Goal: Task Accomplishment & Management: Complete application form

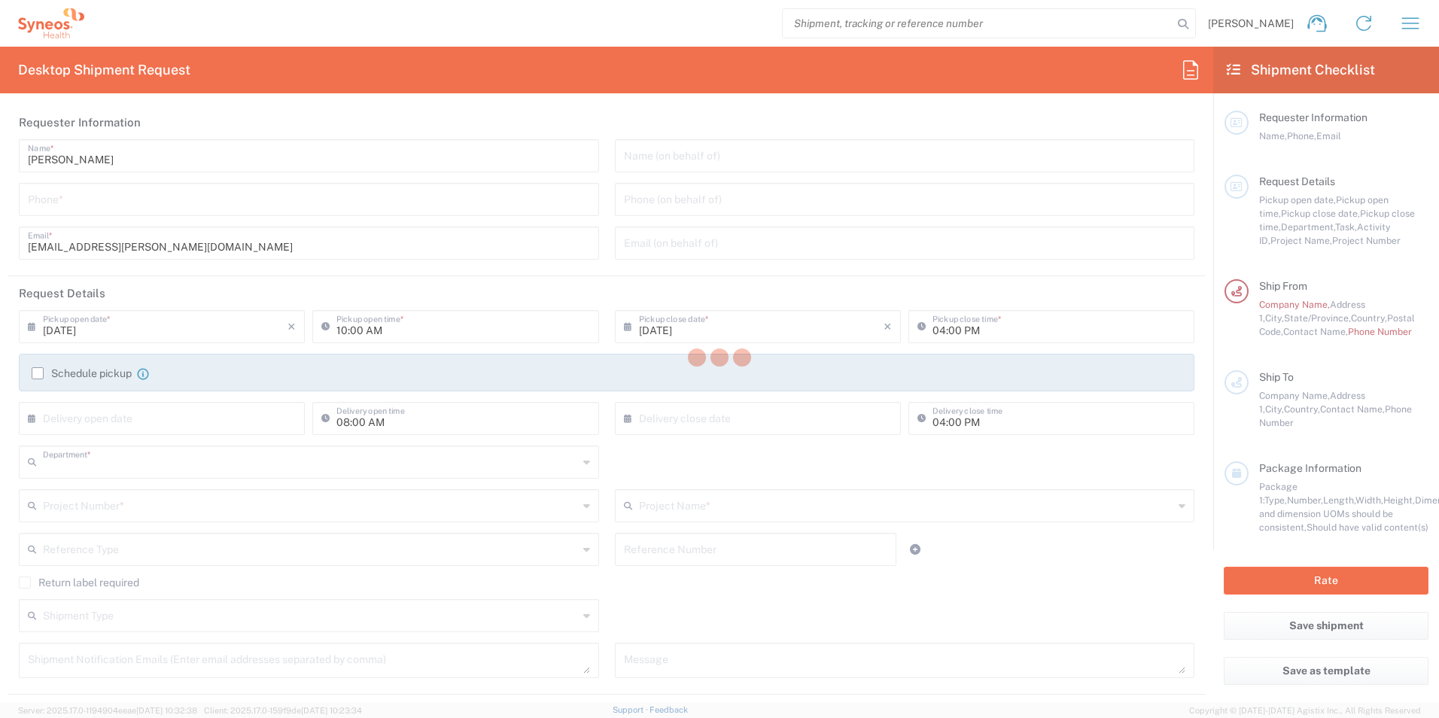
type input "3110"
type input "Mexico State"
type input "Mexico"
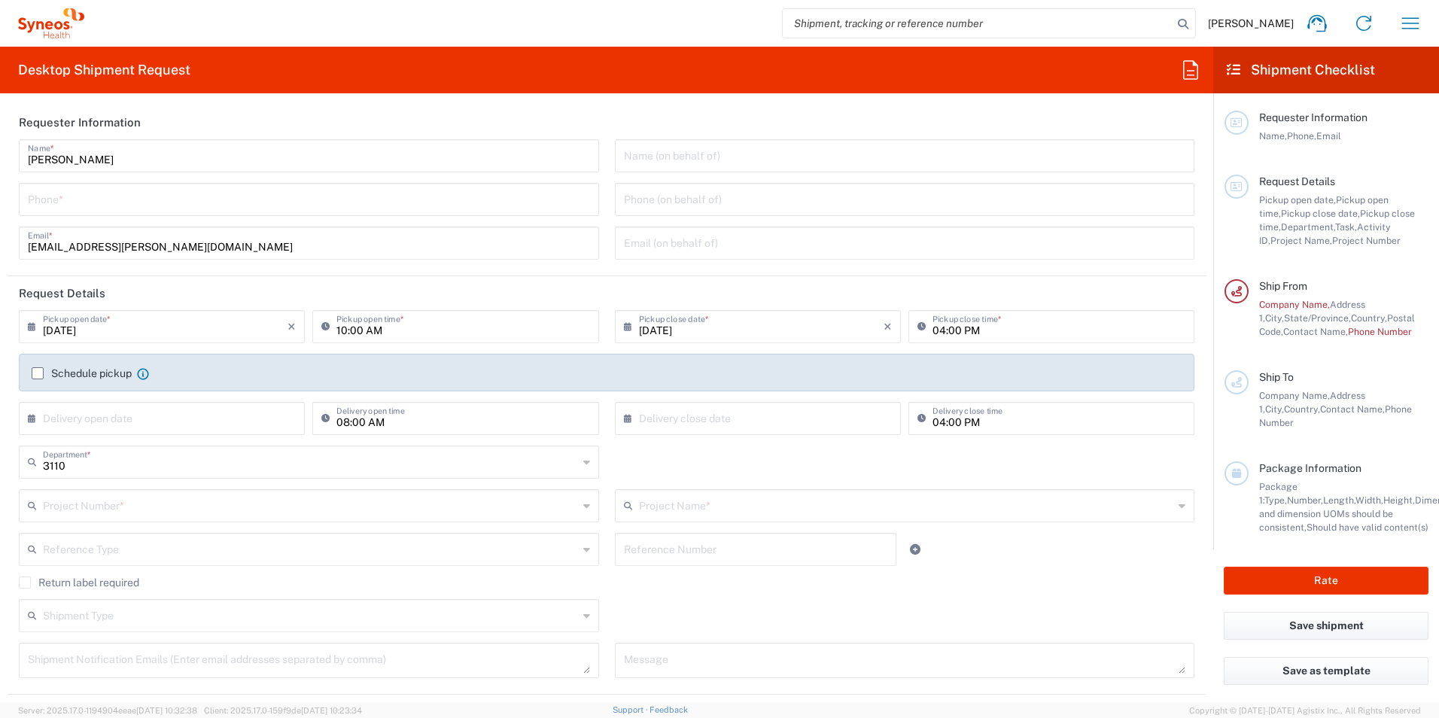
type input "IVH Mexico SA de CV"
click at [464, 324] on input "10:00 AM" at bounding box center [462, 325] width 253 height 26
drag, startPoint x: 161, startPoint y: 214, endPoint x: 302, endPoint y: 284, distance: 157.2
click at [161, 214] on div "Phone *" at bounding box center [309, 199] width 580 height 33
click at [162, 208] on input "tel" at bounding box center [309, 198] width 562 height 26
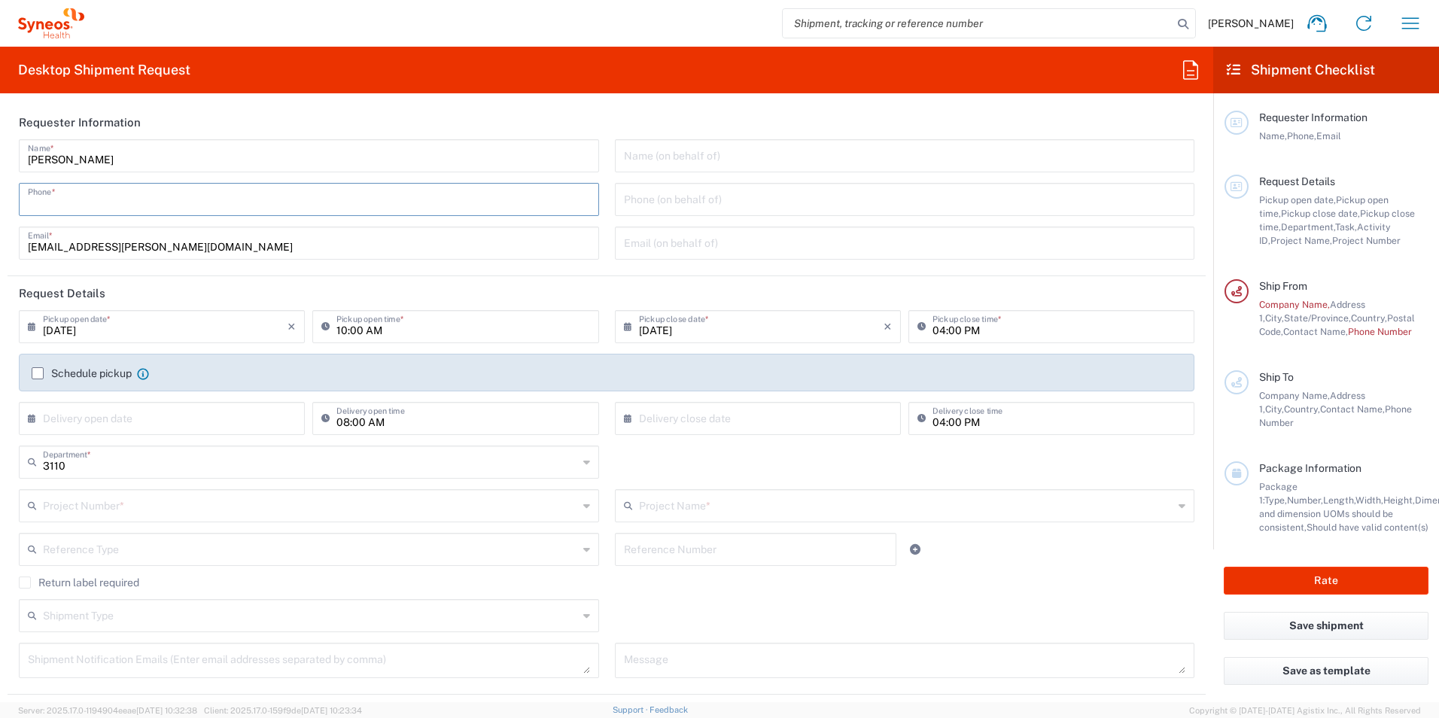
type input "5636298306"
click at [142, 329] on input "08/20/2025" at bounding box center [165, 325] width 245 height 26
click at [29, 325] on icon at bounding box center [35, 327] width 15 height 24
click at [35, 327] on icon at bounding box center [35, 327] width 15 height 24
click at [459, 333] on input "10:00 AM" at bounding box center [462, 325] width 253 height 26
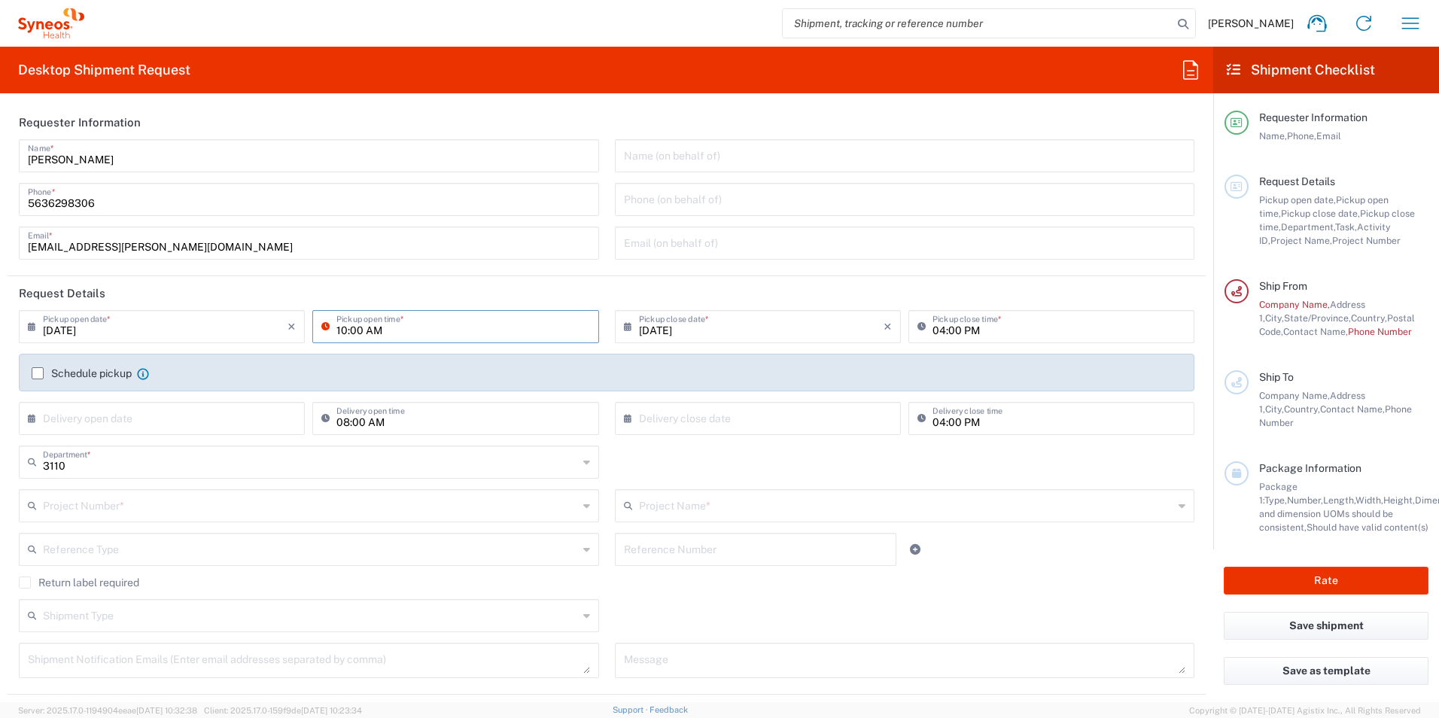
click at [390, 324] on input "10:00 AM" at bounding box center [462, 325] width 253 height 26
click at [339, 332] on input "10:00 AM" at bounding box center [462, 325] width 253 height 26
drag, startPoint x: 366, startPoint y: 330, endPoint x: 406, endPoint y: 324, distance: 41.2
click at [377, 329] on input "13:00 AM" at bounding box center [462, 325] width 253 height 26
click at [399, 327] on input "13:00 AM" at bounding box center [462, 325] width 253 height 26
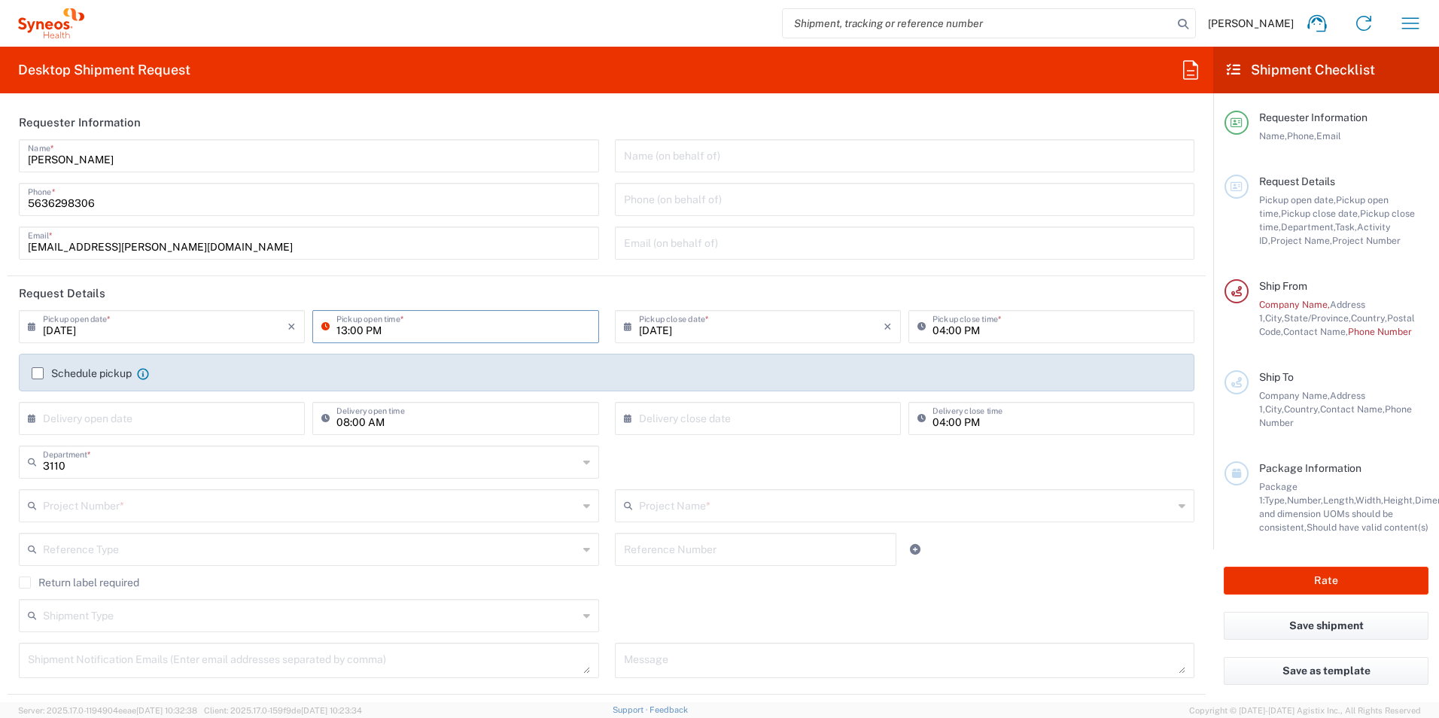
type input "13:00 PM"
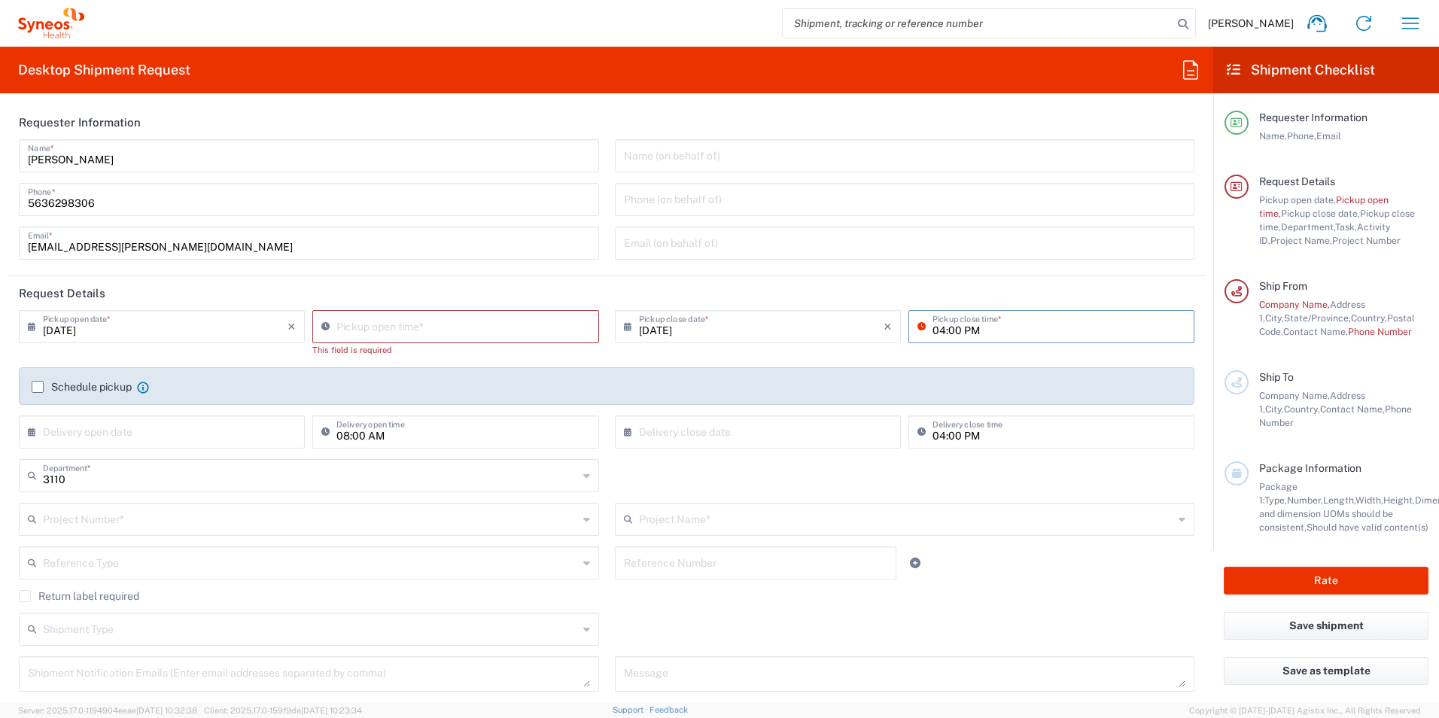
click at [935, 336] on input "04:00 PM" at bounding box center [1058, 325] width 253 height 26
type input "09:34 AM"
click at [351, 328] on input "09:34 AM" at bounding box center [462, 325] width 253 height 26
click at [507, 329] on input "09:34 AM" at bounding box center [462, 325] width 253 height 26
click at [387, 334] on input "09:34 AM" at bounding box center [462, 325] width 253 height 26
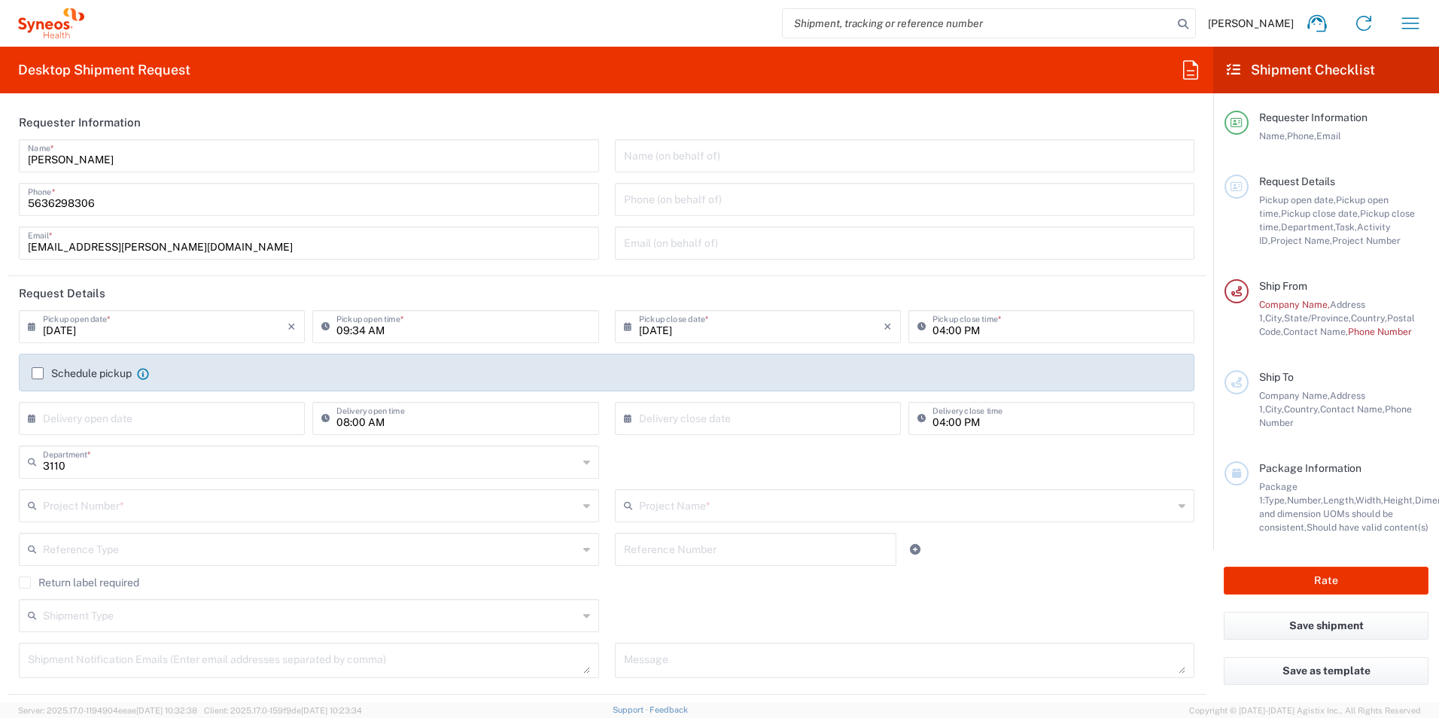
click at [324, 326] on icon at bounding box center [328, 327] width 15 height 24
click at [917, 327] on icon at bounding box center [924, 327] width 15 height 24
click at [935, 329] on input "04:00 PM" at bounding box center [1058, 325] width 253 height 26
type input "13:00 PM"
click at [932, 478] on div "3110 Department * 3110 3000 3100 3109 3111 3112 3125 3130 3135 3136 3150 3155 3…" at bounding box center [606, 468] width 1191 height 44
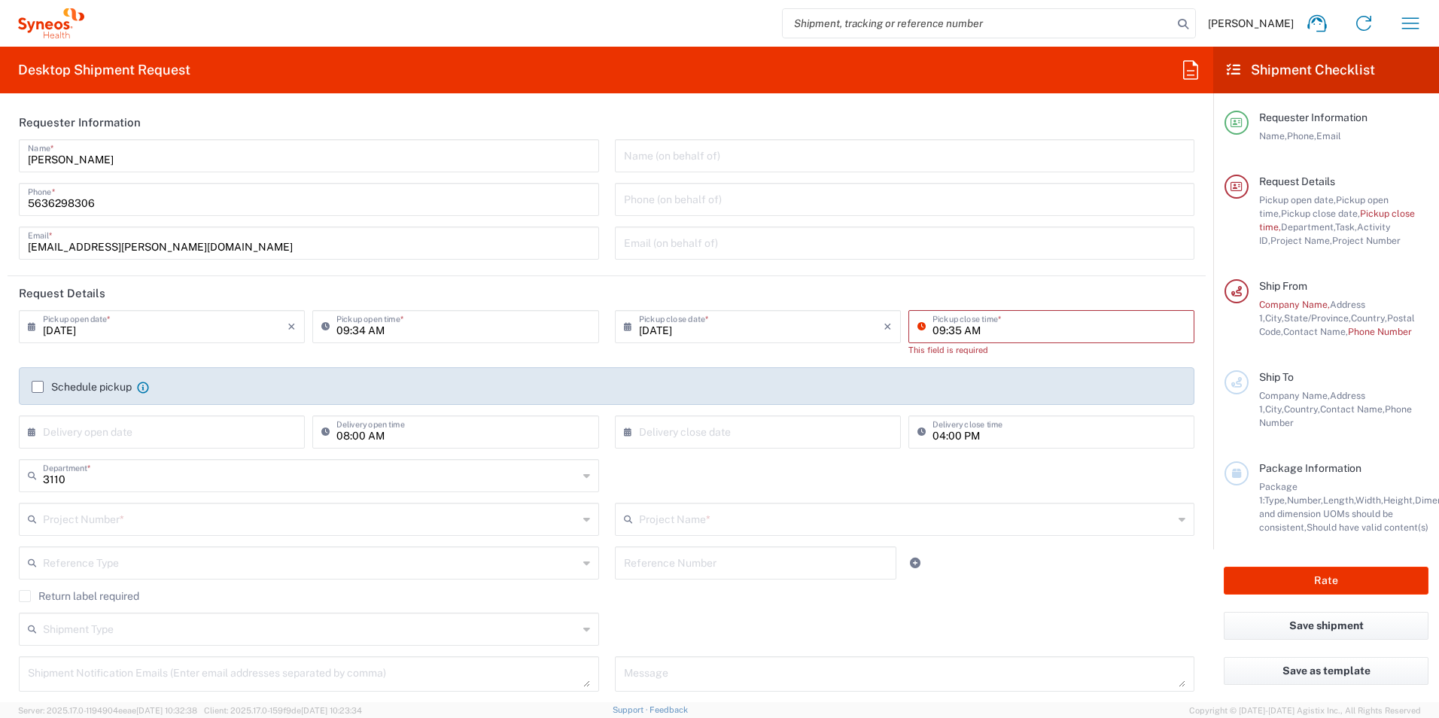
click at [935, 315] on input "09:35 AM" at bounding box center [1058, 325] width 253 height 26
type input "01:00 PM"
click at [844, 574] on div "Reference Number" at bounding box center [756, 568] width 298 height 44
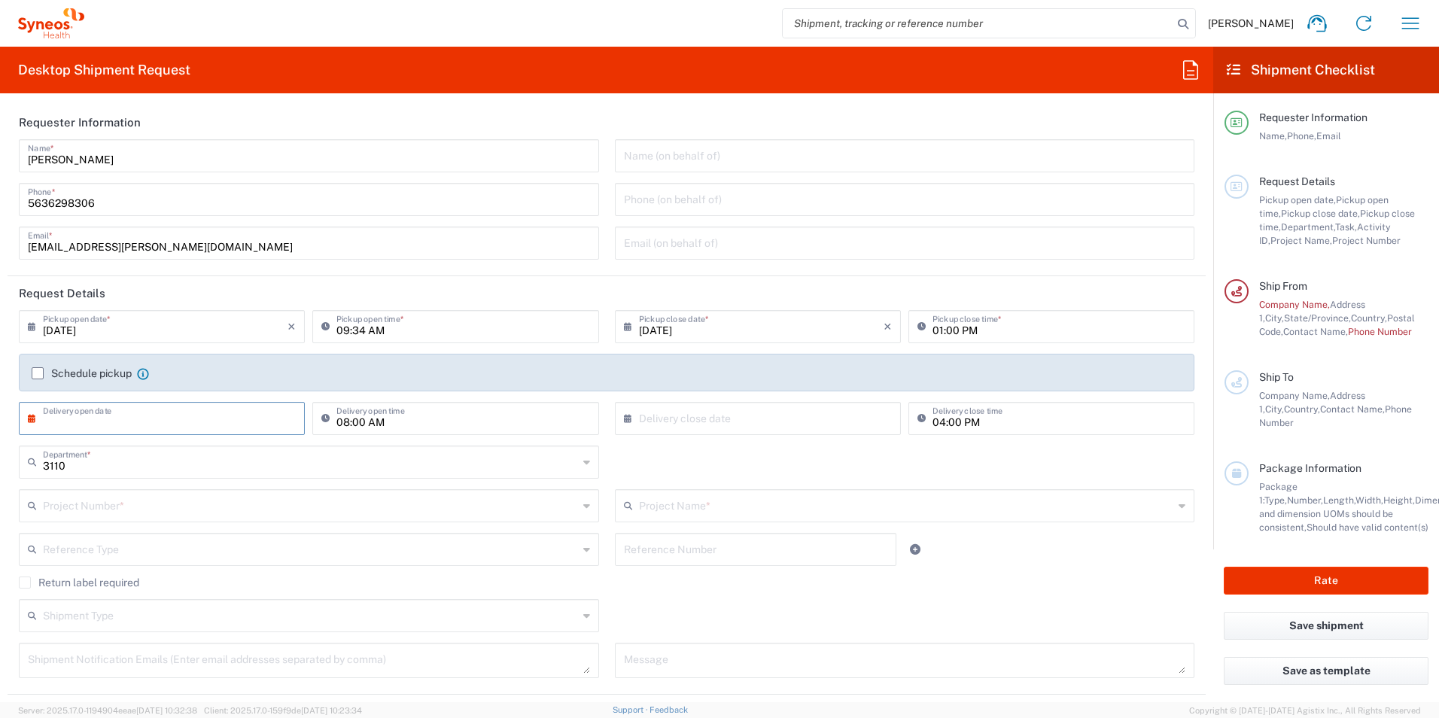
click at [106, 415] on input "text" at bounding box center [165, 417] width 245 height 26
click at [157, 554] on span "20" at bounding box center [164, 554] width 22 height 21
type input "08/20/2025"
click at [397, 420] on input "08:00 AM" at bounding box center [462, 417] width 253 height 26
click at [419, 518] on input "text" at bounding box center [310, 518] width 535 height 26
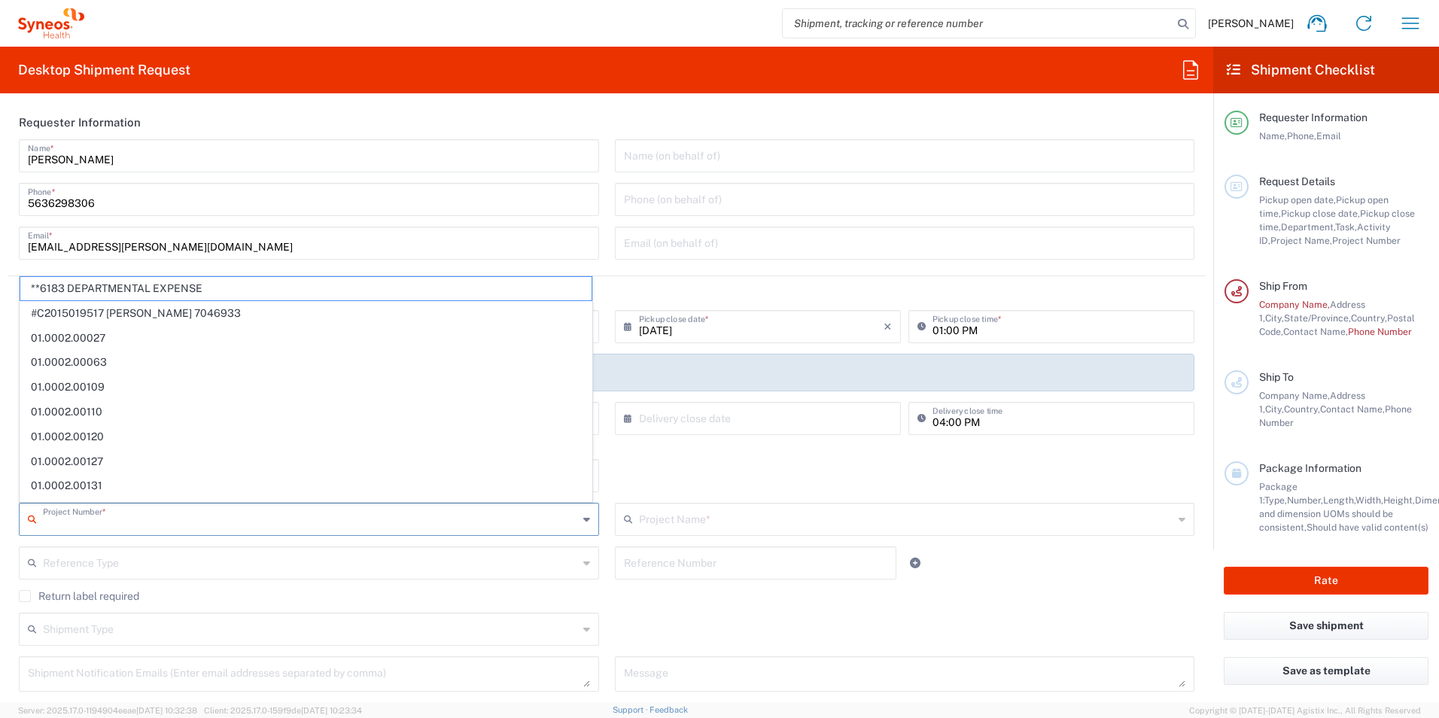
click at [748, 433] on div "× Delivery close date" at bounding box center [758, 418] width 286 height 33
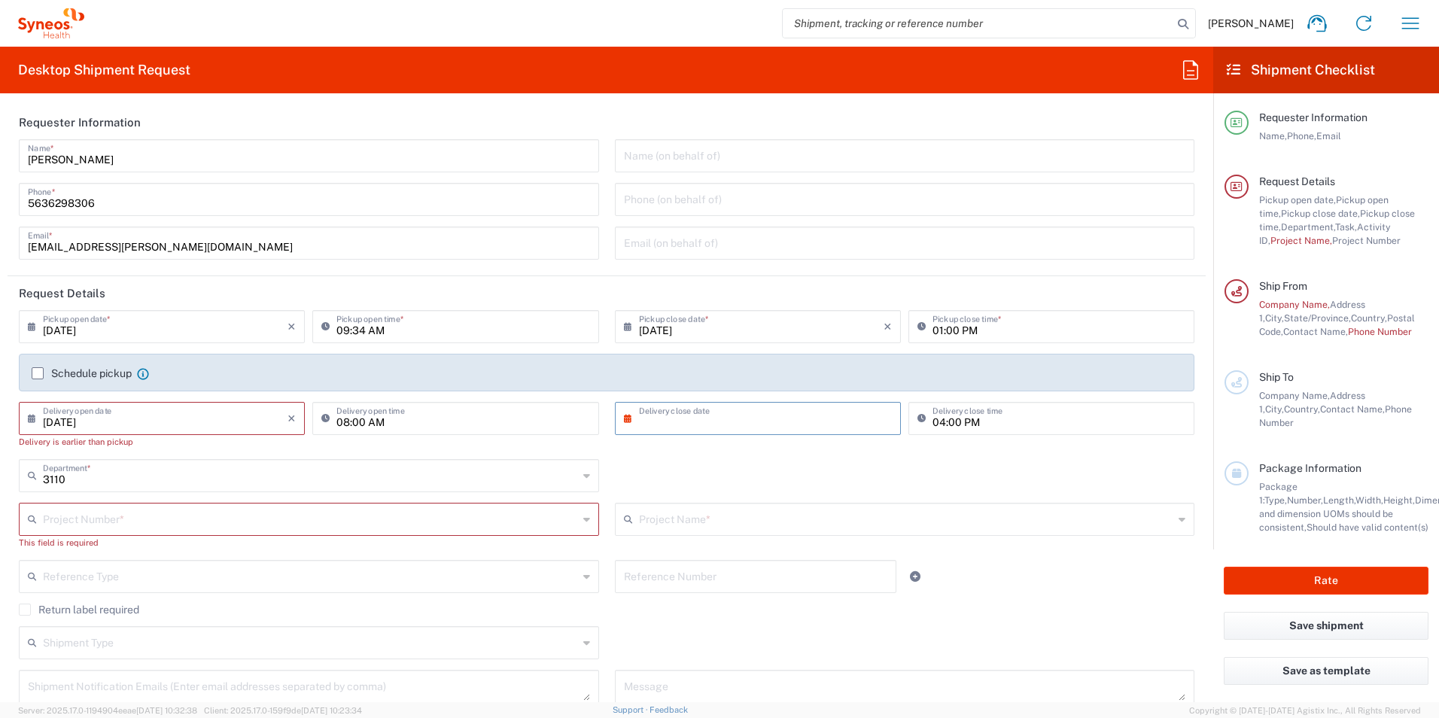
click at [492, 490] on div "3110 Department *" at bounding box center [309, 475] width 580 height 33
click at [696, 468] on div "Department * 3110 3000 3100 3109 3111 3112 3125 3130 3135 3136 3150 3155 3165 3…" at bounding box center [606, 481] width 1191 height 44
type input "3110"
click at [695, 459] on div "3110 Department * 3110 3000 3100 3109 3111 3112 3125 3130 3135 3136 3150 3155 3…" at bounding box center [606, 481] width 1191 height 44
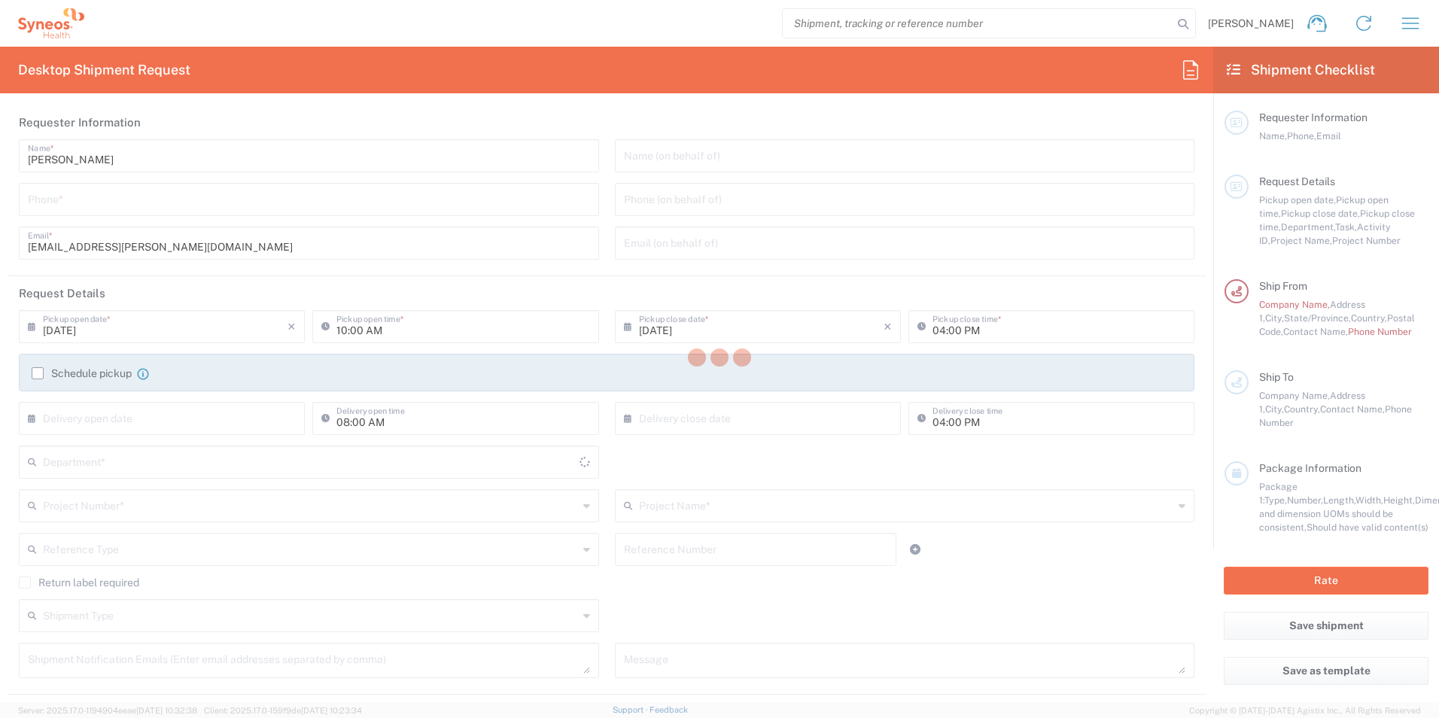
type input "[GEOGRAPHIC_DATA]"
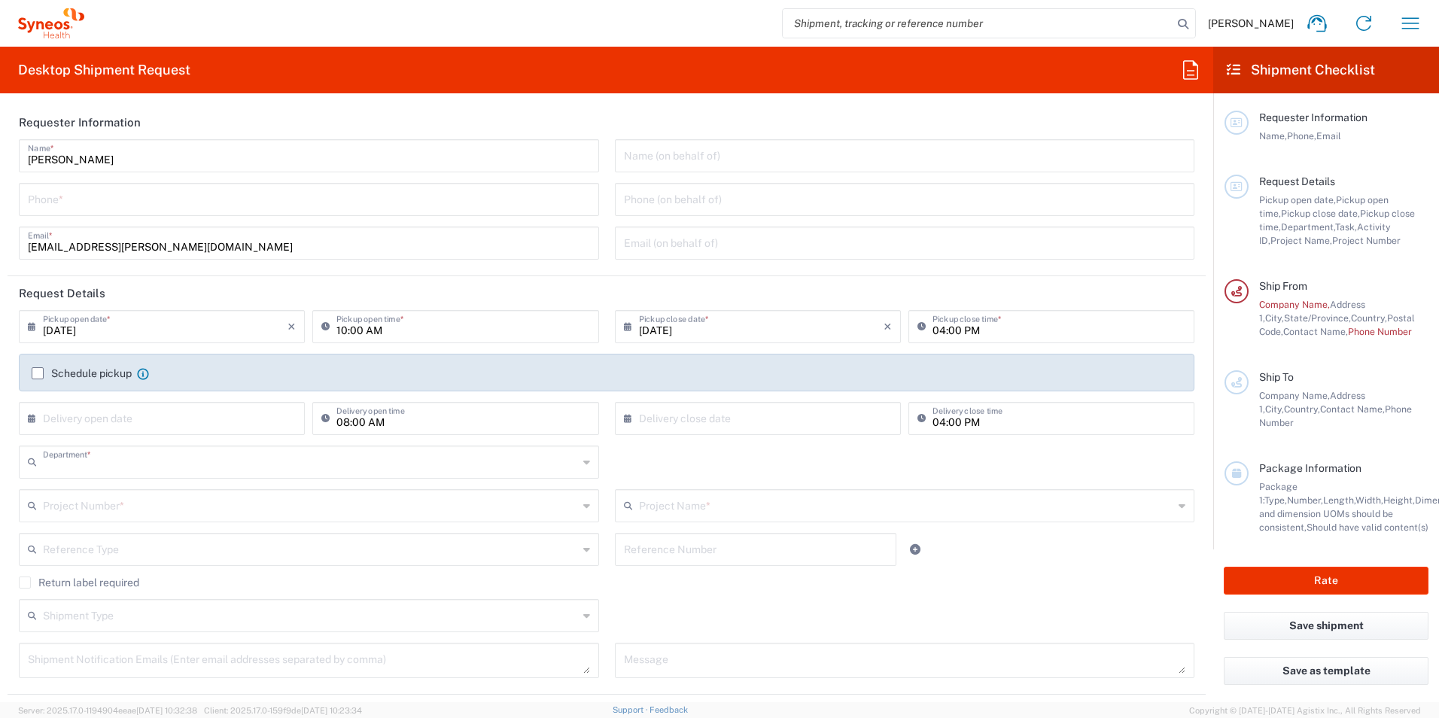
type input "3110"
type input "IVH Mexico SA de CV"
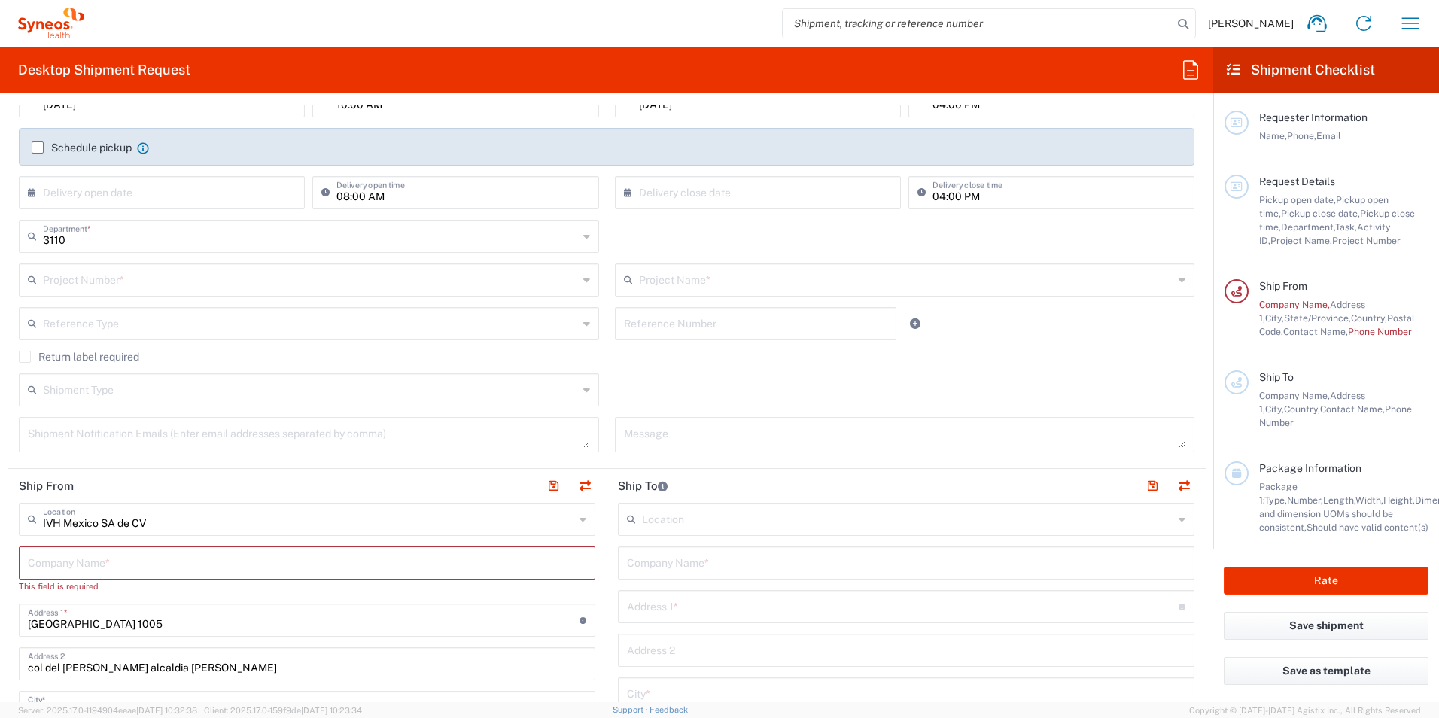
scroll to position [301, 0]
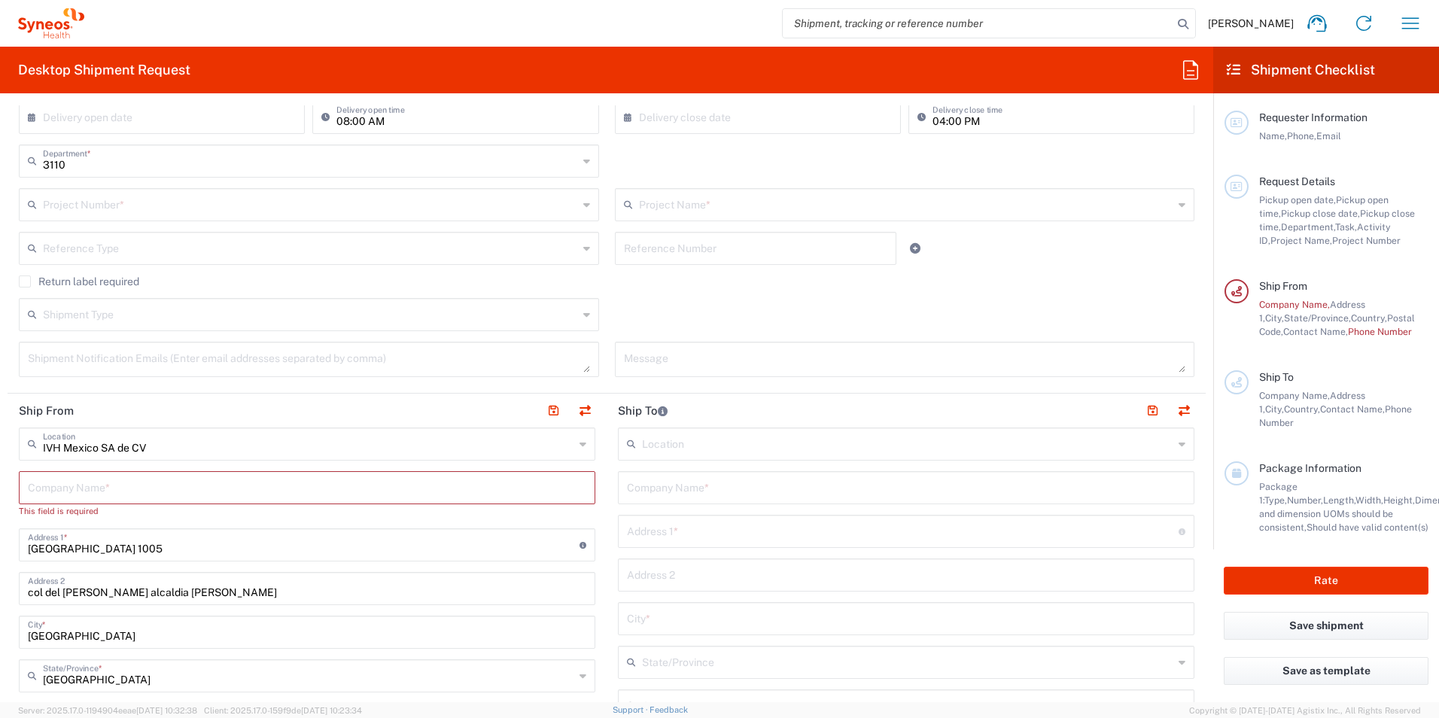
click at [287, 491] on input "text" at bounding box center [307, 486] width 558 height 26
type input "Sy"
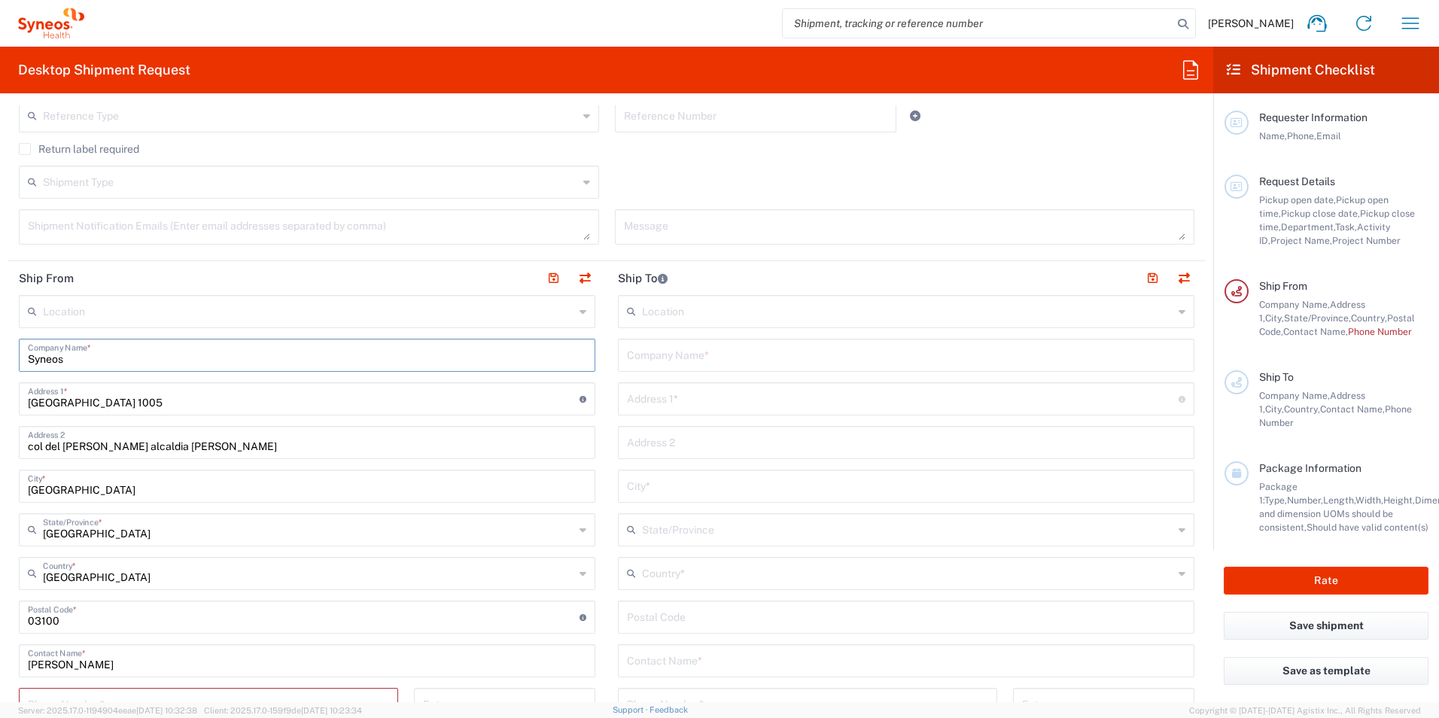
scroll to position [527, 0]
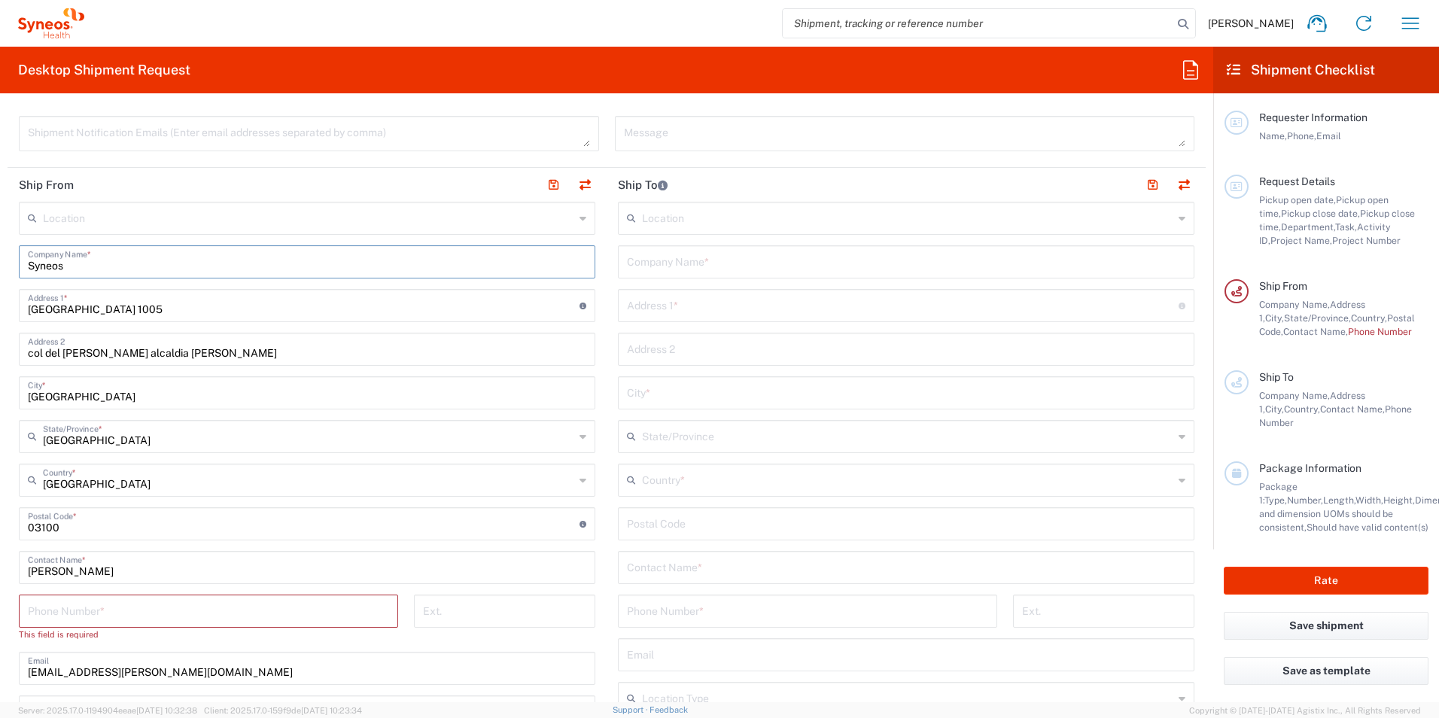
type input "Syneos"
click at [714, 211] on input "text" at bounding box center [907, 217] width 531 height 26
type input "m"
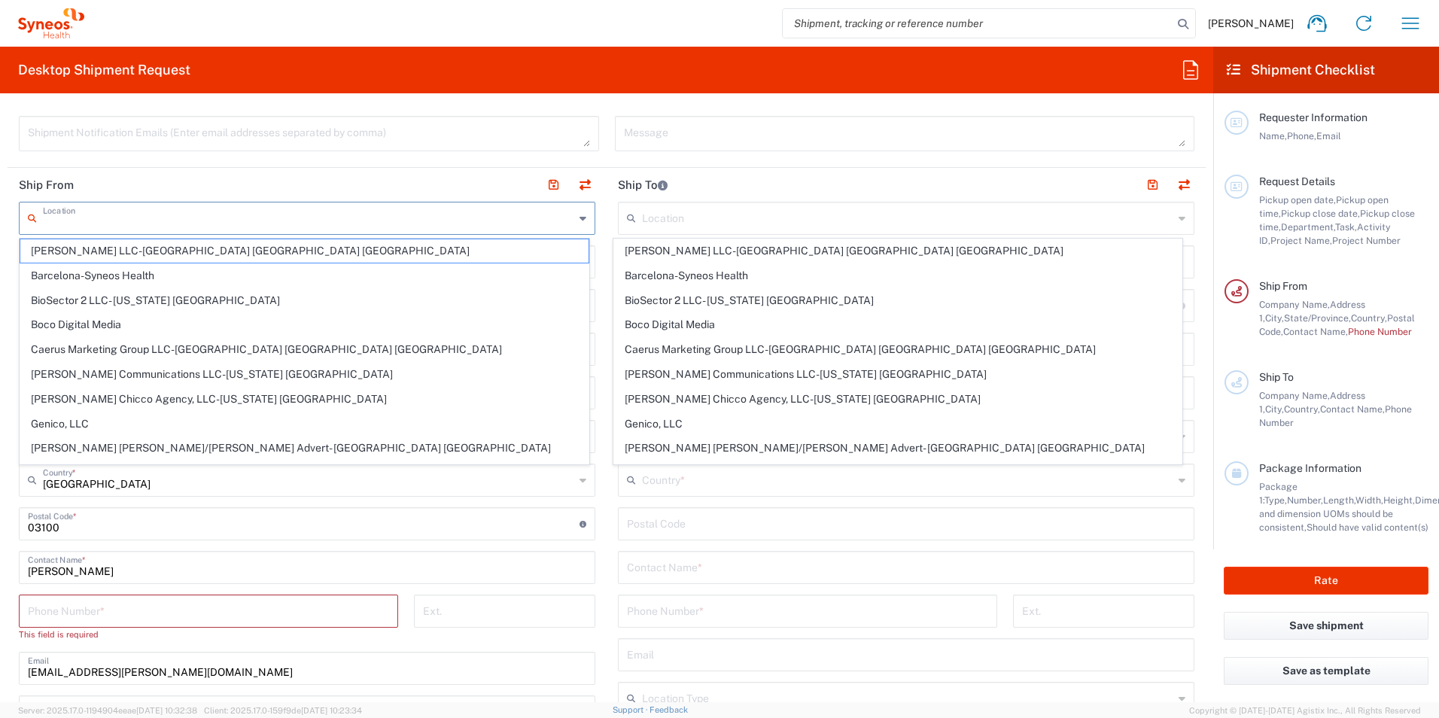
click at [262, 220] on input "text" at bounding box center [308, 217] width 531 height 26
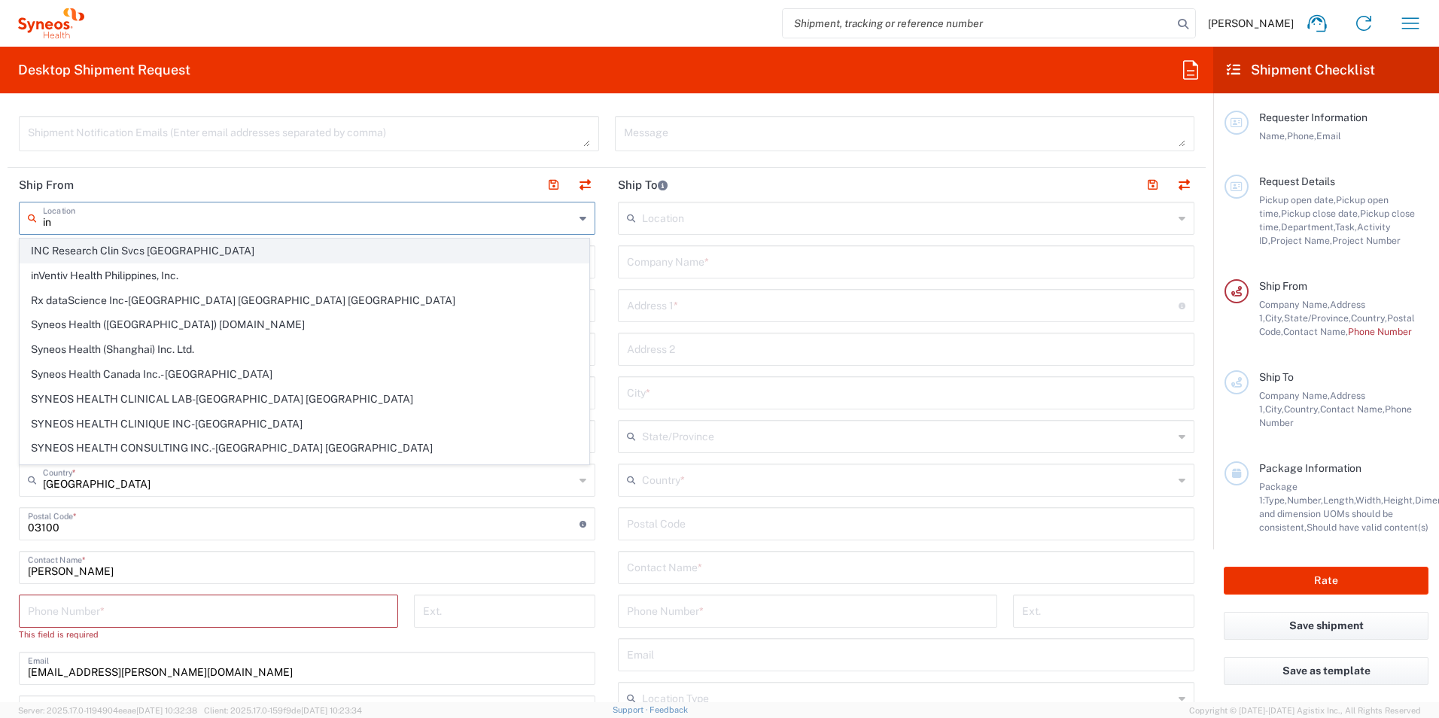
type input "i"
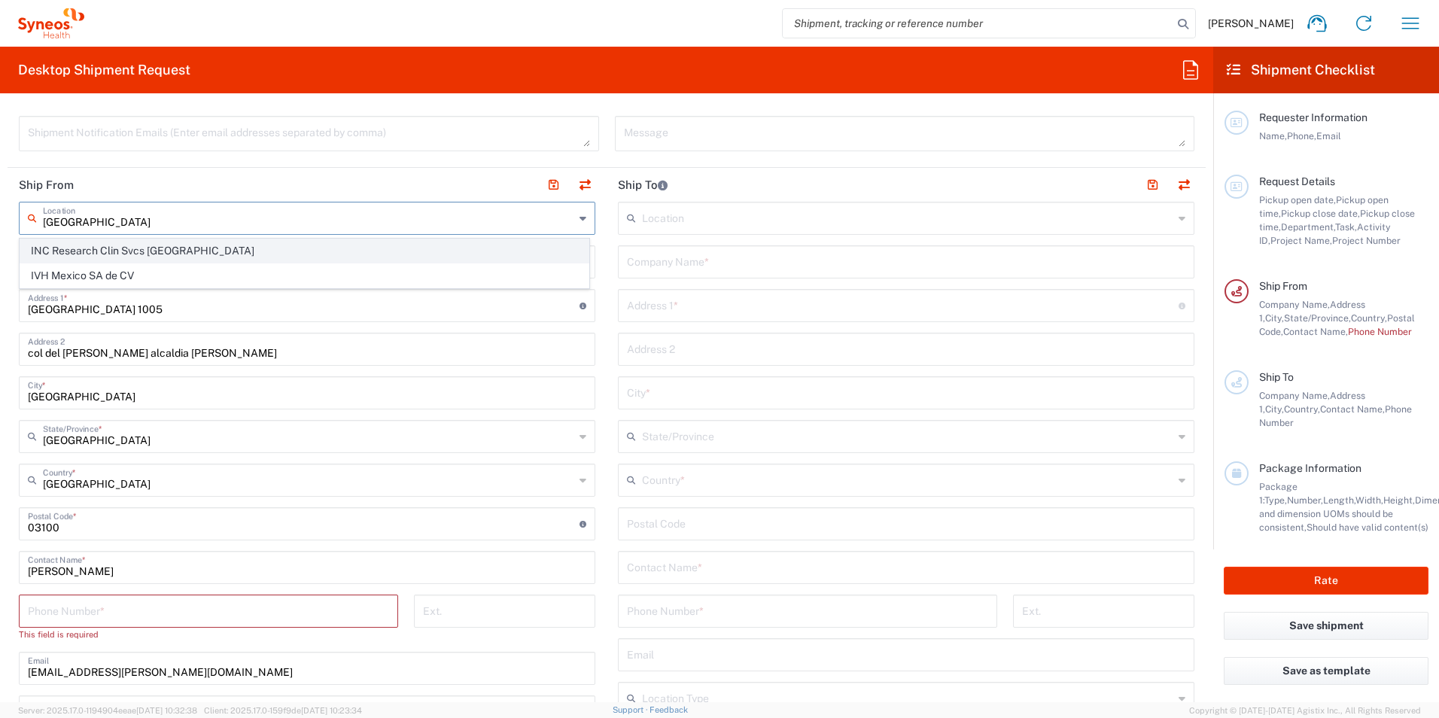
click at [199, 256] on span "INC Research Clin Svcs Mexico" at bounding box center [304, 250] width 568 height 23
type input "INC Research Clin Svcs Mexico"
type input "Via Gustavo Baz 309 edificio A1 Piso 1"
type input "Colonia Industrial de Loma- Tlalnepantla de Baz, Centrum Park"
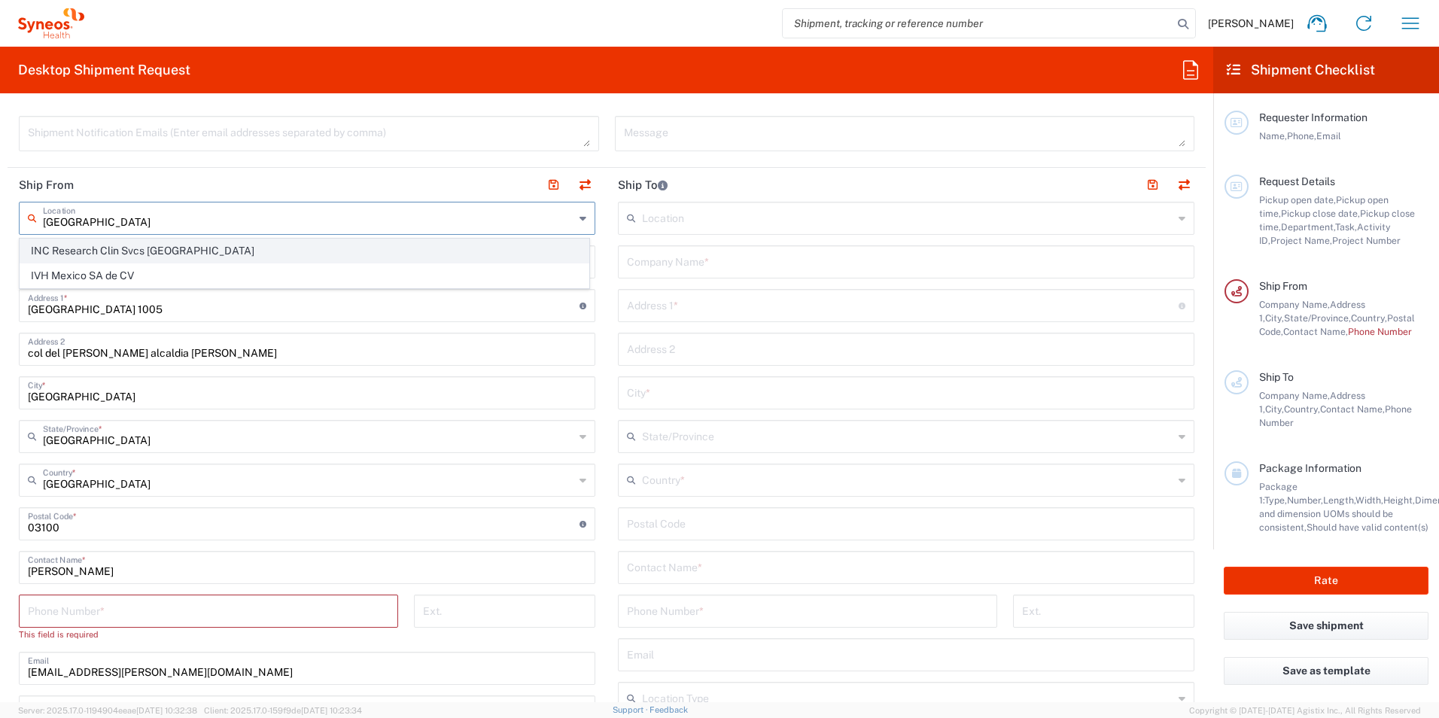
type input "Tlalnepantla"
type input "54060"
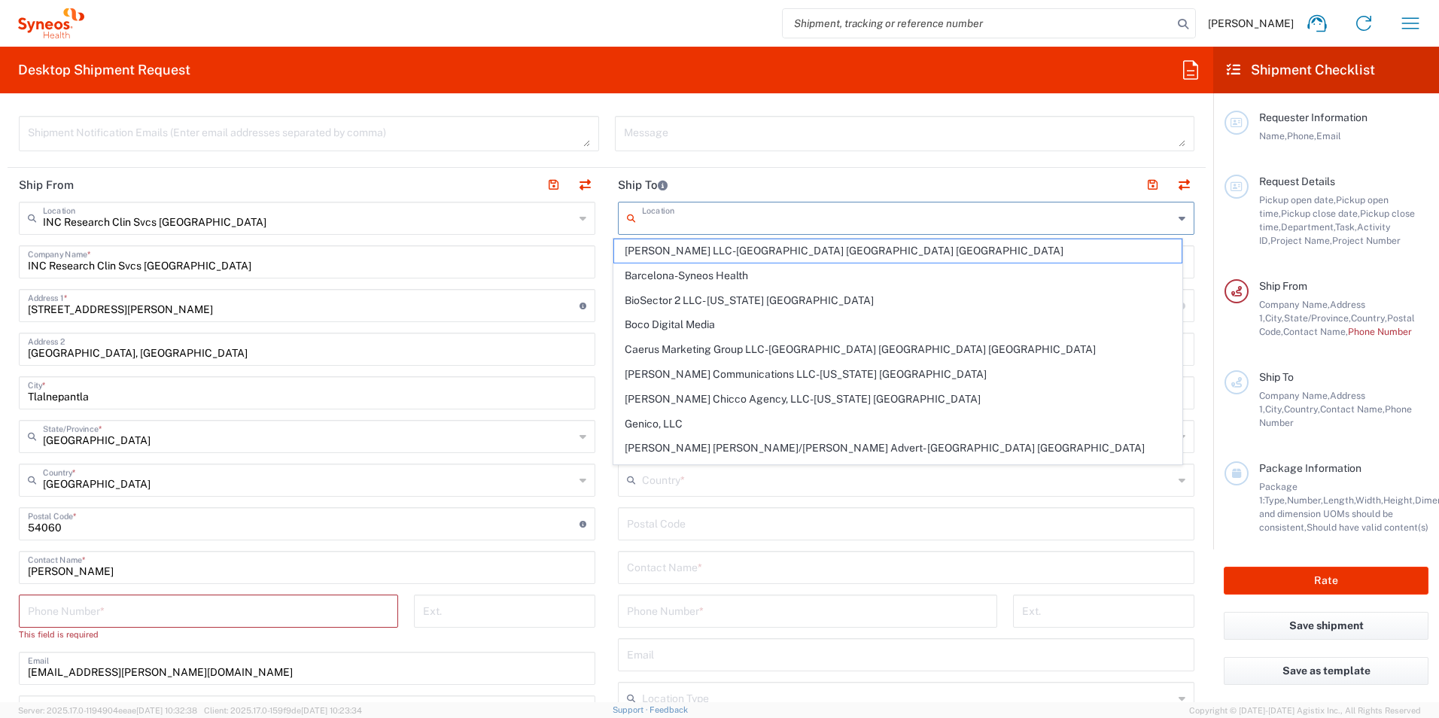
click at [737, 218] on input "text" at bounding box center [907, 217] width 531 height 26
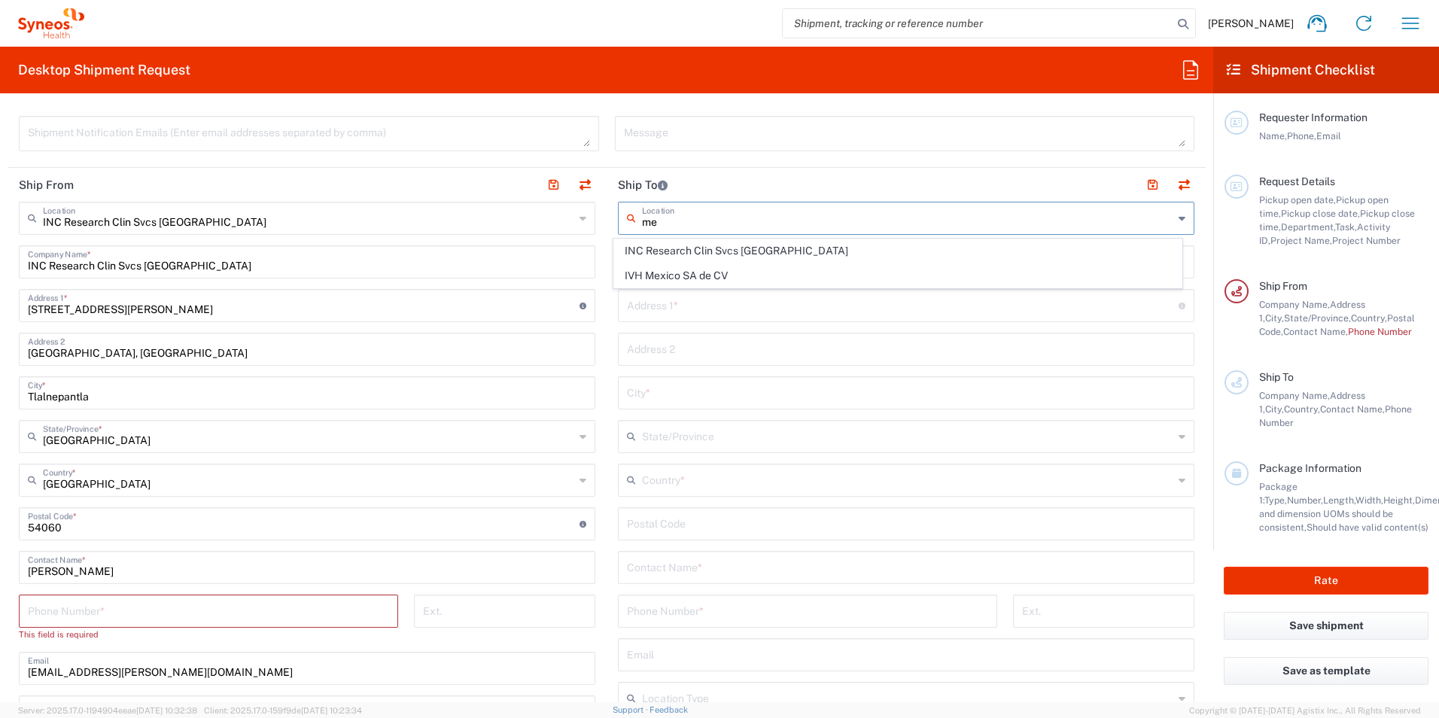
type input "m"
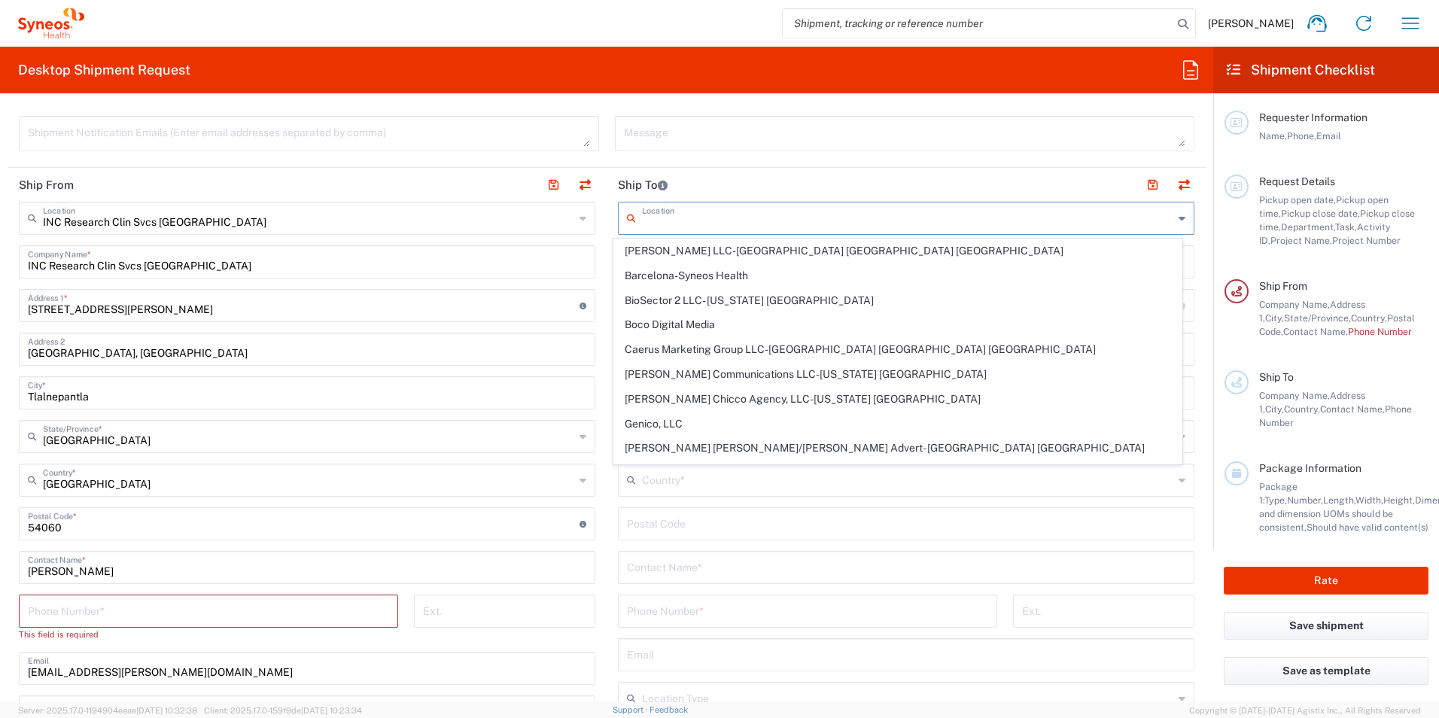
click at [762, 177] on header "Ship To" at bounding box center [906, 185] width 599 height 34
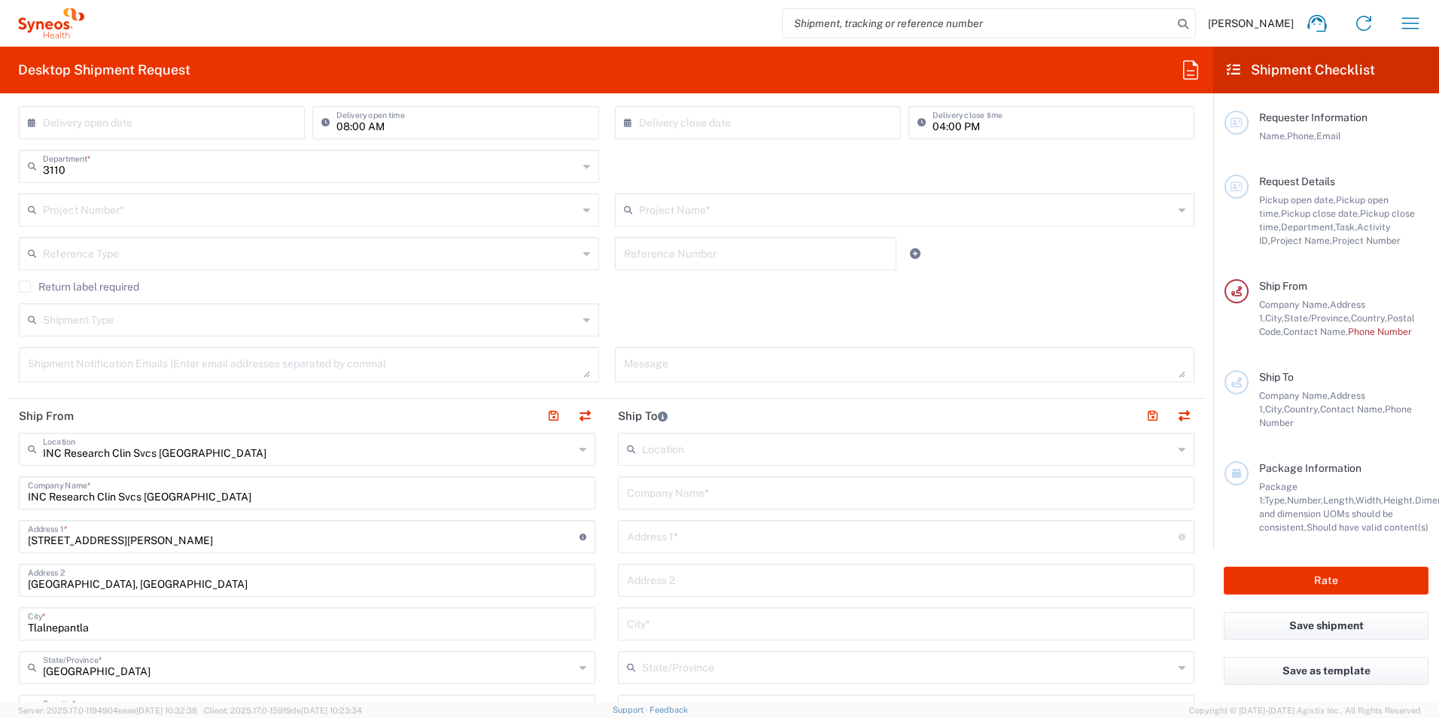
scroll to position [0, 0]
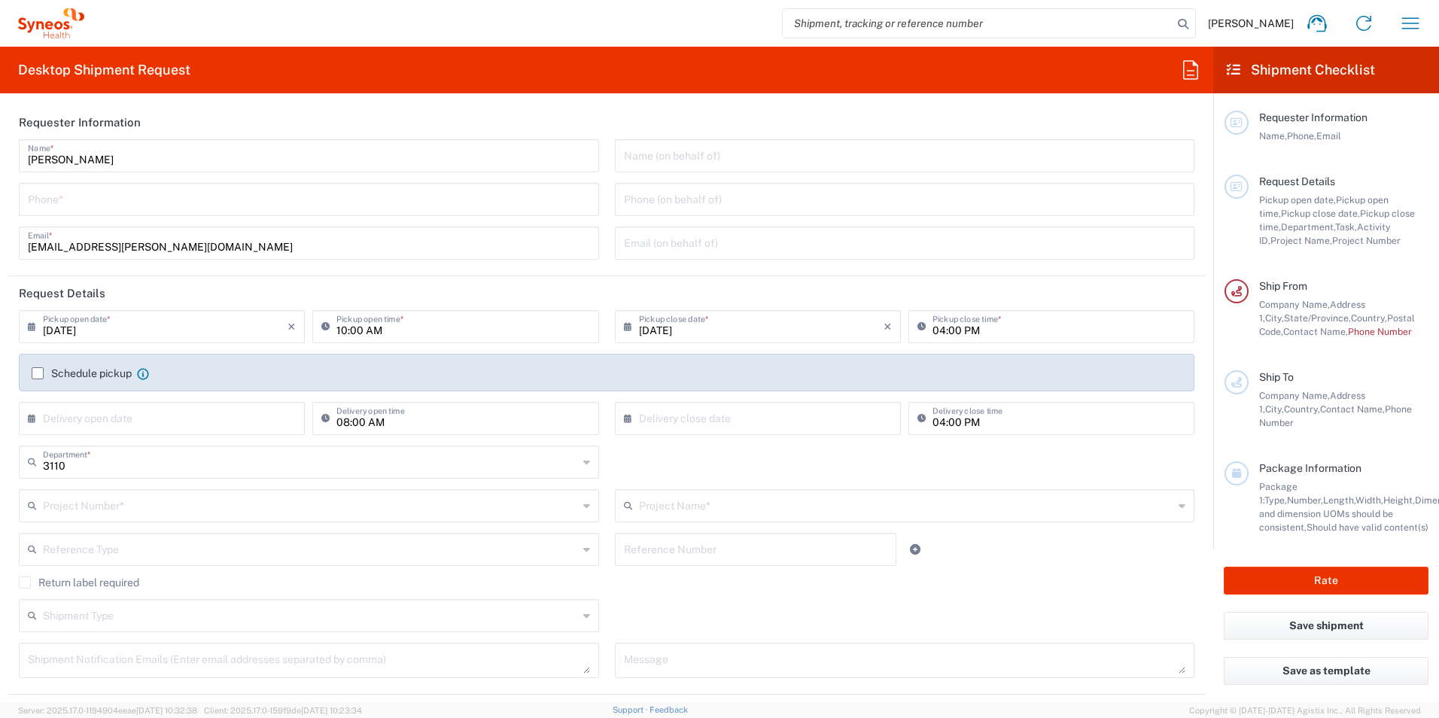
click at [174, 182] on div "Mirza Landa Name * Phone * mirza.landa@syneoshealth.com Email *" at bounding box center [309, 204] width 596 height 131
drag, startPoint x: 172, startPoint y: 193, endPoint x: 170, endPoint y: 202, distance: 9.9
click at [172, 193] on input "tel" at bounding box center [309, 198] width 562 height 26
type input "5636298306"
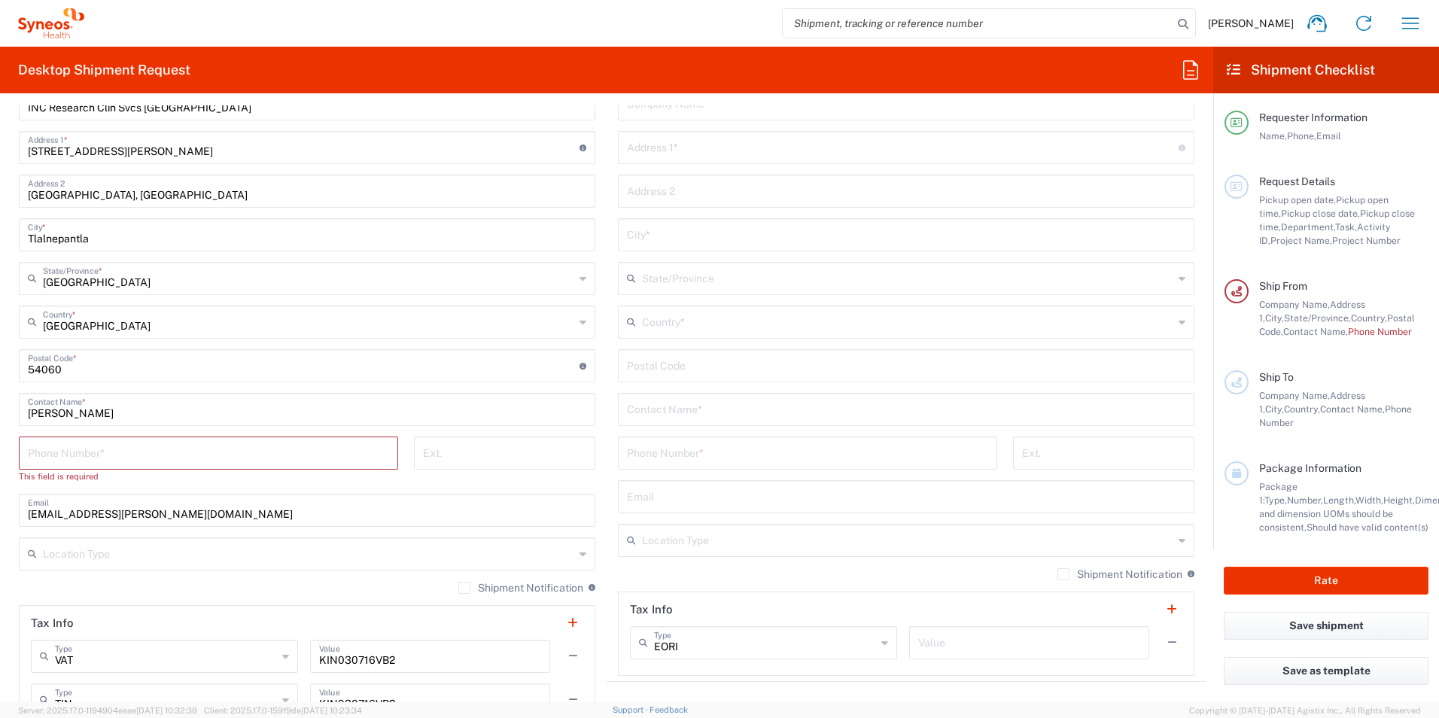
scroll to position [753, 0]
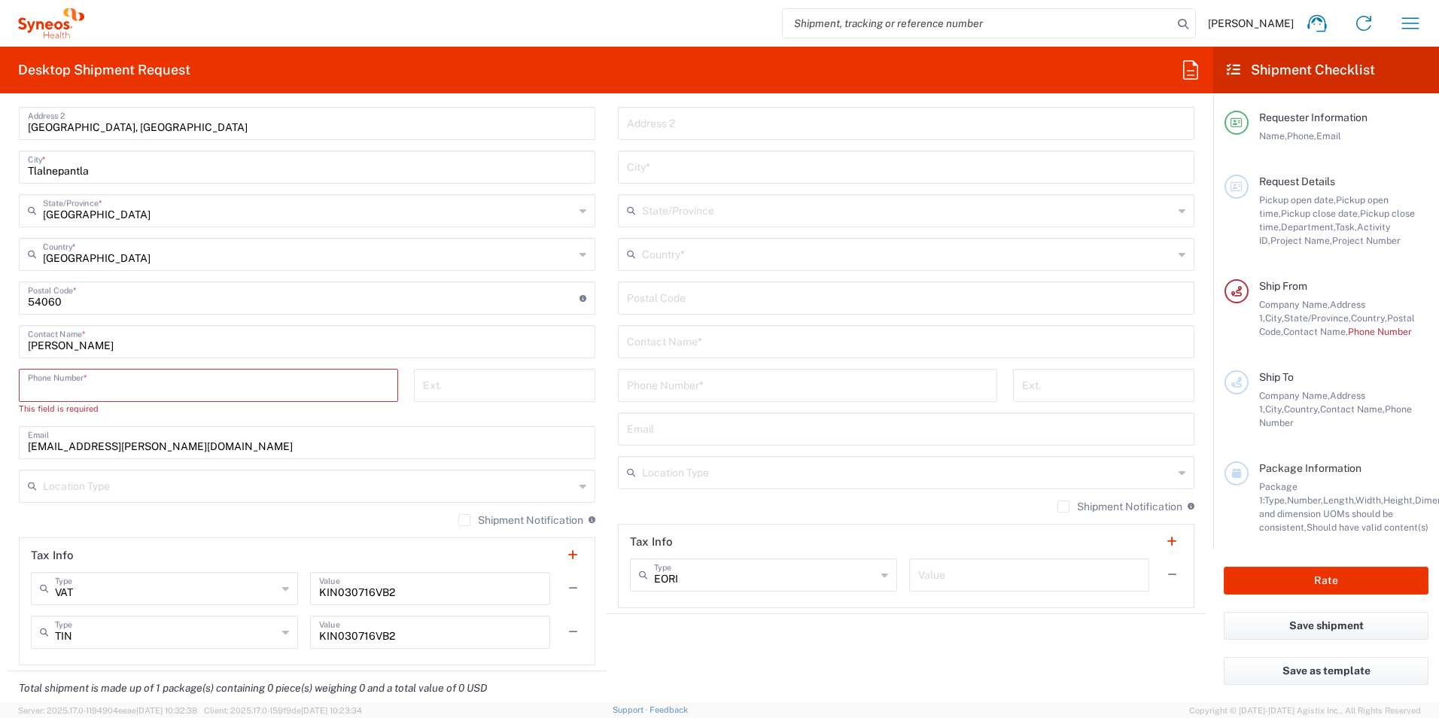
click at [169, 388] on input "tel" at bounding box center [208, 384] width 361 height 26
type input "5636298306"
type input "mirza.landa@syneoshealth.com"
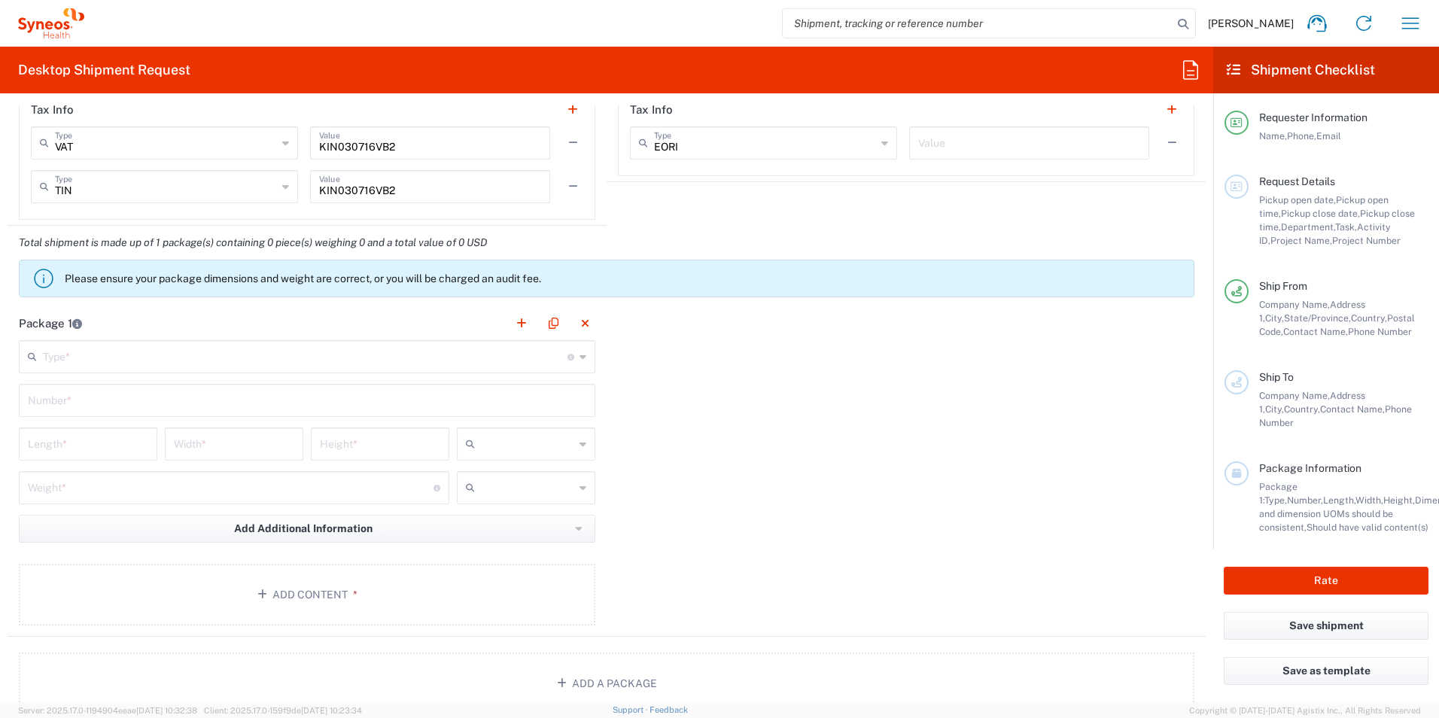
scroll to position [1204, 0]
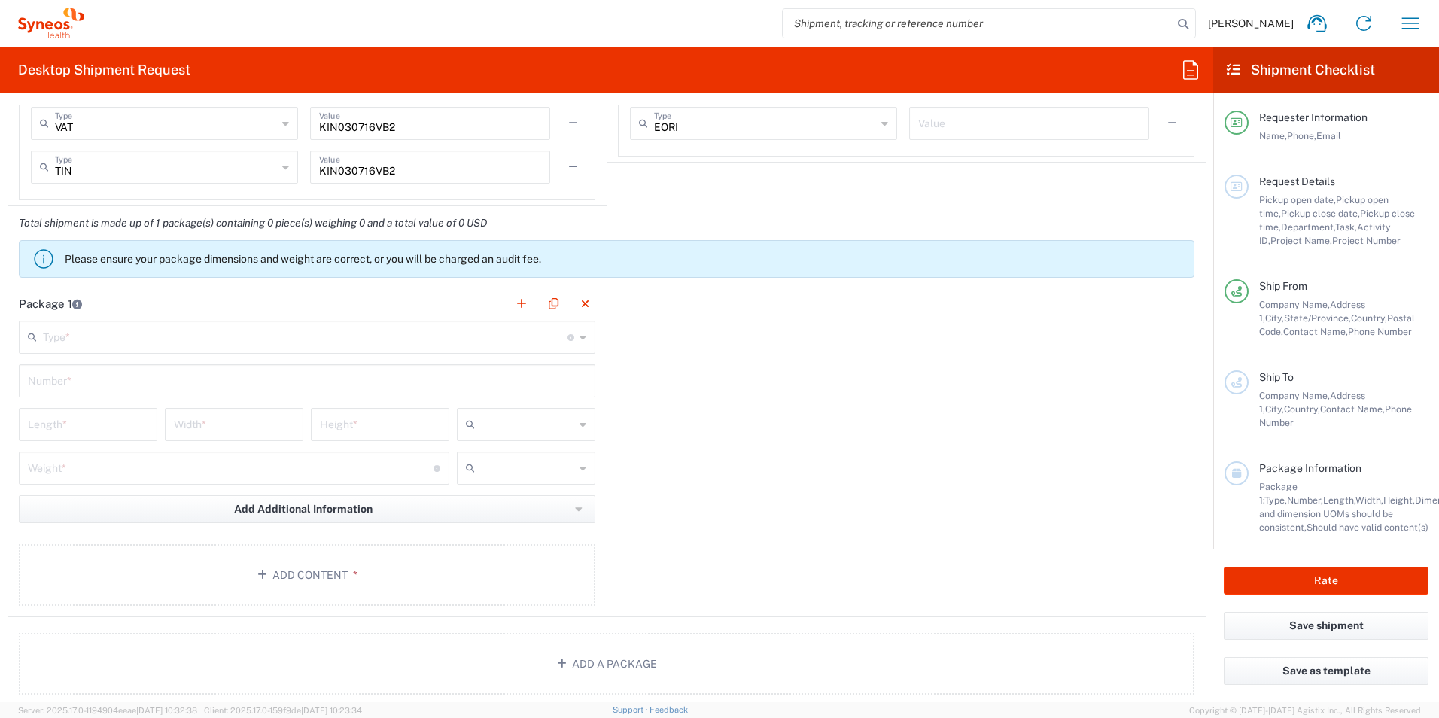
click at [114, 348] on input "text" at bounding box center [305, 336] width 525 height 26
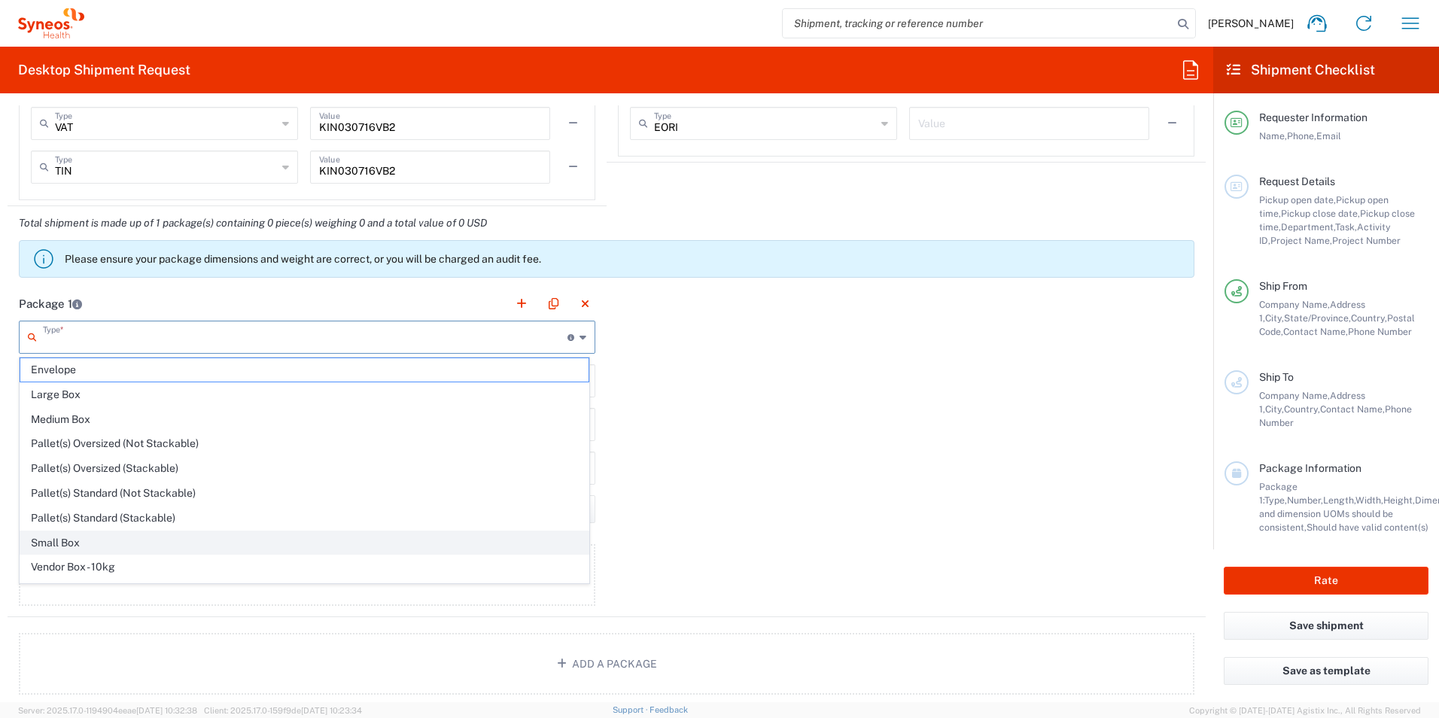
scroll to position [46, 0]
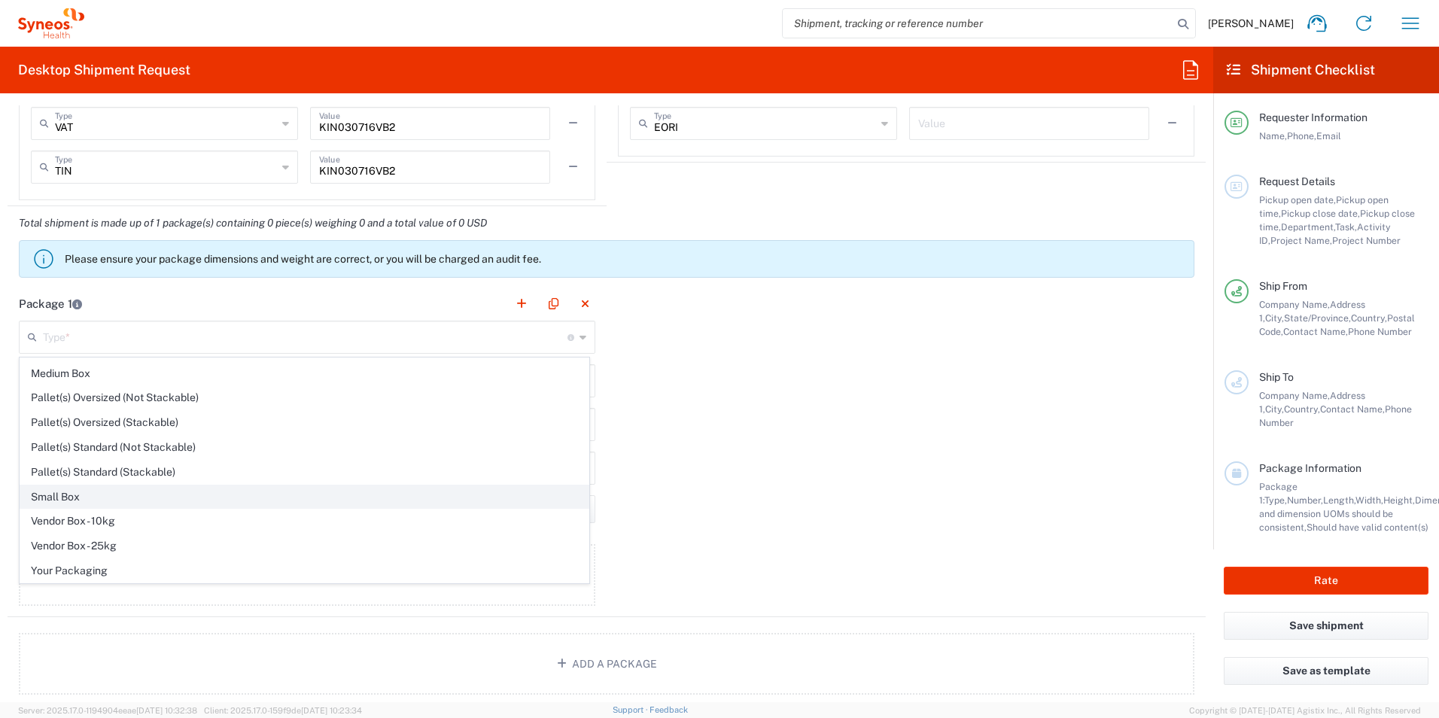
click at [61, 494] on span "Small Box" at bounding box center [304, 496] width 568 height 23
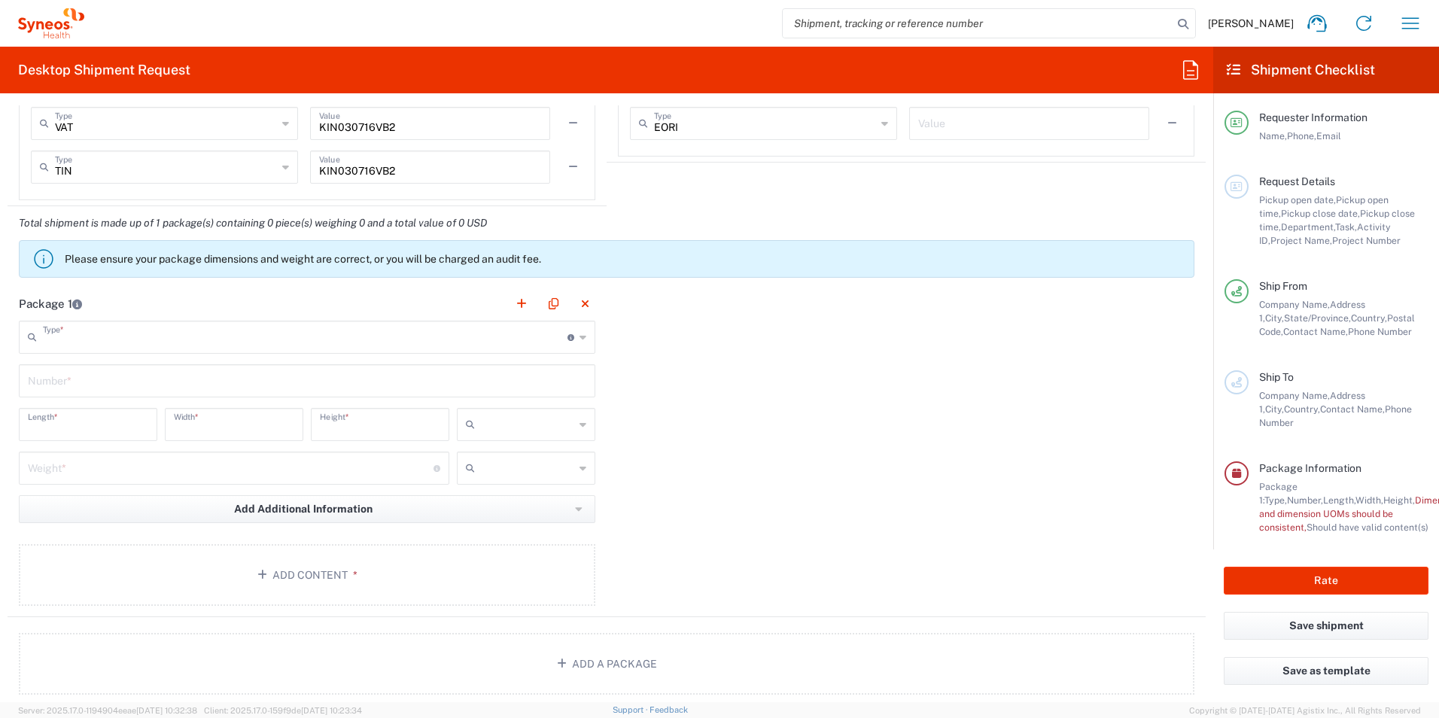
type input "Small Box"
type input "12.25"
type input "11"
type input "1.5"
type input "in"
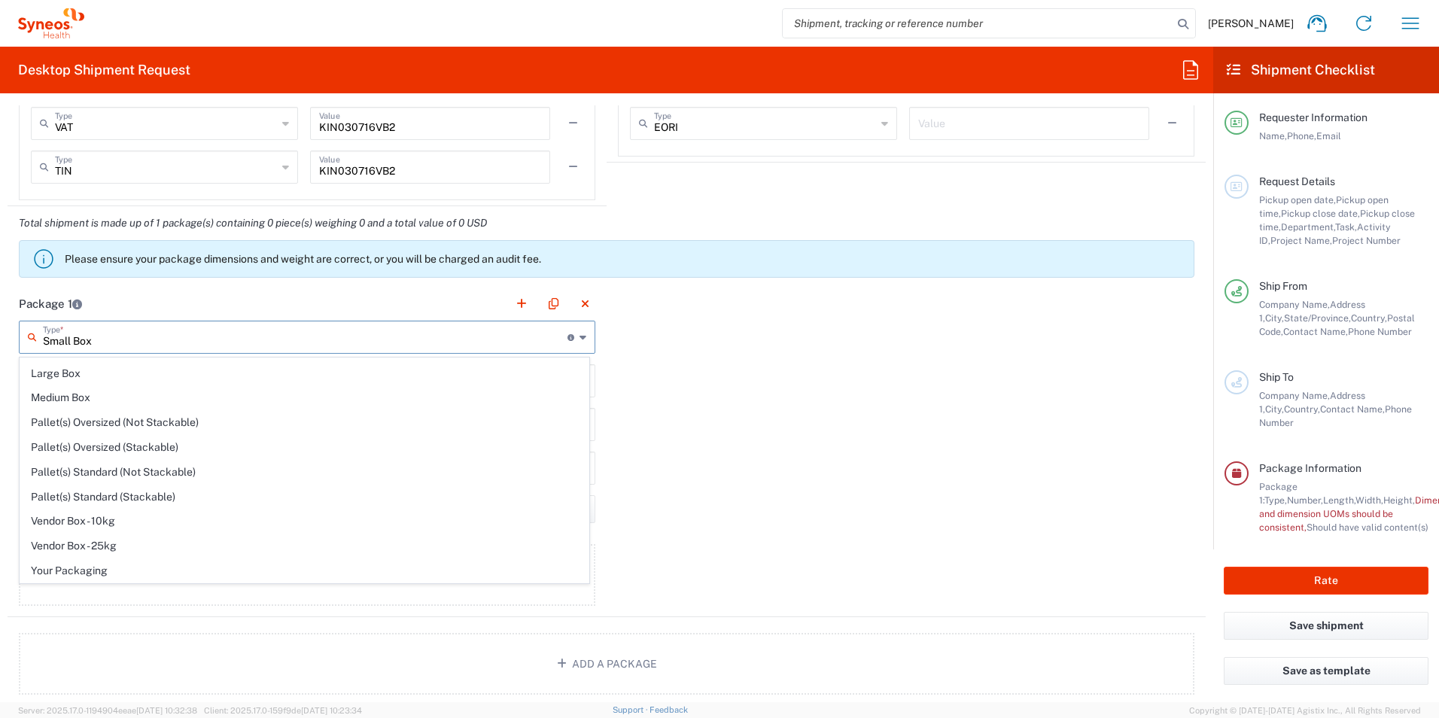
click at [157, 348] on input "Small Box" at bounding box center [305, 336] width 525 height 26
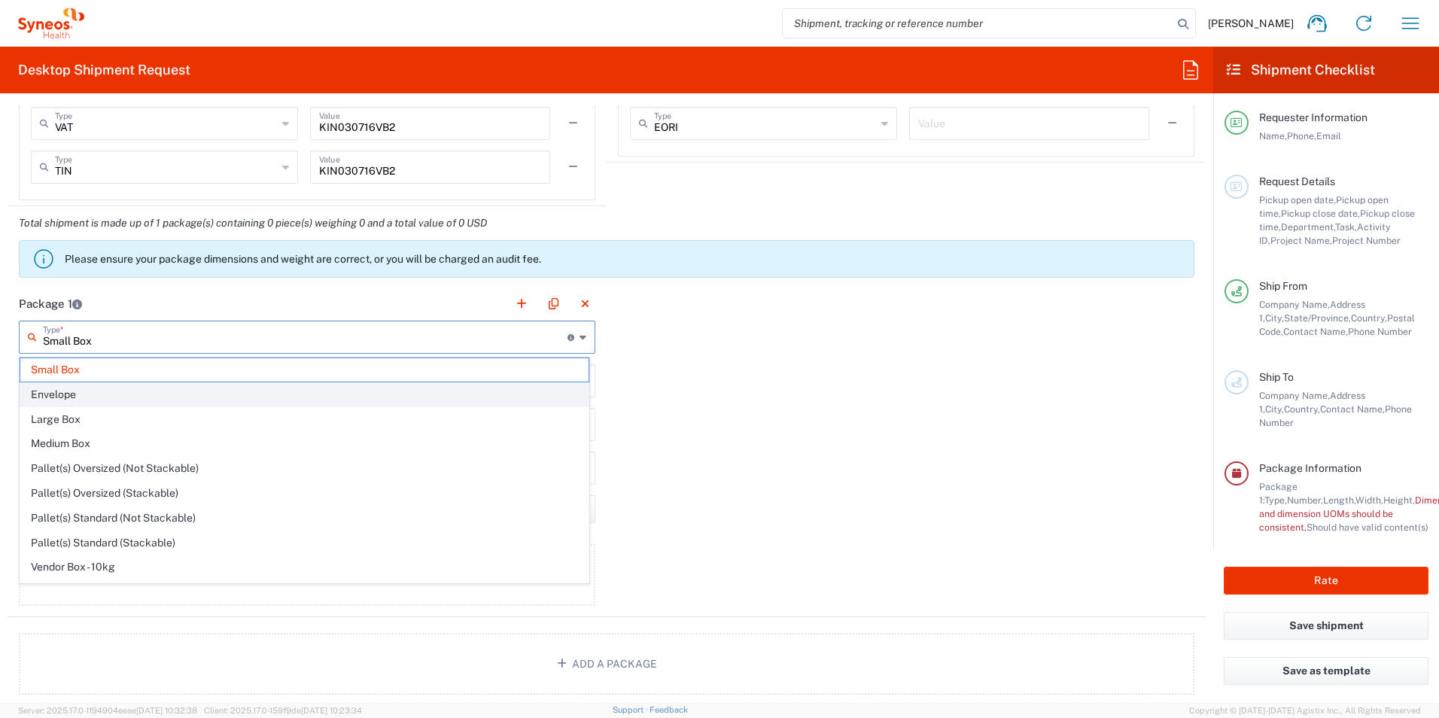
click at [141, 399] on span "Envelope" at bounding box center [304, 394] width 568 height 23
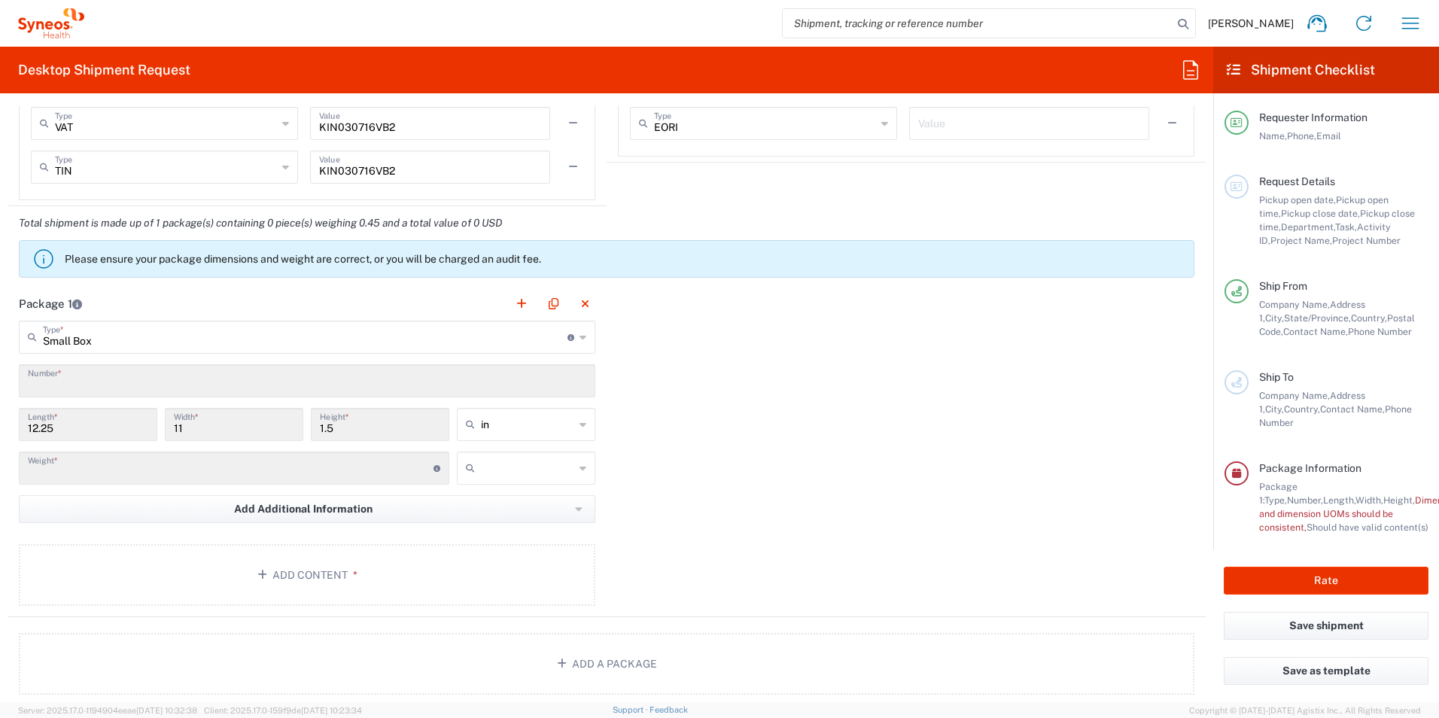
type input "Envelope"
type input "1"
type input "9.5"
type input "12.5"
type input "0.25"
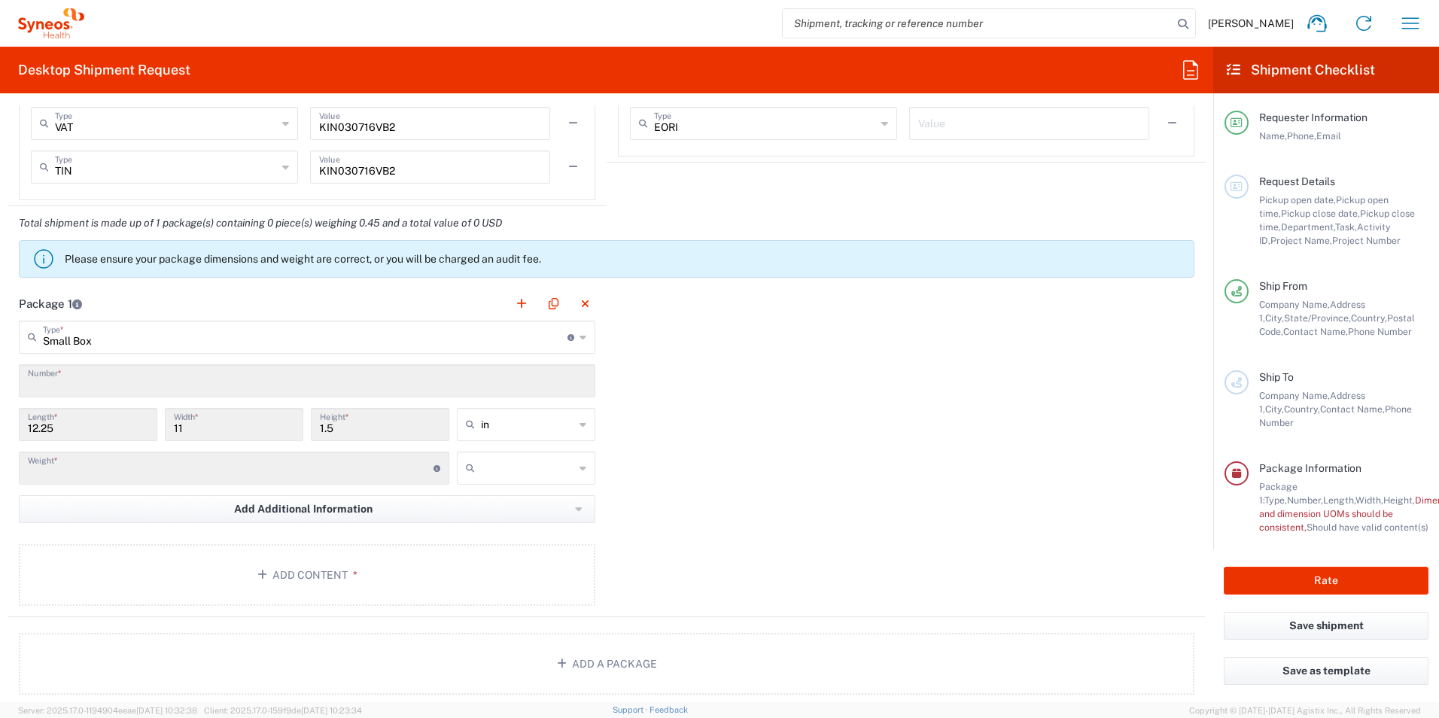
type input "0.45"
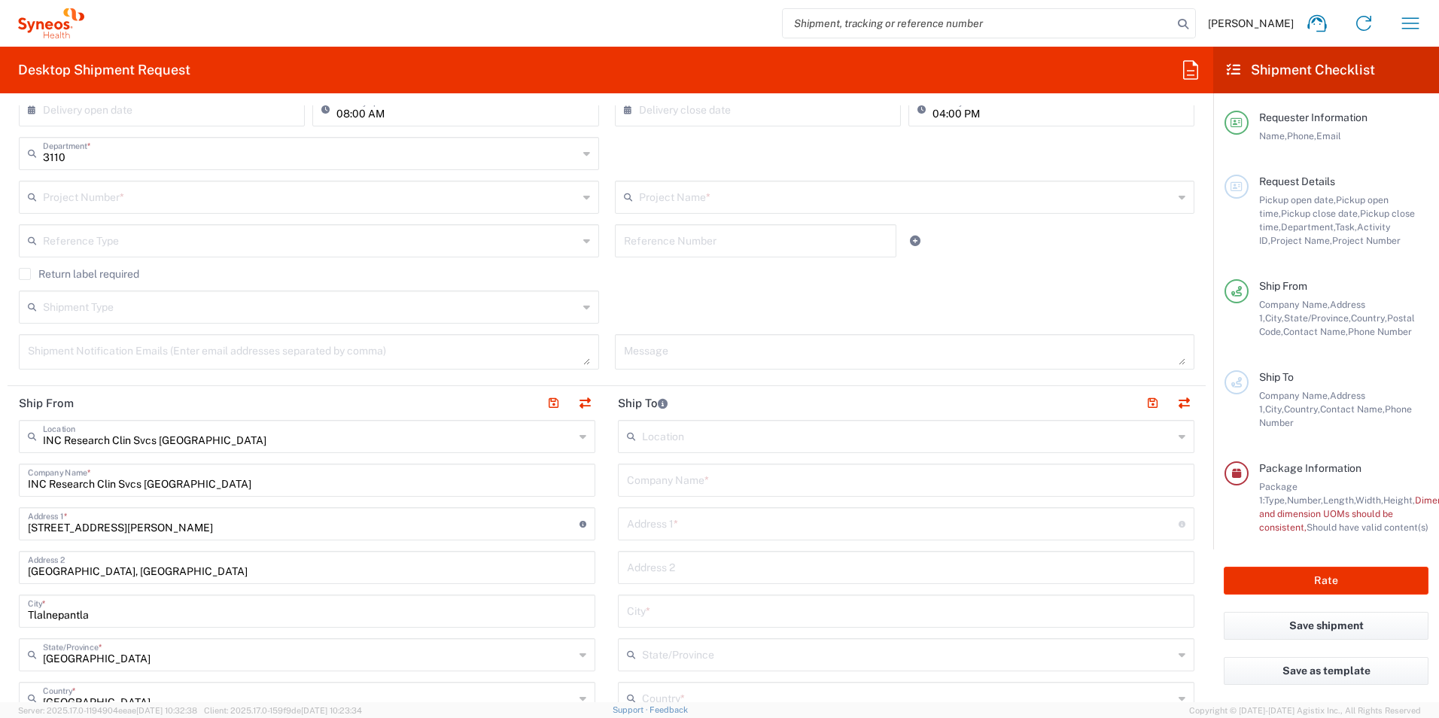
scroll to position [301, 0]
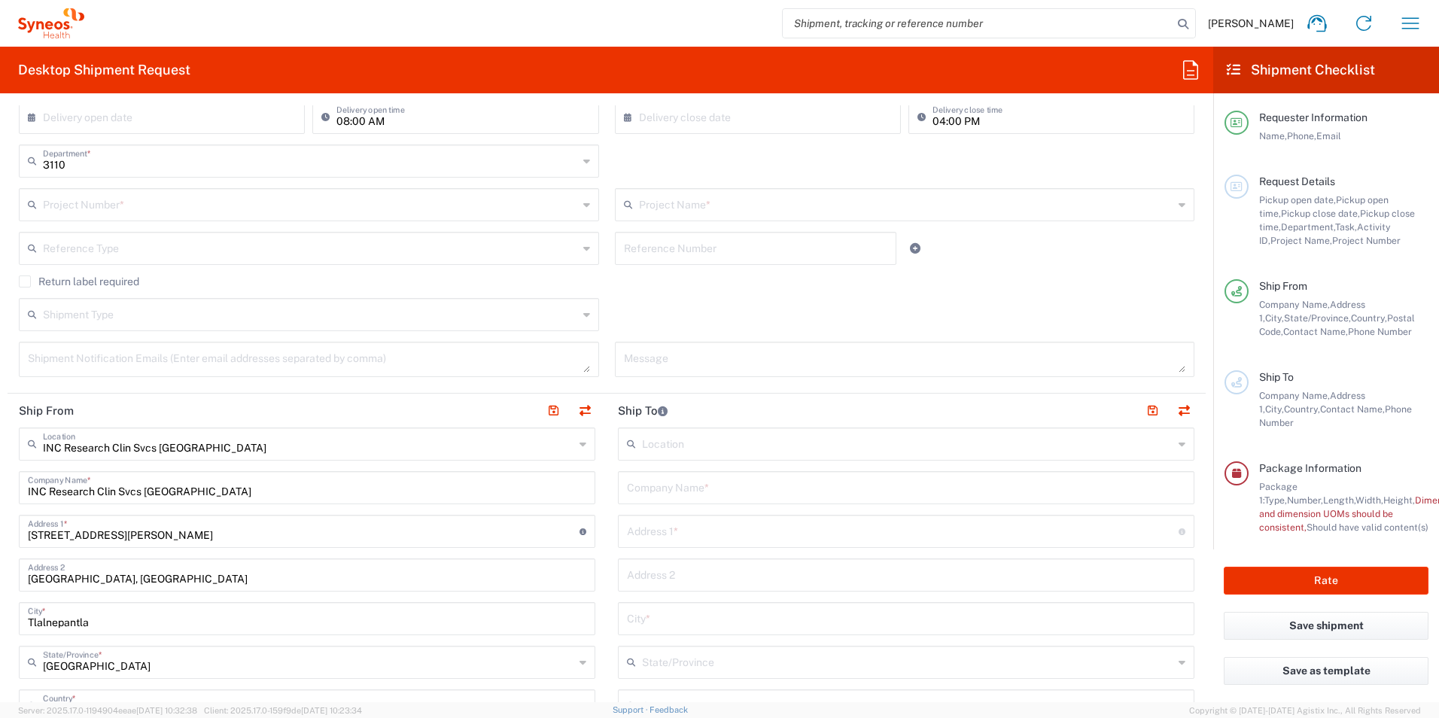
click at [674, 444] on input "text" at bounding box center [907, 443] width 531 height 26
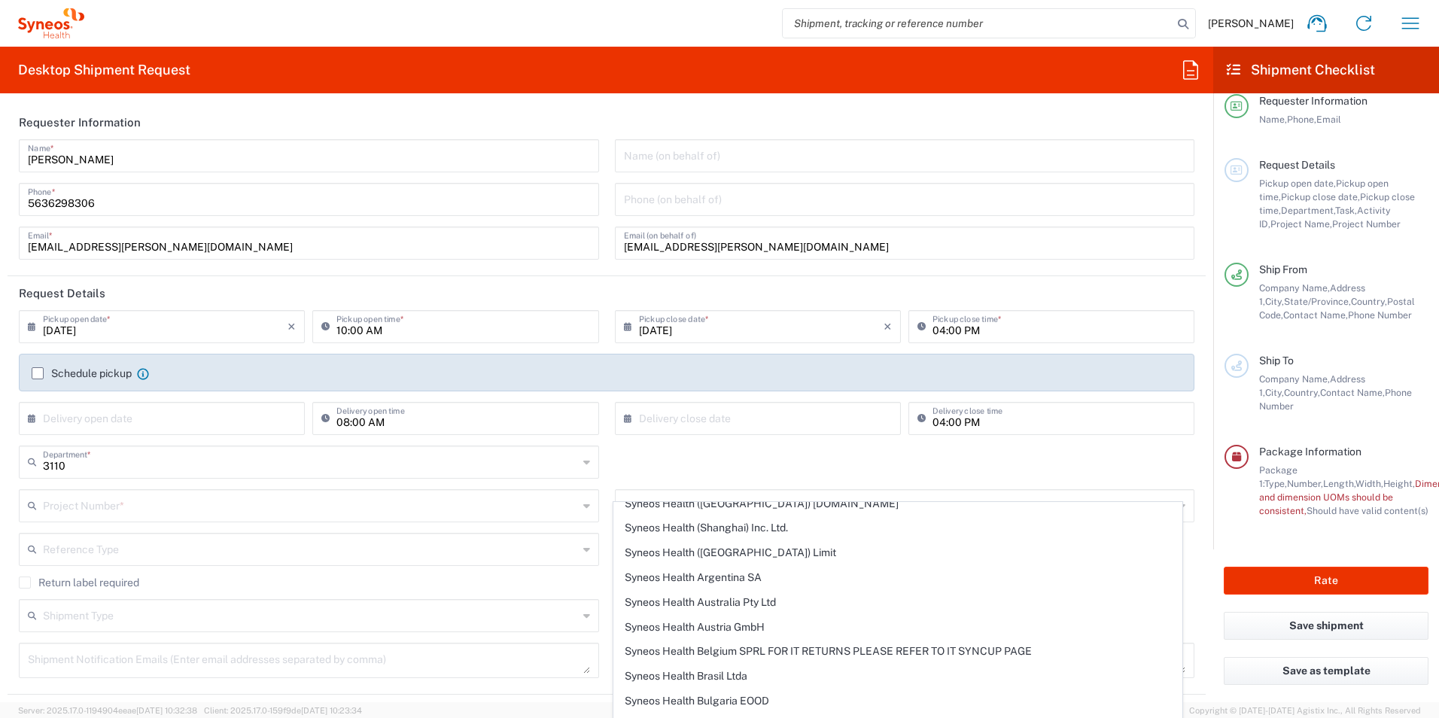
scroll to position [30, 0]
click at [718, 446] on div "3110 Department * 3110 3000 3100 3109 3111 3112 3125 3130 3135 3136 3150 3155 3…" at bounding box center [606, 468] width 1191 height 44
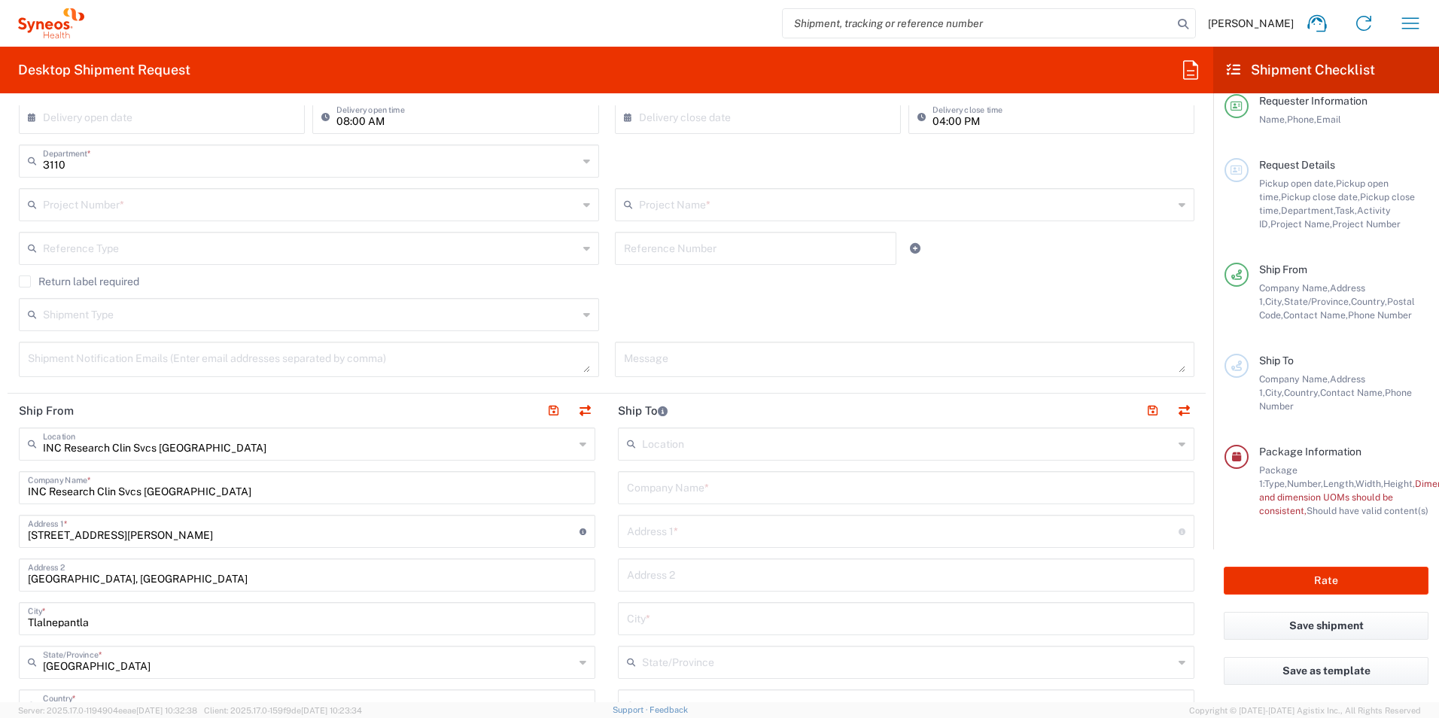
scroll to position [0, 0]
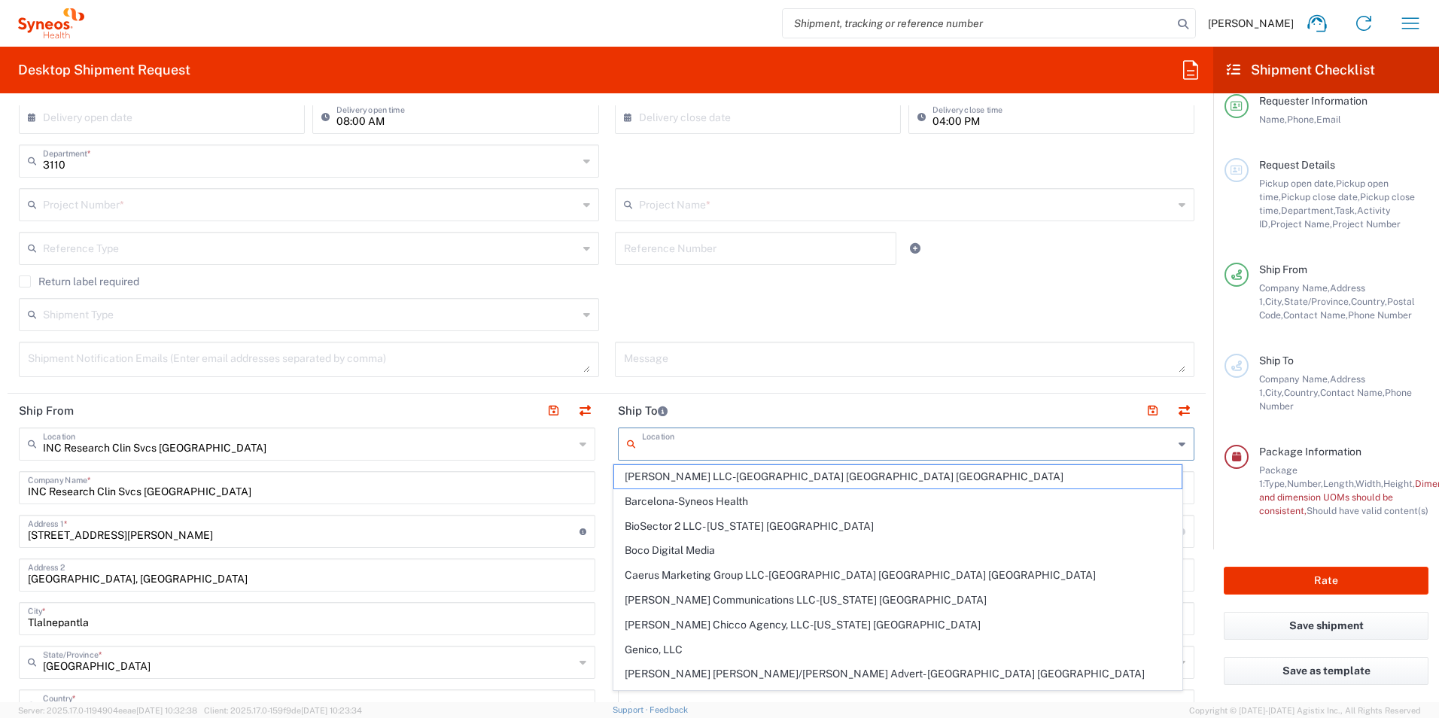
click at [677, 449] on input "text" at bounding box center [907, 443] width 531 height 26
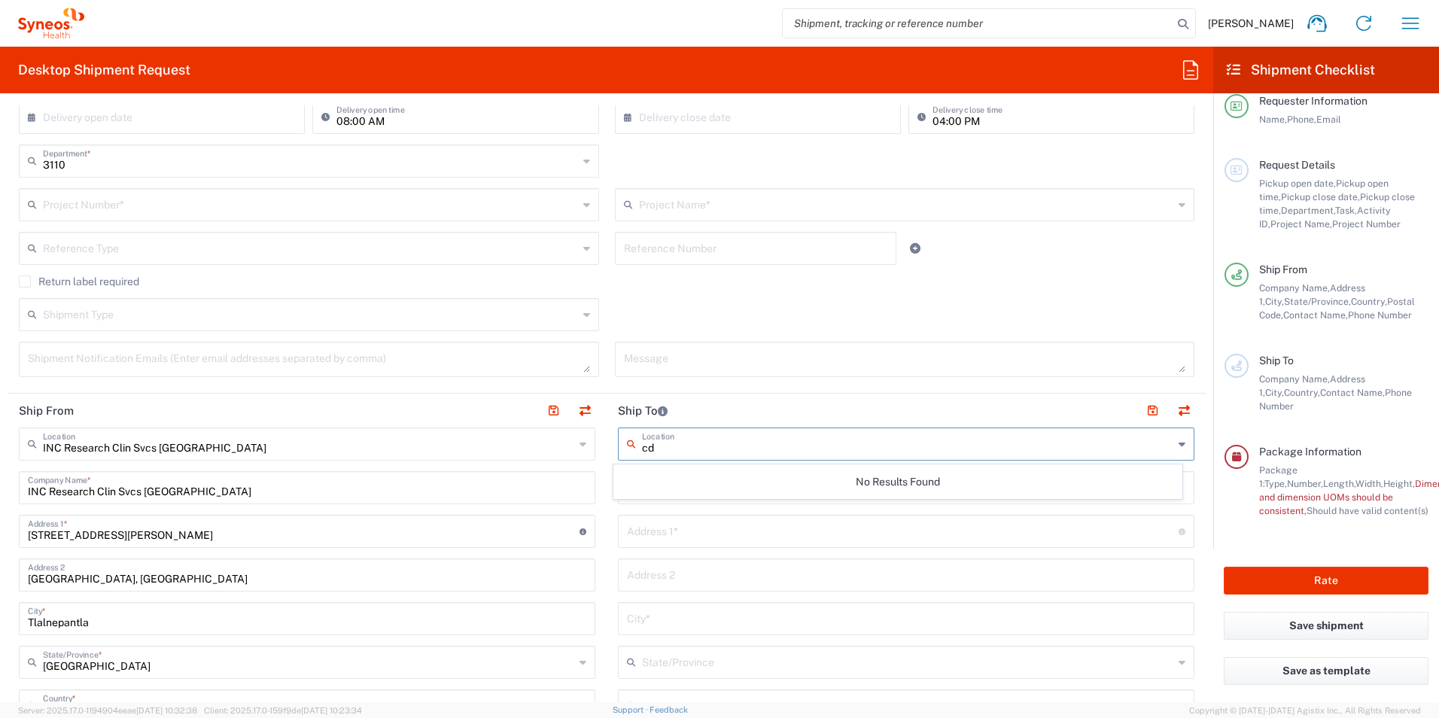
type input "c"
type input "mexico"
click at [704, 528] on input "text" at bounding box center [903, 530] width 552 height 26
type input "Rio Consulado 800, A1402, Azca"
type input "Syneos"
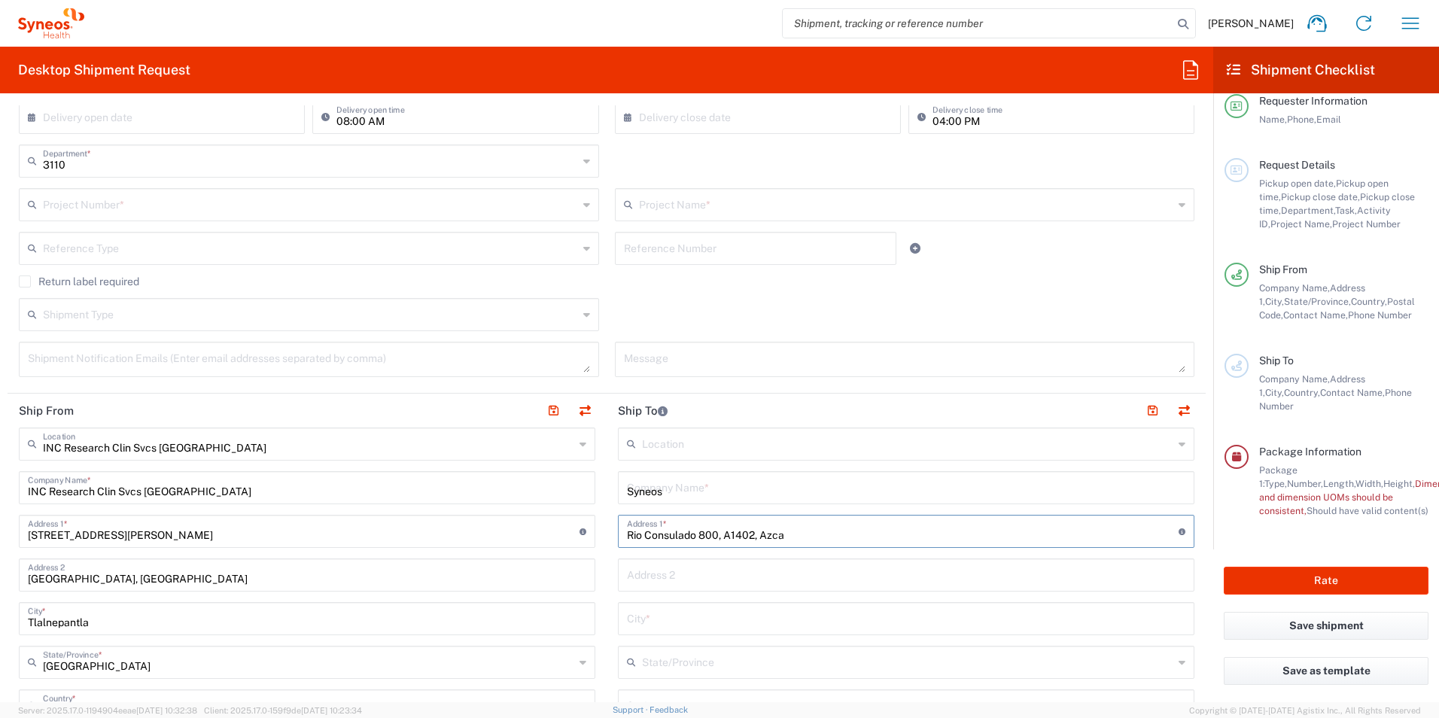
type input "Tres Lagos FAse 1,"
type input "Mexico"
type input "Ciudad de Mexico"
type input "Mexico"
type input "02980"
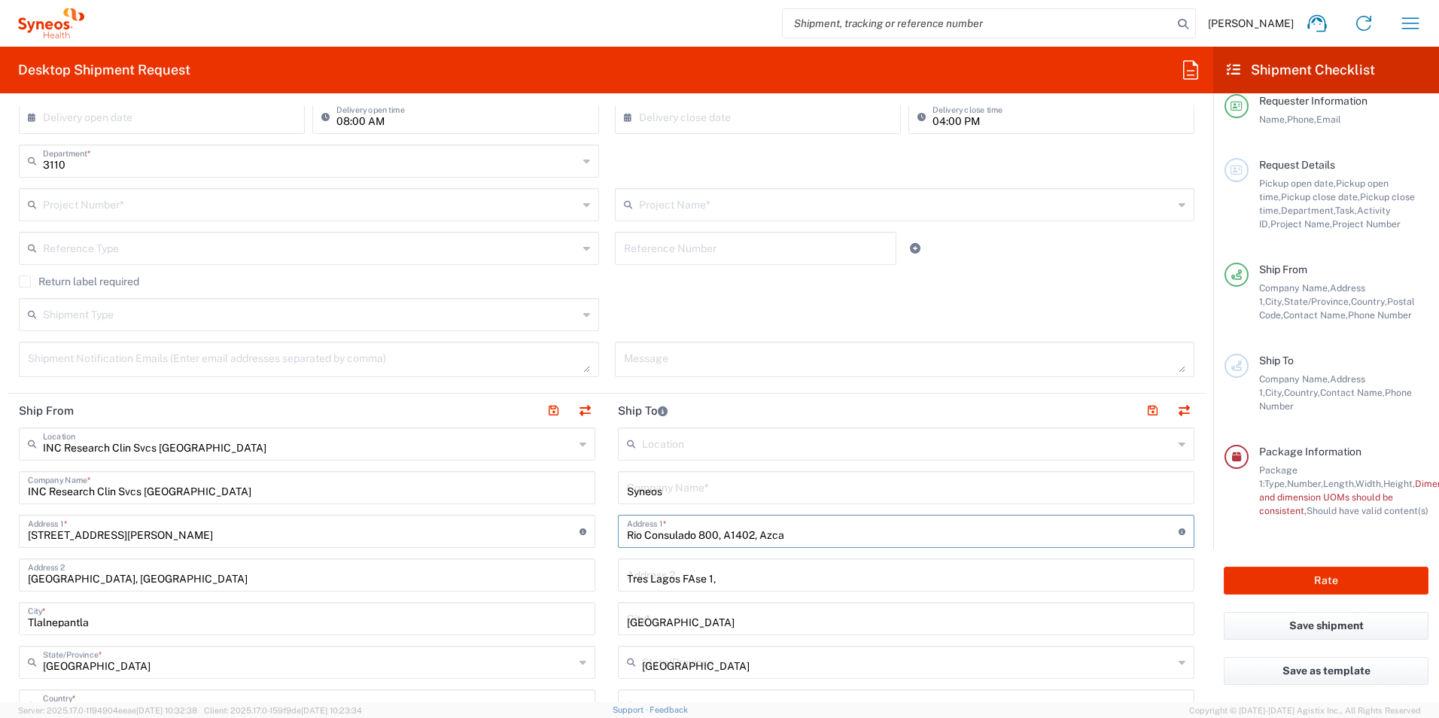
type input "5636298306"
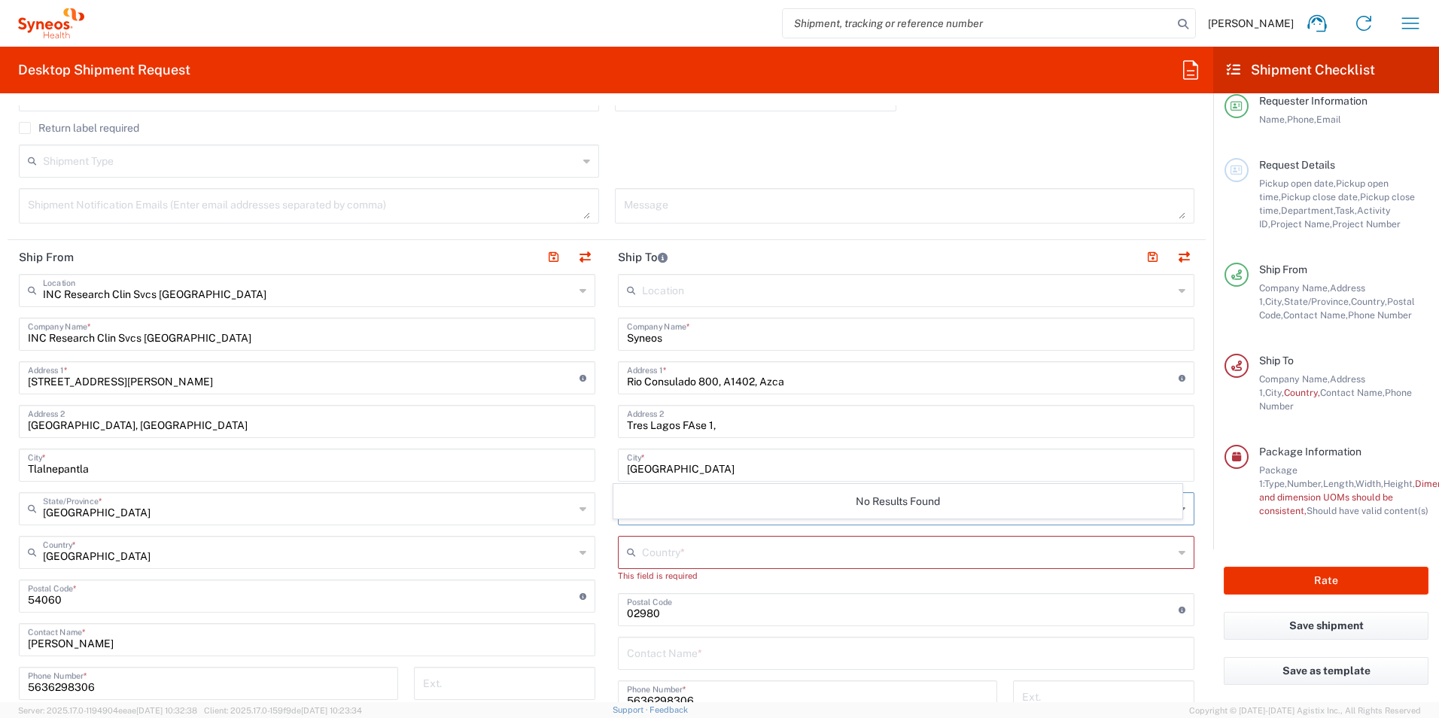
scroll to position [446, 0]
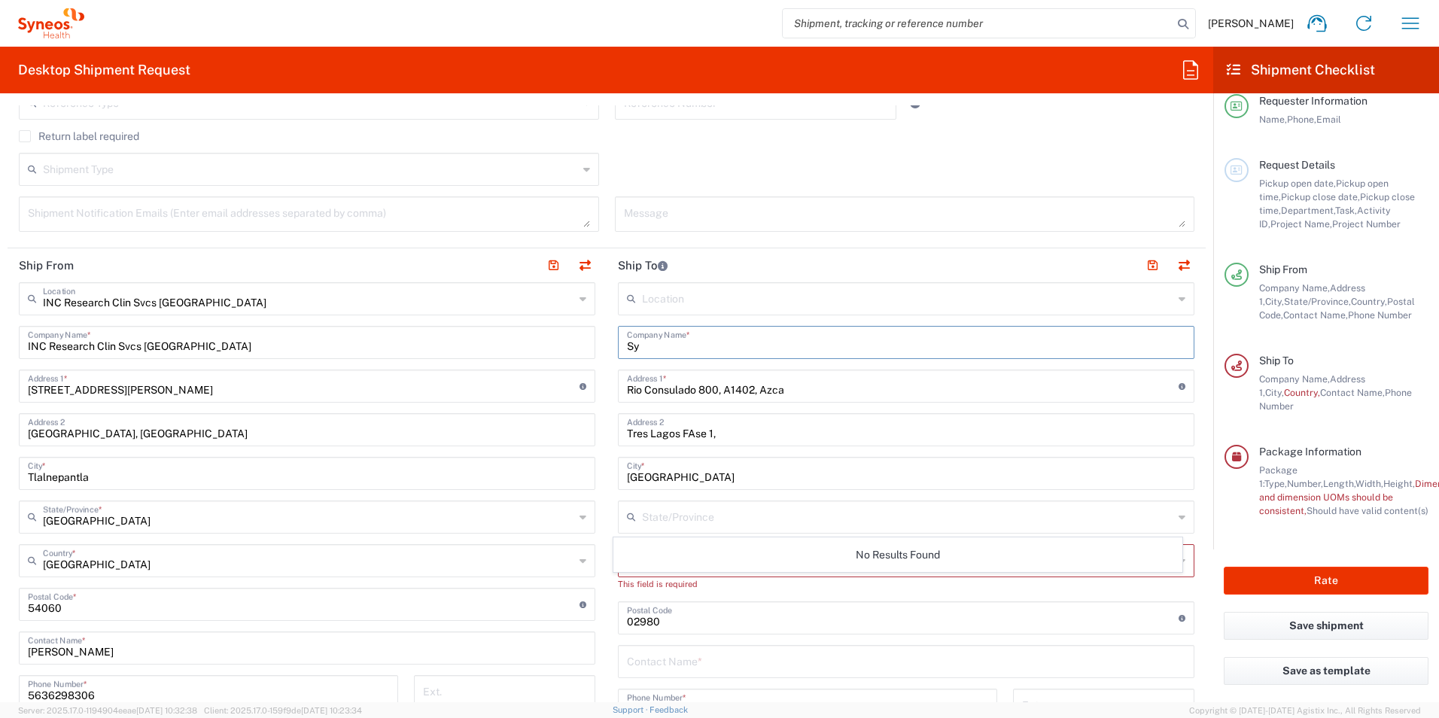
type input "S"
type input "T"
type input "Personal Adress"
click at [795, 391] on input "Rio Consulado 800, A1402, Azca" at bounding box center [903, 385] width 552 height 26
type input "Ciudad de Mexico"
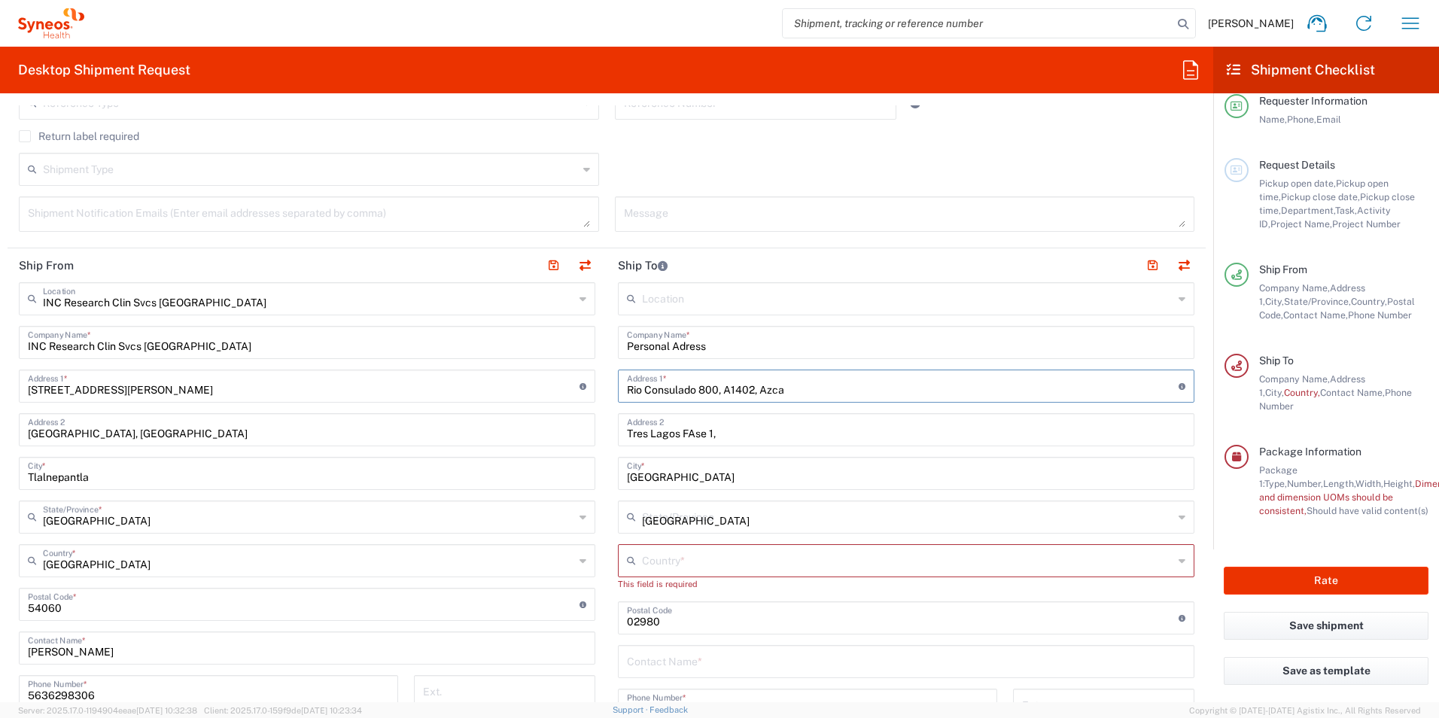
type input "Mexico"
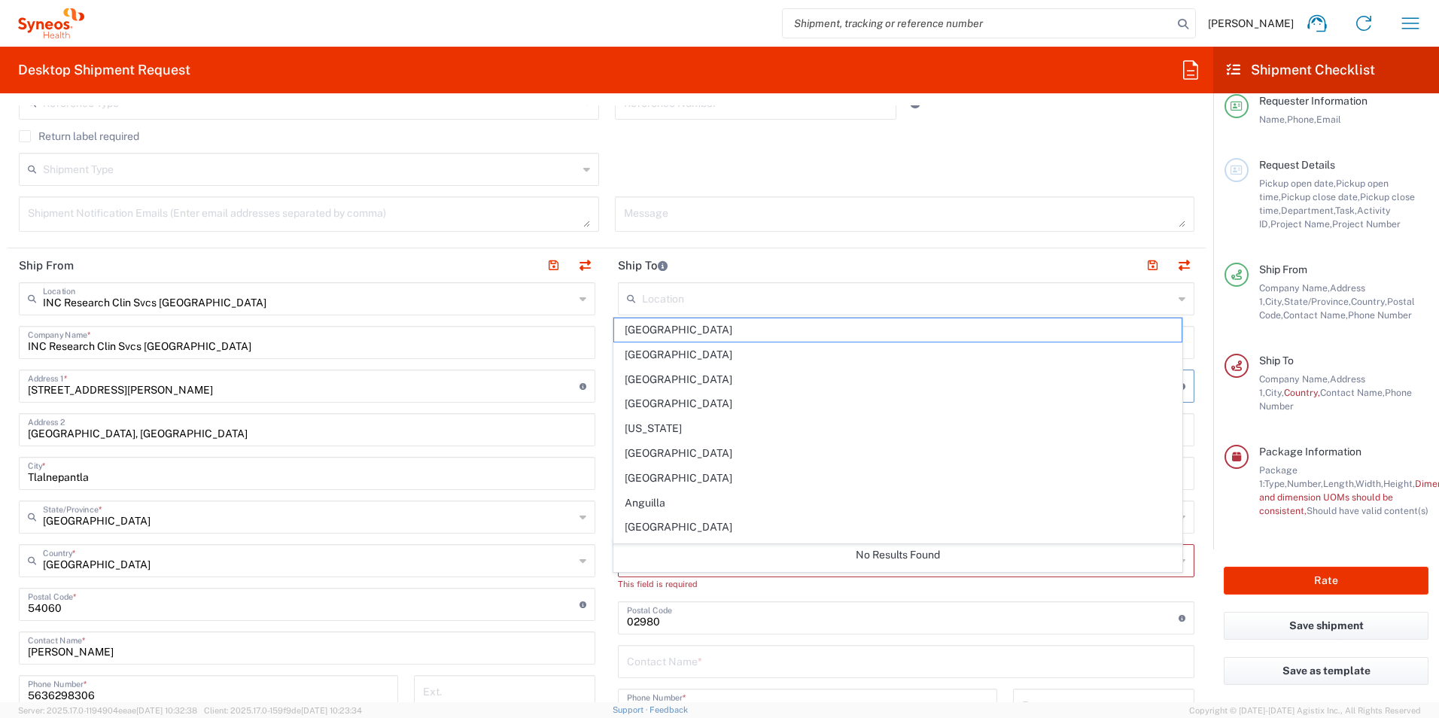
type input "Rio Consulado 800, A1402, Azcamex"
click at [757, 296] on input "text" at bounding box center [907, 297] width 531 height 26
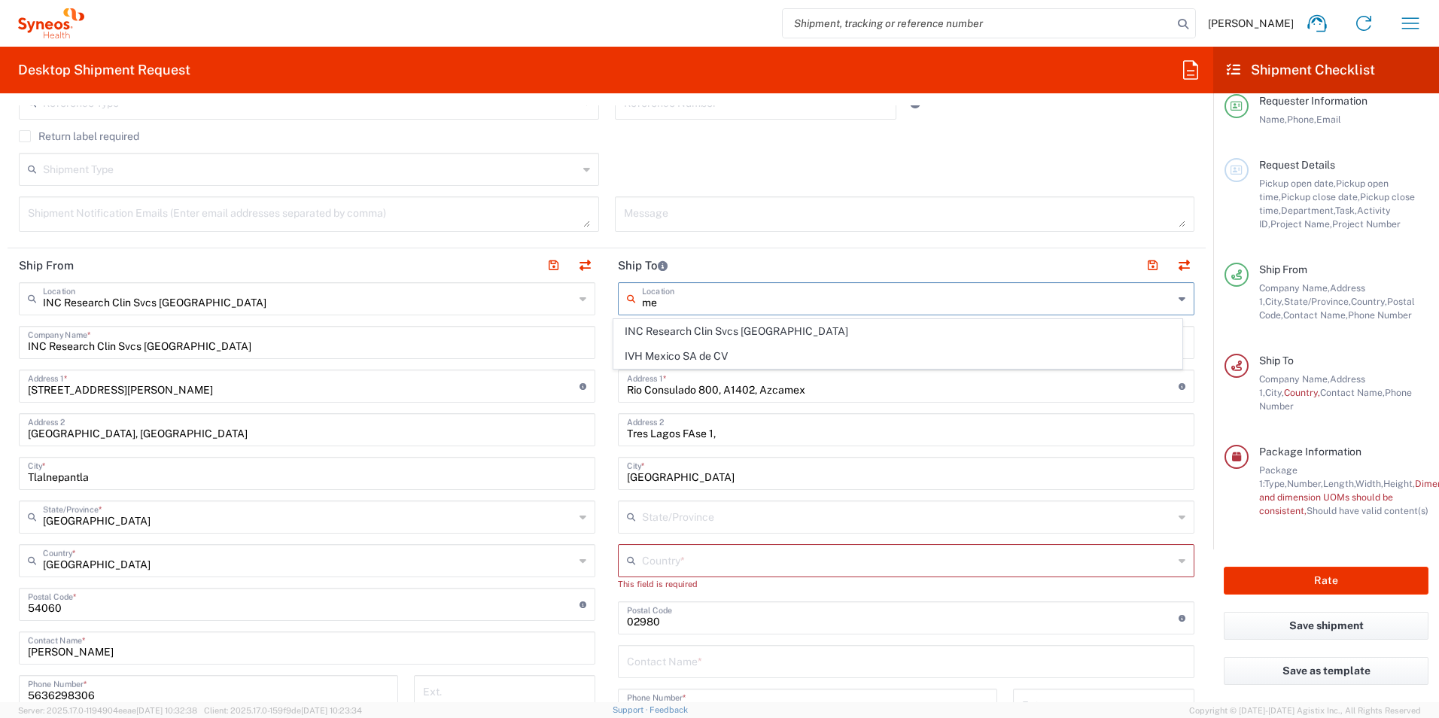
type input "m"
type input "M"
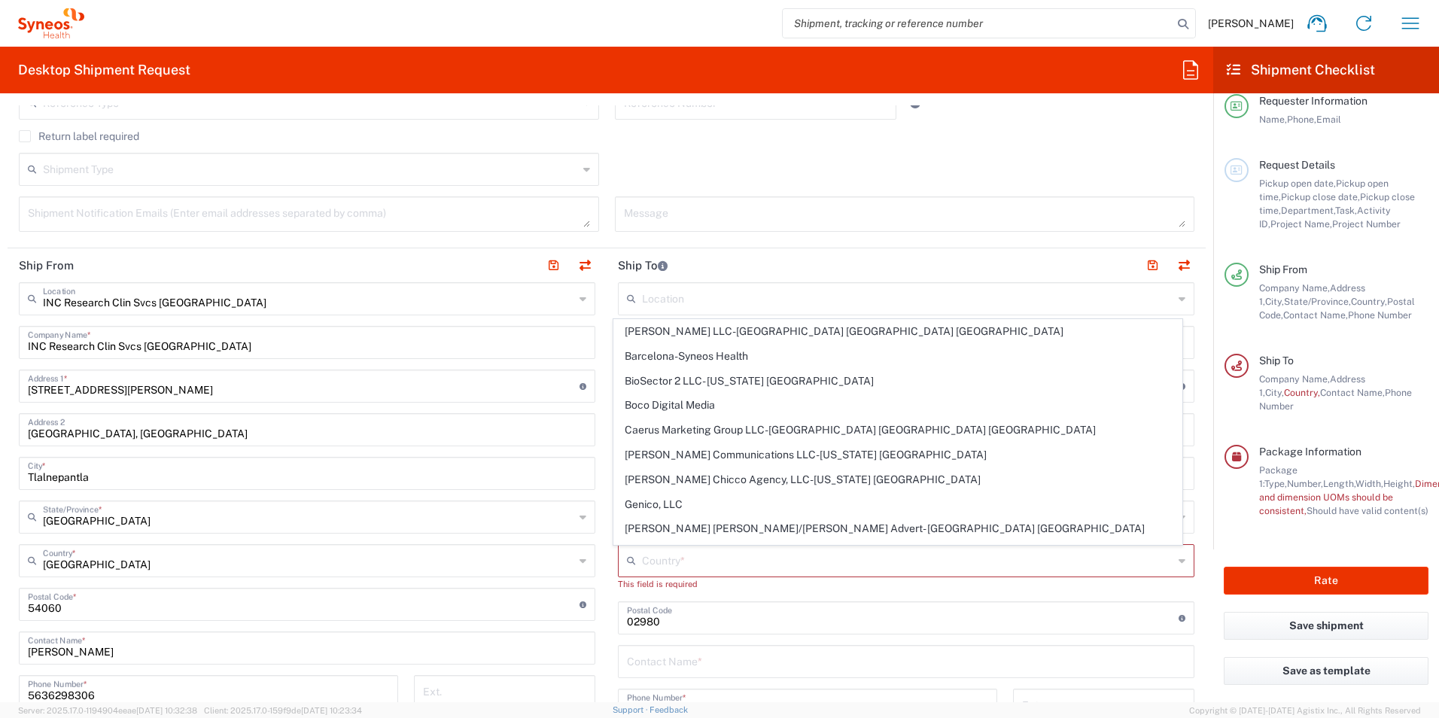
click at [800, 270] on header "Ship To" at bounding box center [906, 265] width 599 height 34
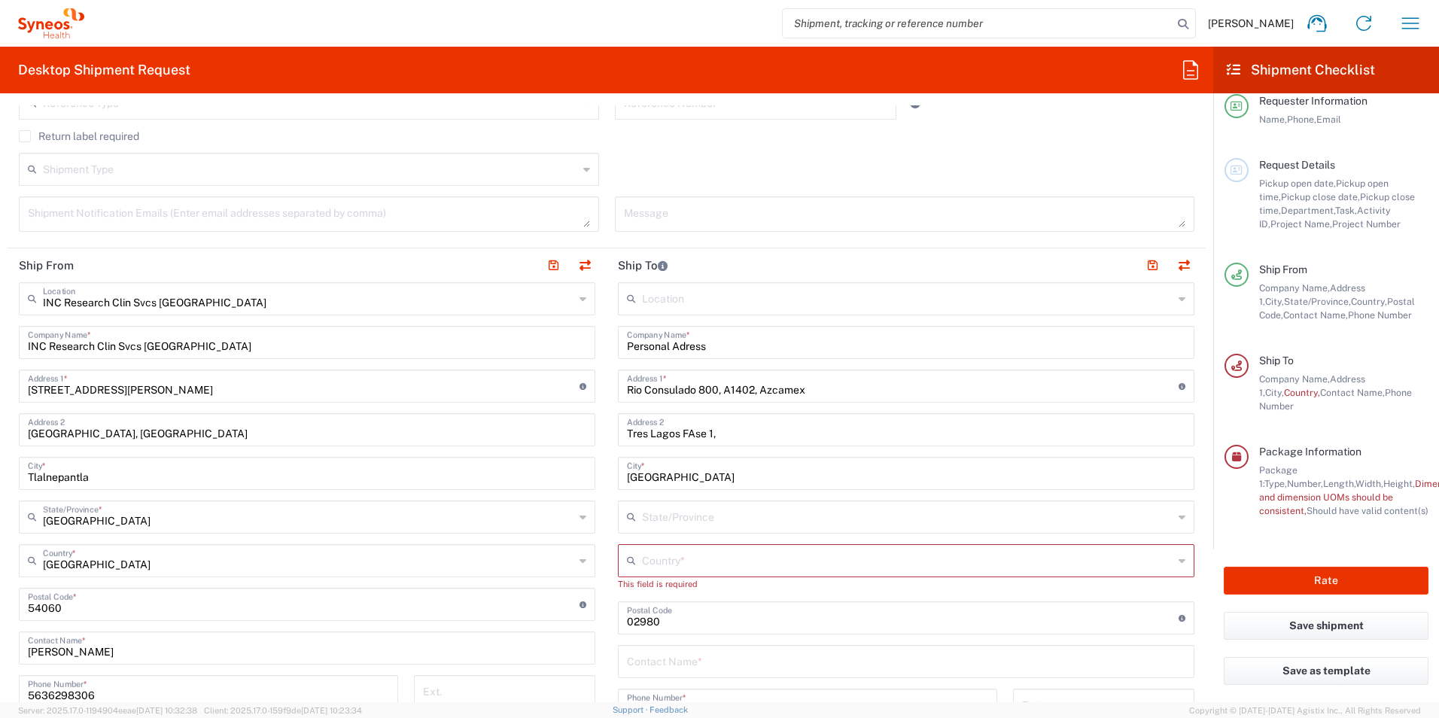
scroll to position [522, 0]
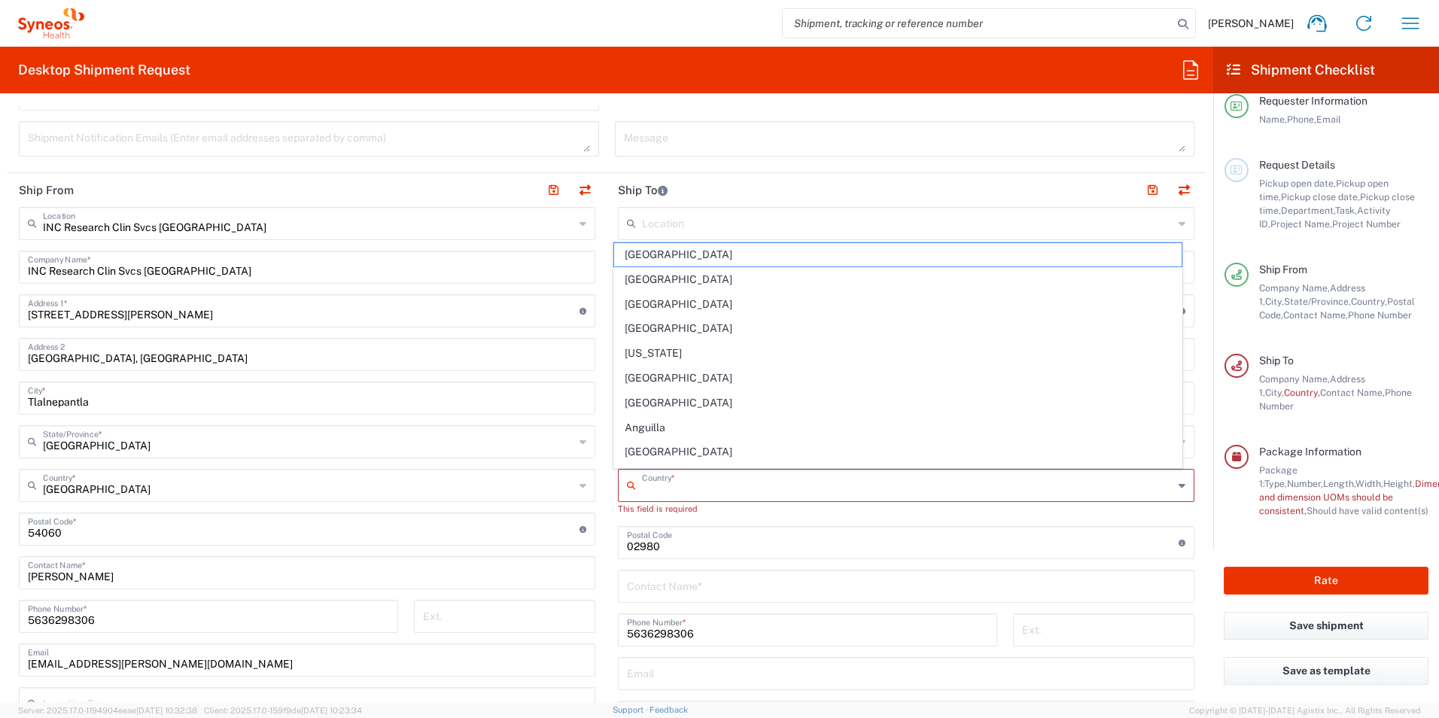
click at [707, 492] on input "text" at bounding box center [907, 484] width 531 height 26
type input "mex"
click at [735, 488] on input "text" at bounding box center [907, 484] width 531 height 26
click at [644, 268] on span "Mexico" at bounding box center [898, 272] width 568 height 23
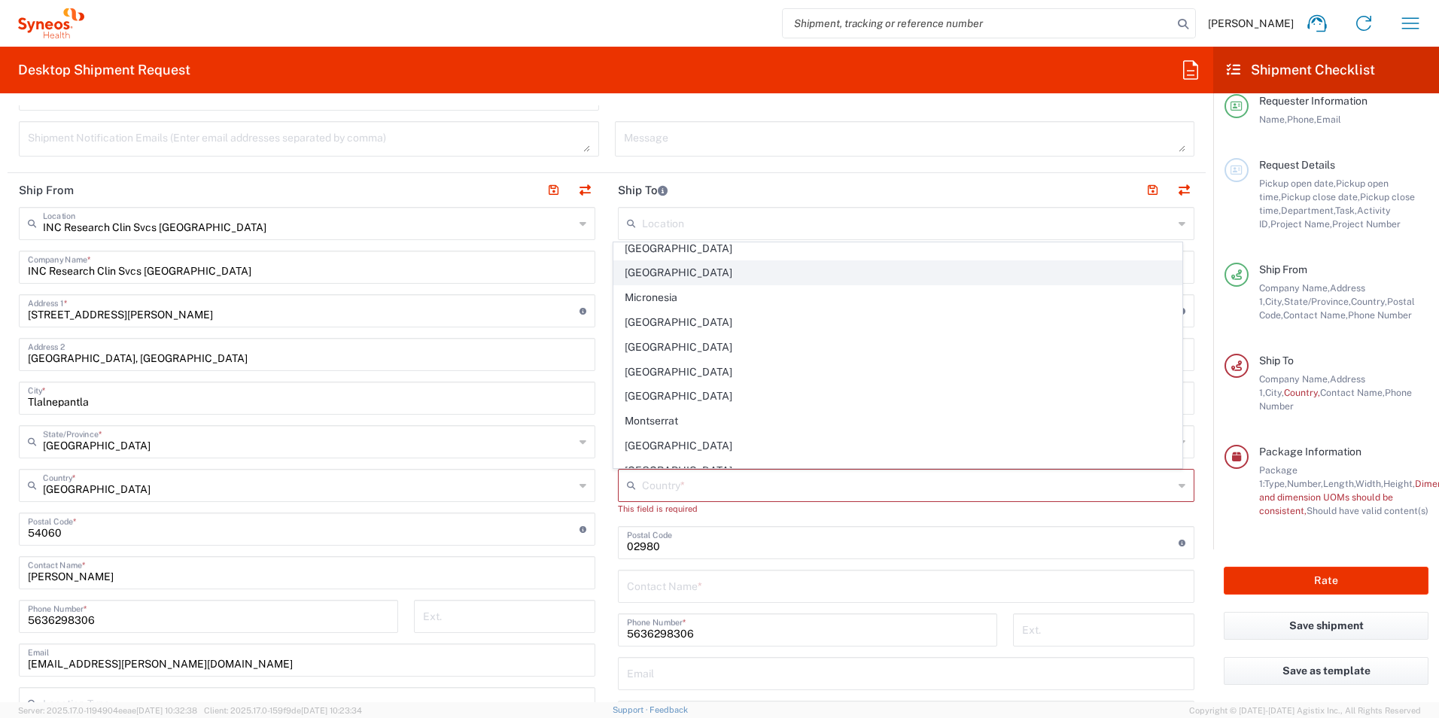
type input "Mexico"
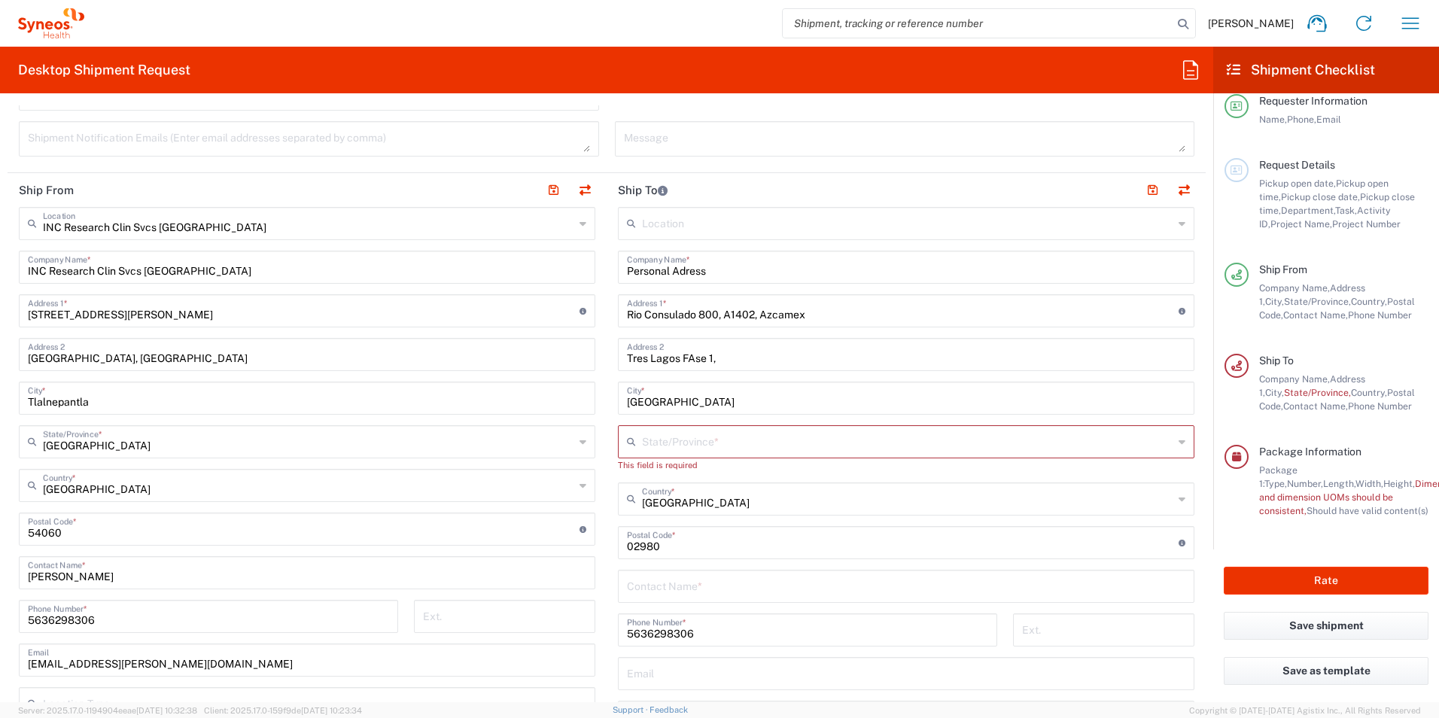
scroll to position [597, 0]
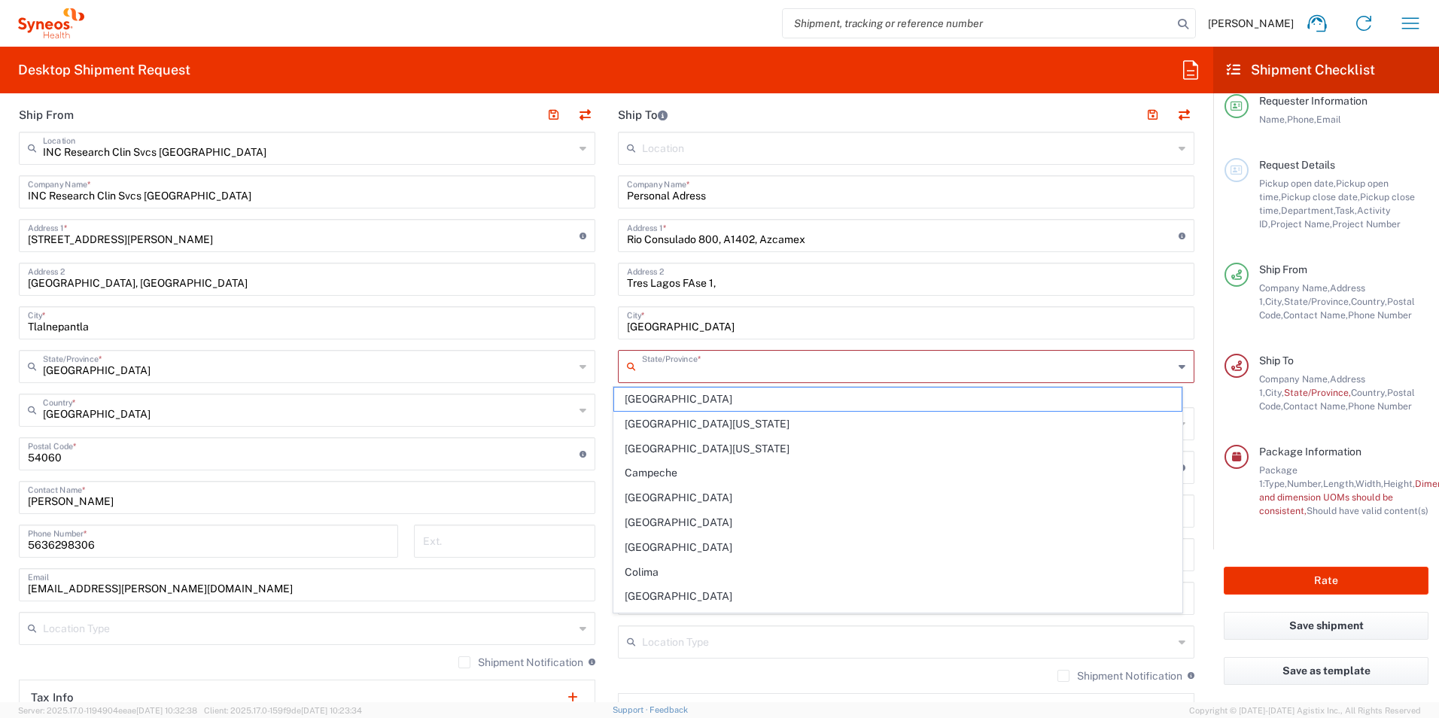
click at [694, 369] on input "text" at bounding box center [907, 365] width 531 height 26
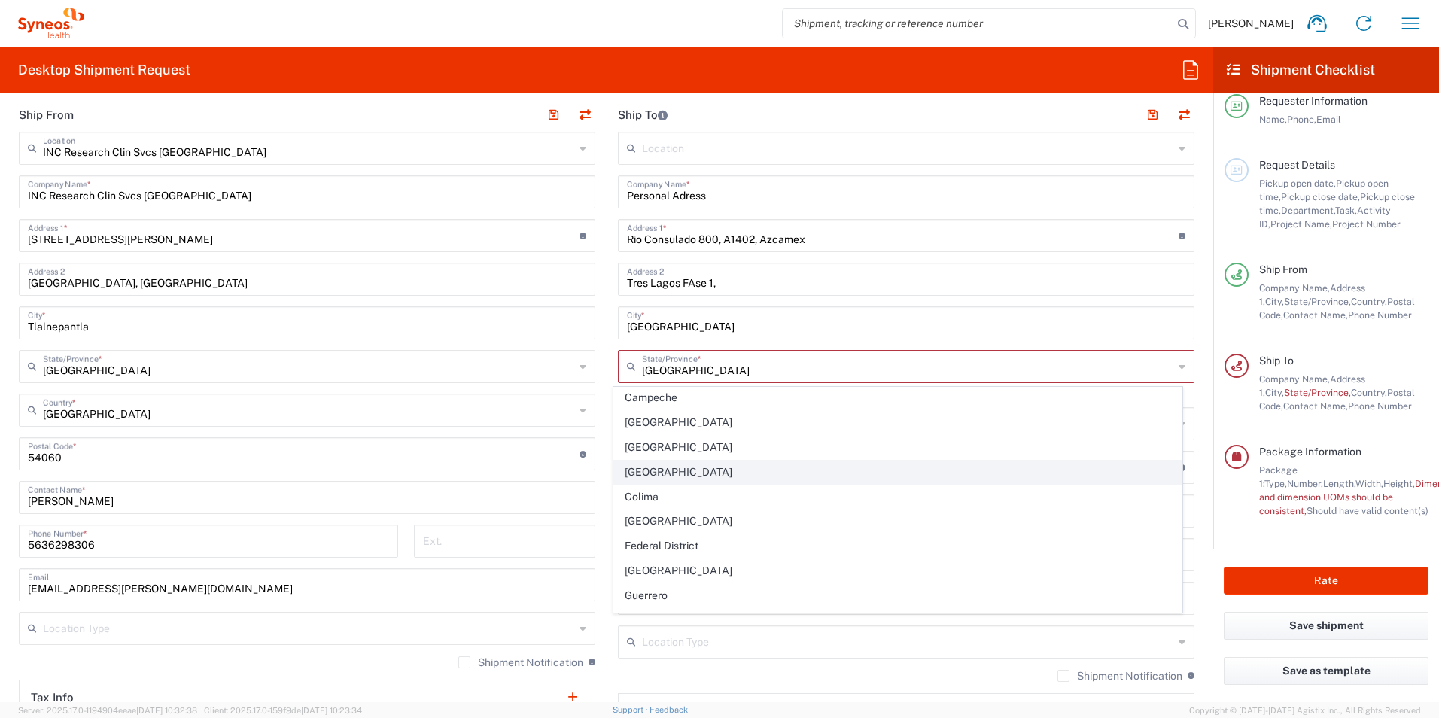
click at [667, 544] on span "Federal District" at bounding box center [898, 545] width 568 height 23
type input "Federal District"
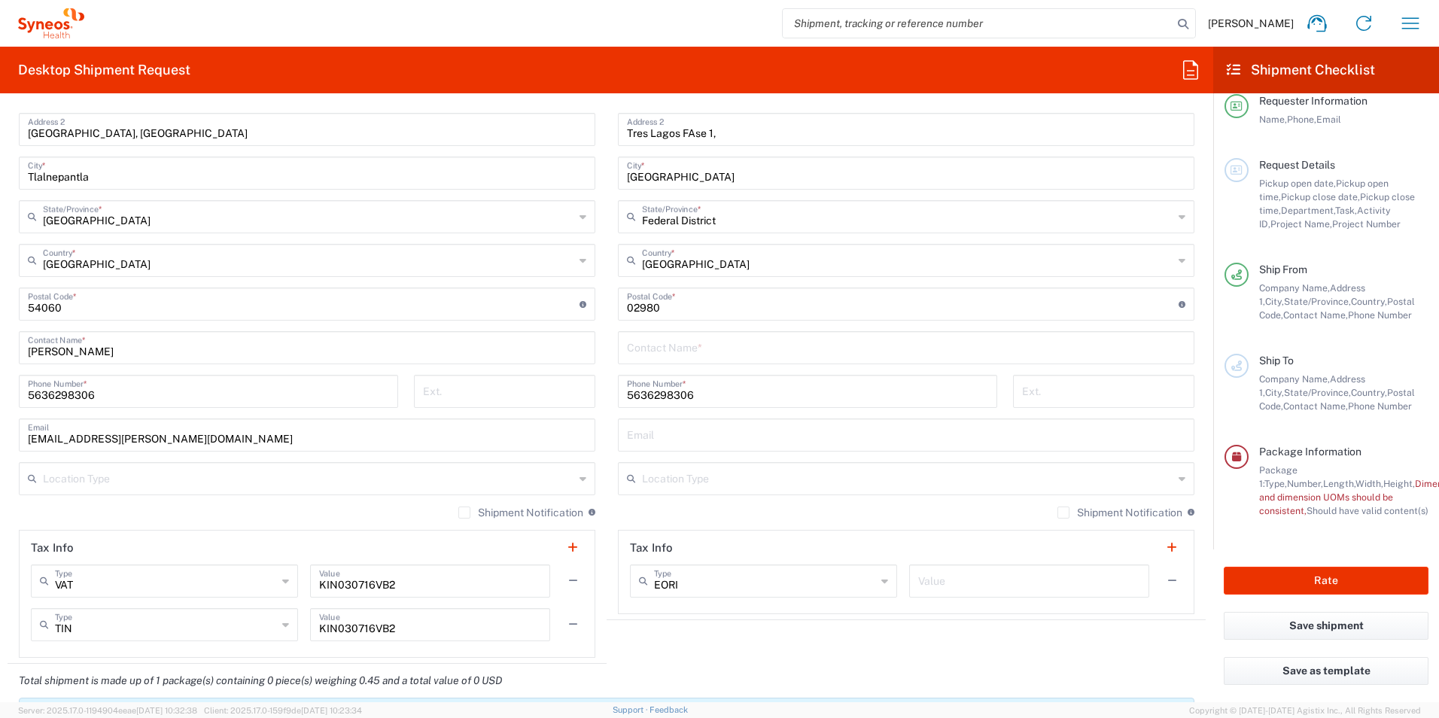
scroll to position [747, 0]
click at [700, 345] on input "text" at bounding box center [906, 346] width 558 height 26
type input "Mirza Landa"
click at [707, 436] on input "text" at bounding box center [906, 433] width 558 height 26
type input "mirza.landa@syneoshealth.com"
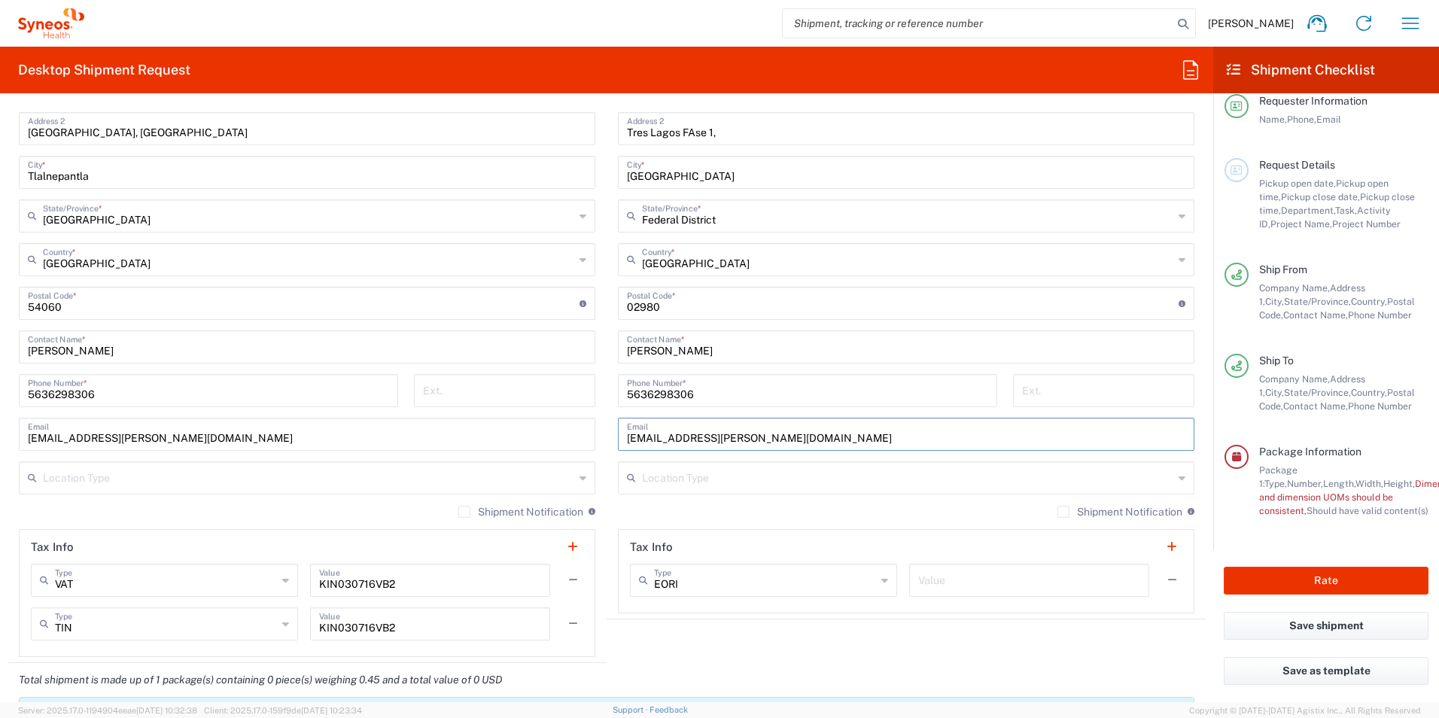
type input "Mirza Yanalte Landa Juarez"
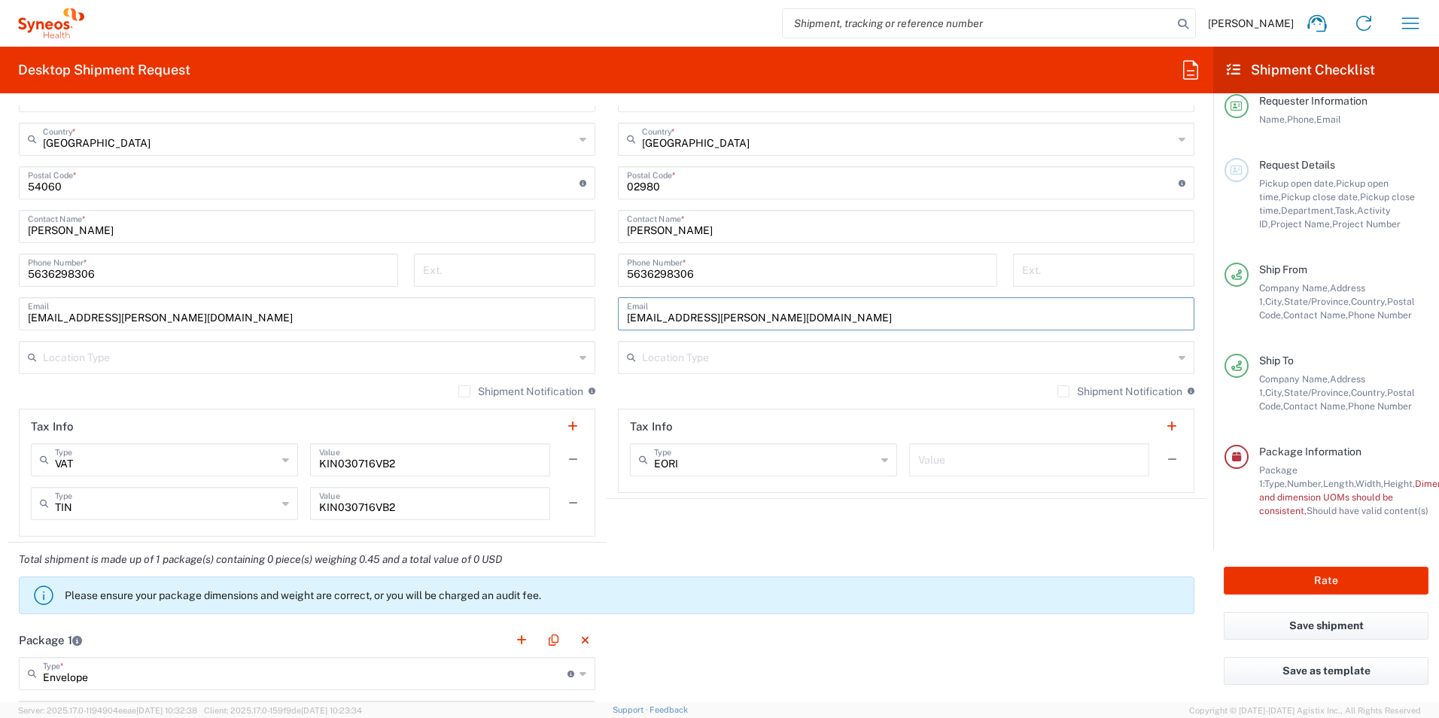
scroll to position [898, 0]
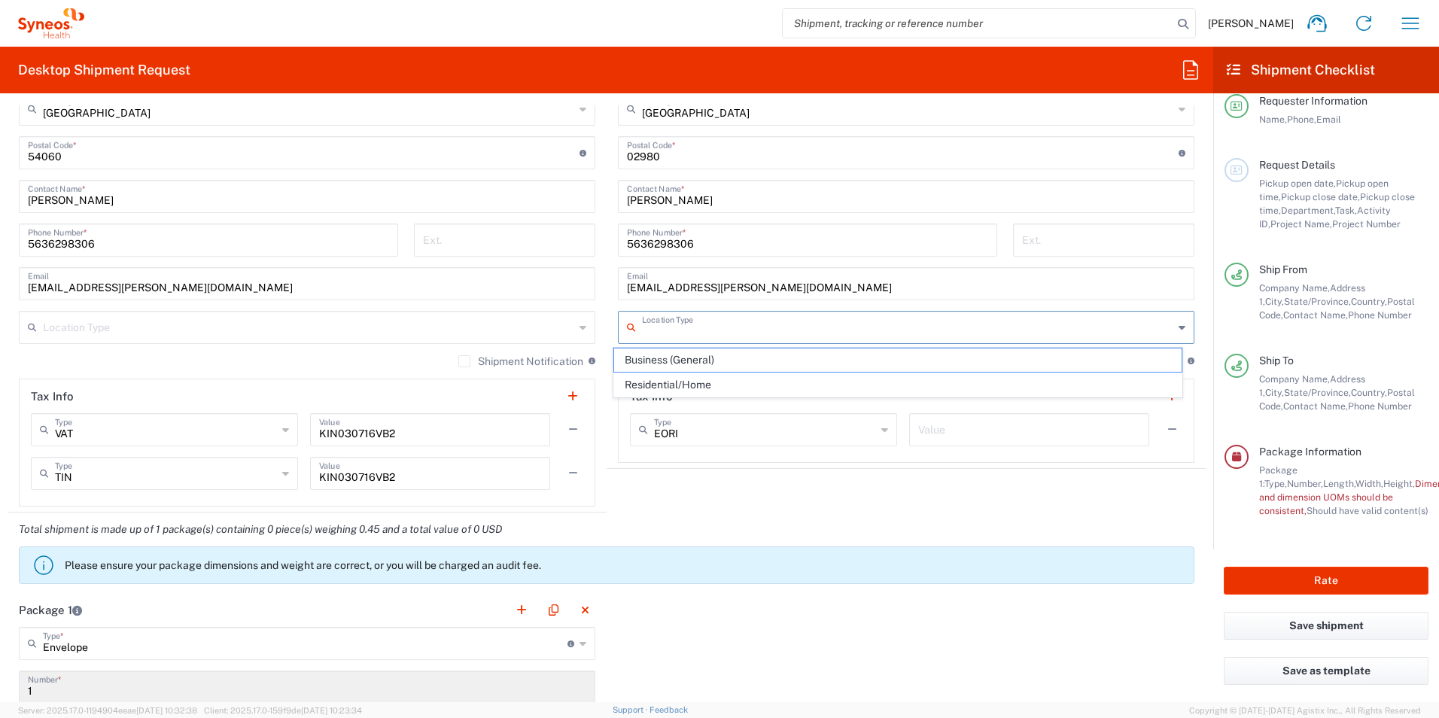
click at [706, 333] on input "text" at bounding box center [907, 326] width 531 height 26
click at [681, 385] on span "Residential/Home" at bounding box center [898, 384] width 568 height 23
type input "Residential/Home"
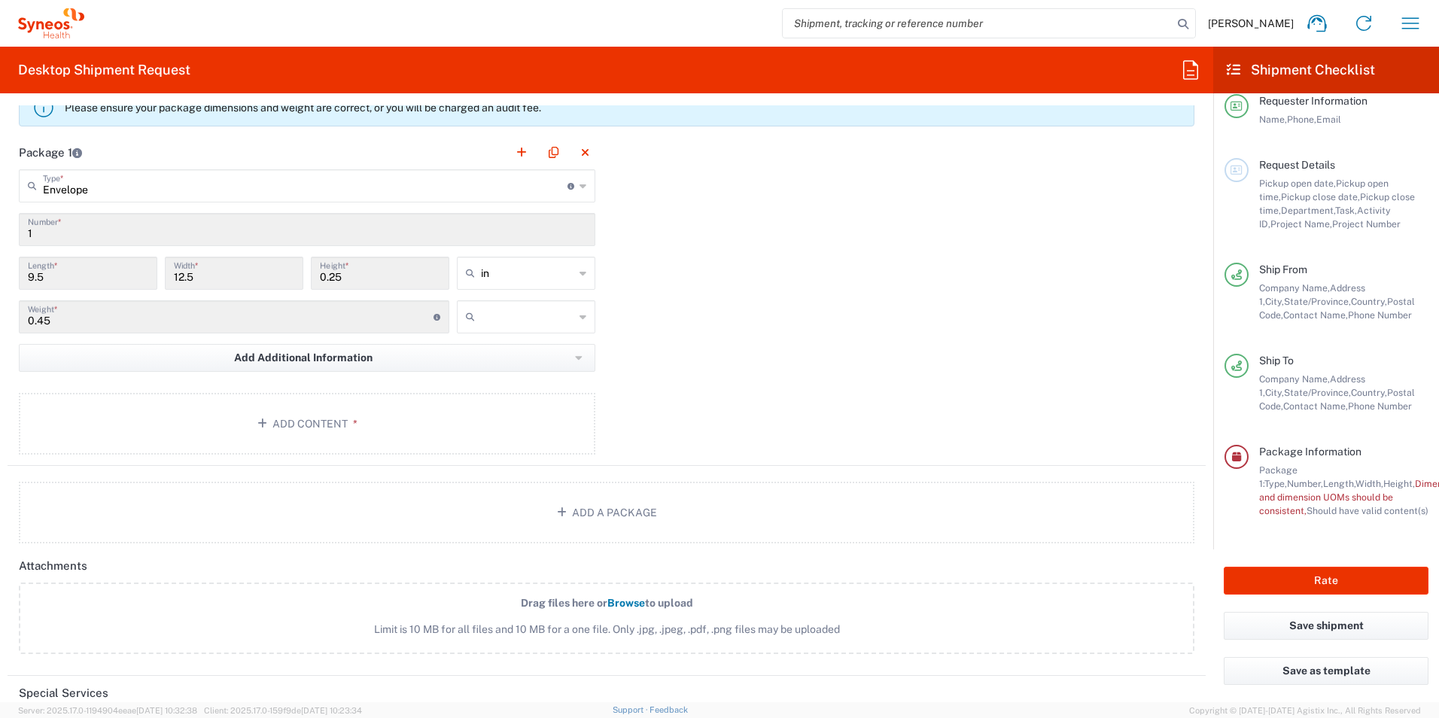
scroll to position [1336, 0]
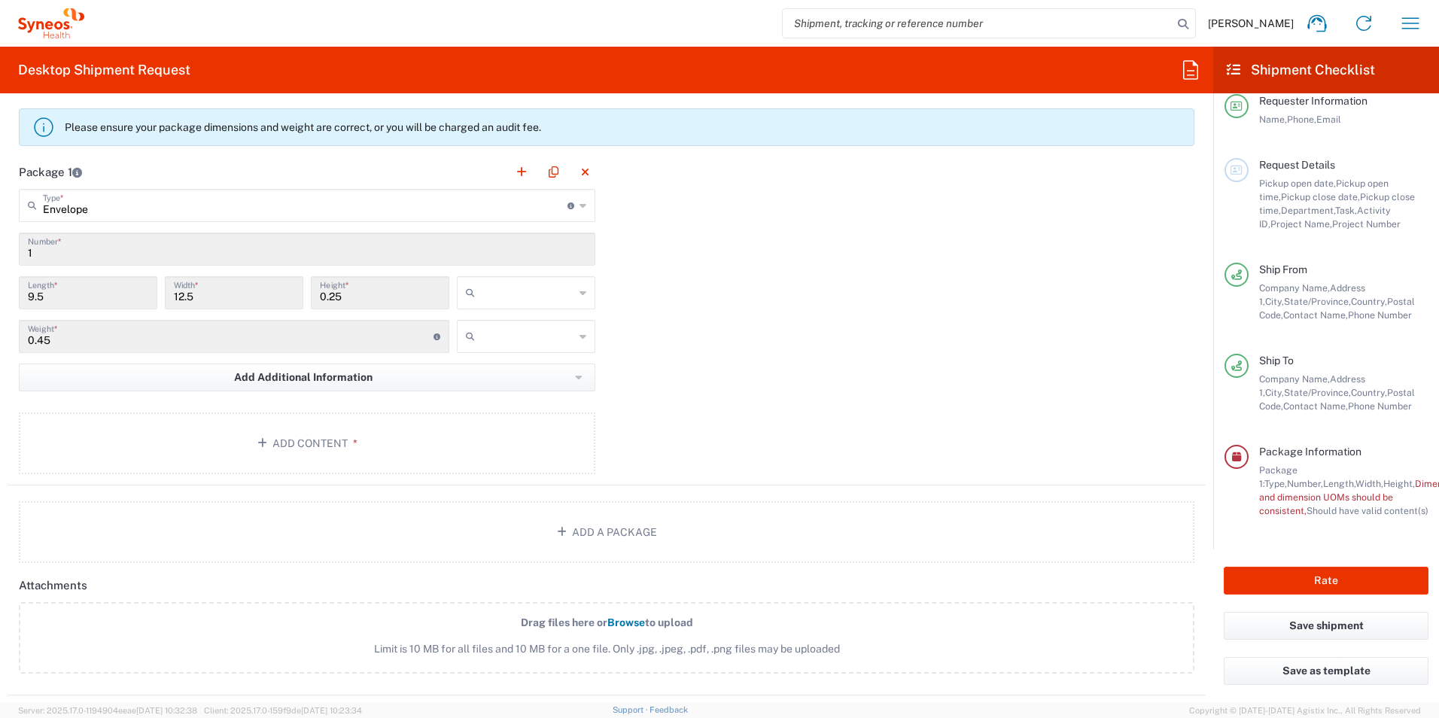
click at [488, 300] on input "text" at bounding box center [527, 293] width 93 height 24
click at [482, 357] on span "cm" at bounding box center [521, 350] width 134 height 23
type input "24.13"
type input "31.75"
type input "0.64"
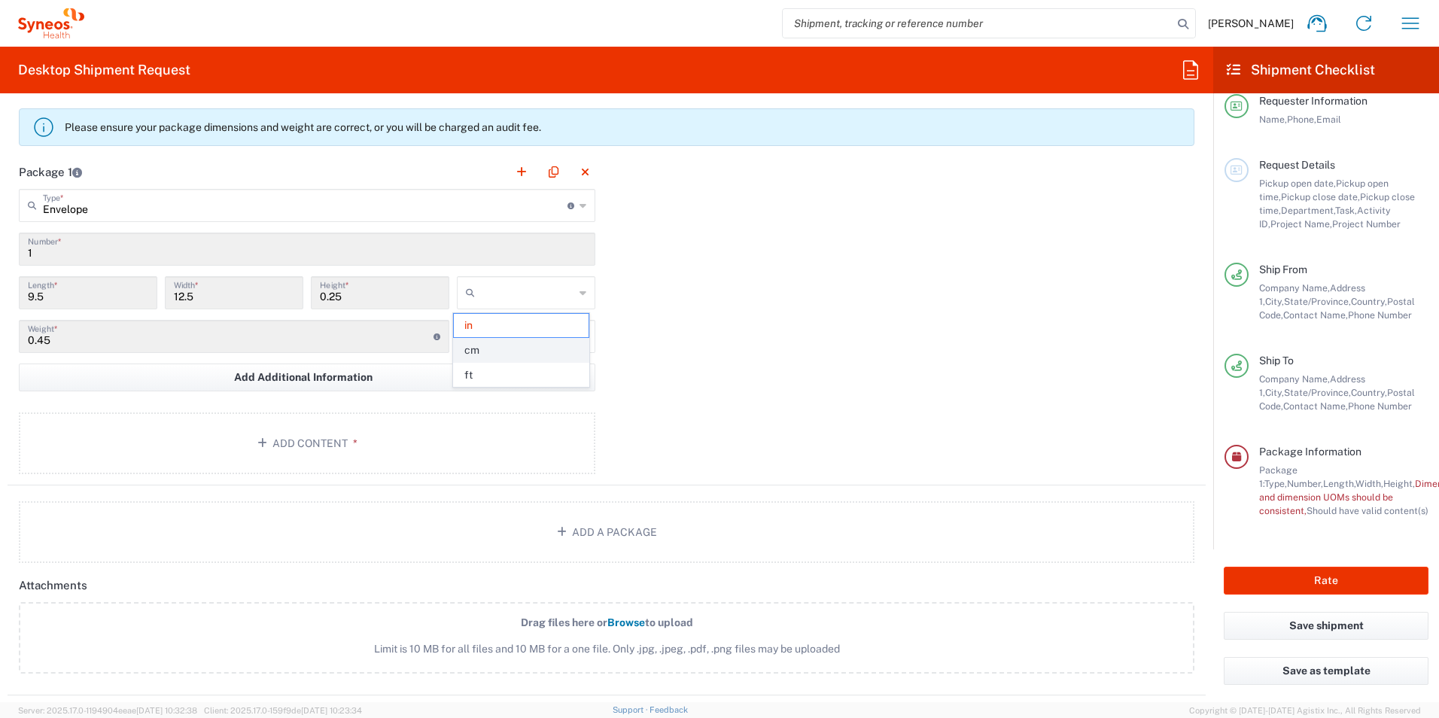
type input "cm"
click at [499, 343] on input "text" at bounding box center [527, 336] width 93 height 24
click at [494, 369] on span "kgs" at bounding box center [521, 368] width 134 height 23
type input "kgs"
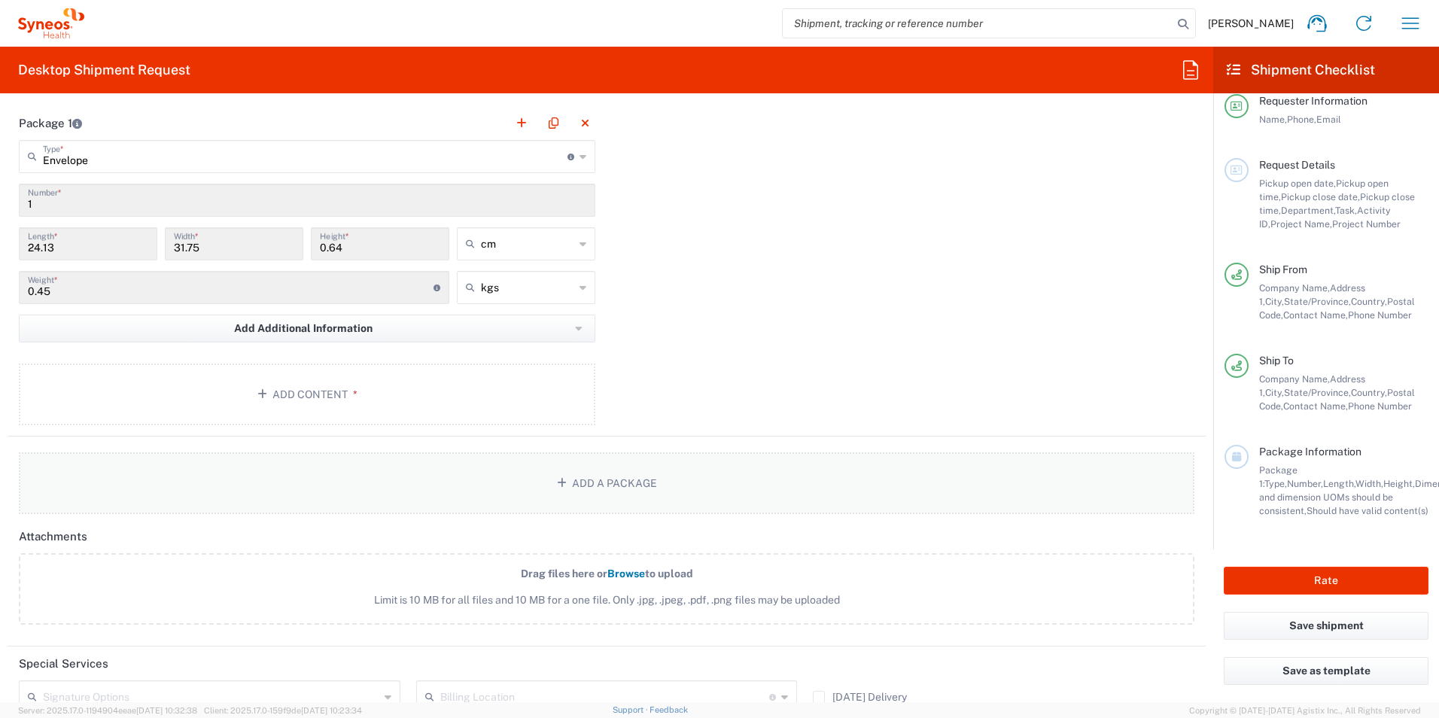
scroll to position [1411, 0]
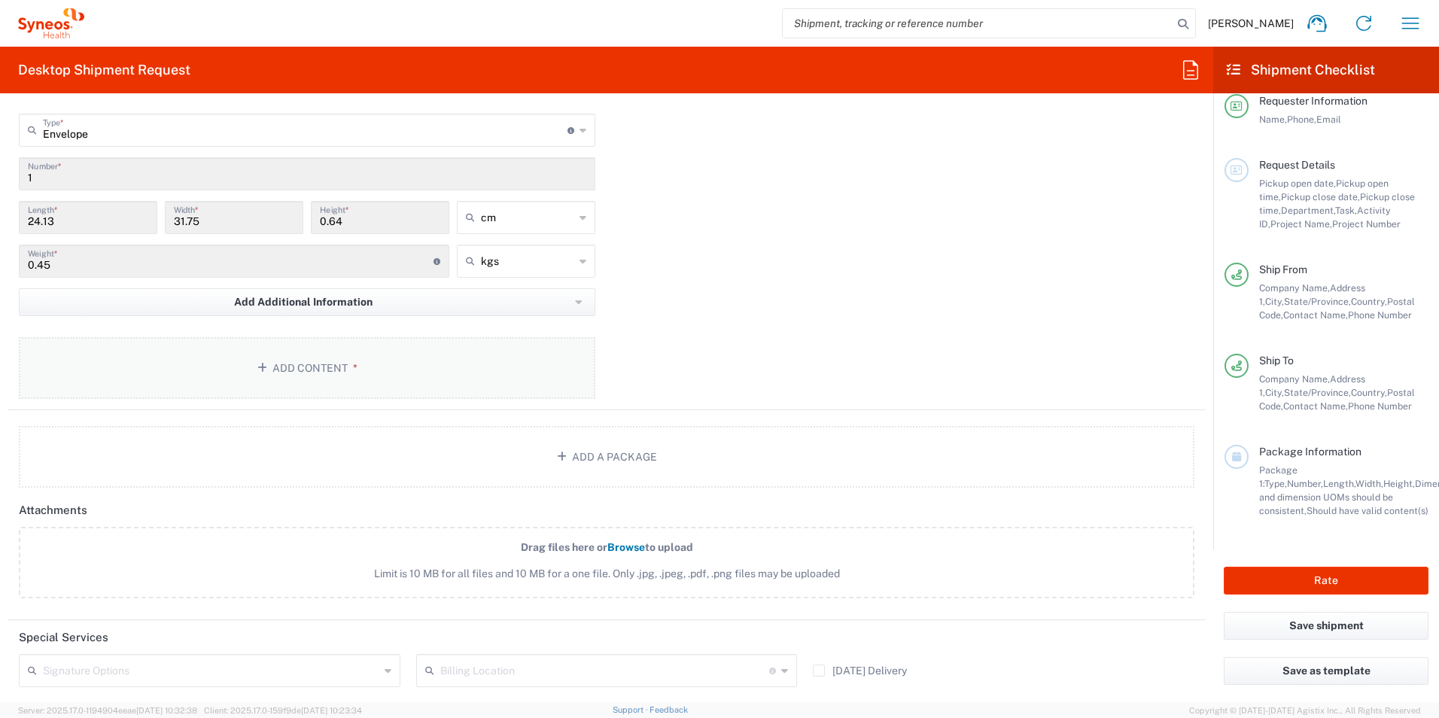
click at [303, 362] on button "Add Content *" at bounding box center [307, 368] width 576 height 62
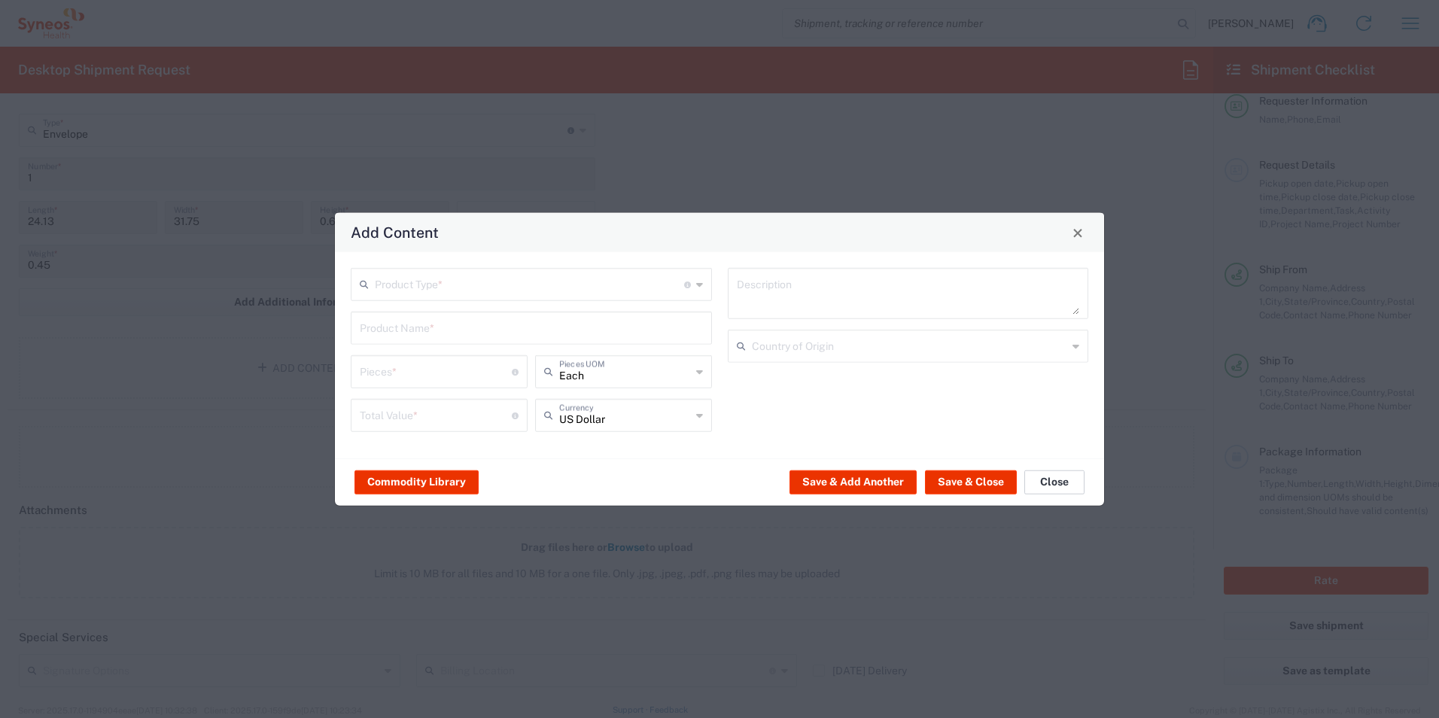
click at [1043, 486] on button "Close" at bounding box center [1054, 482] width 60 height 24
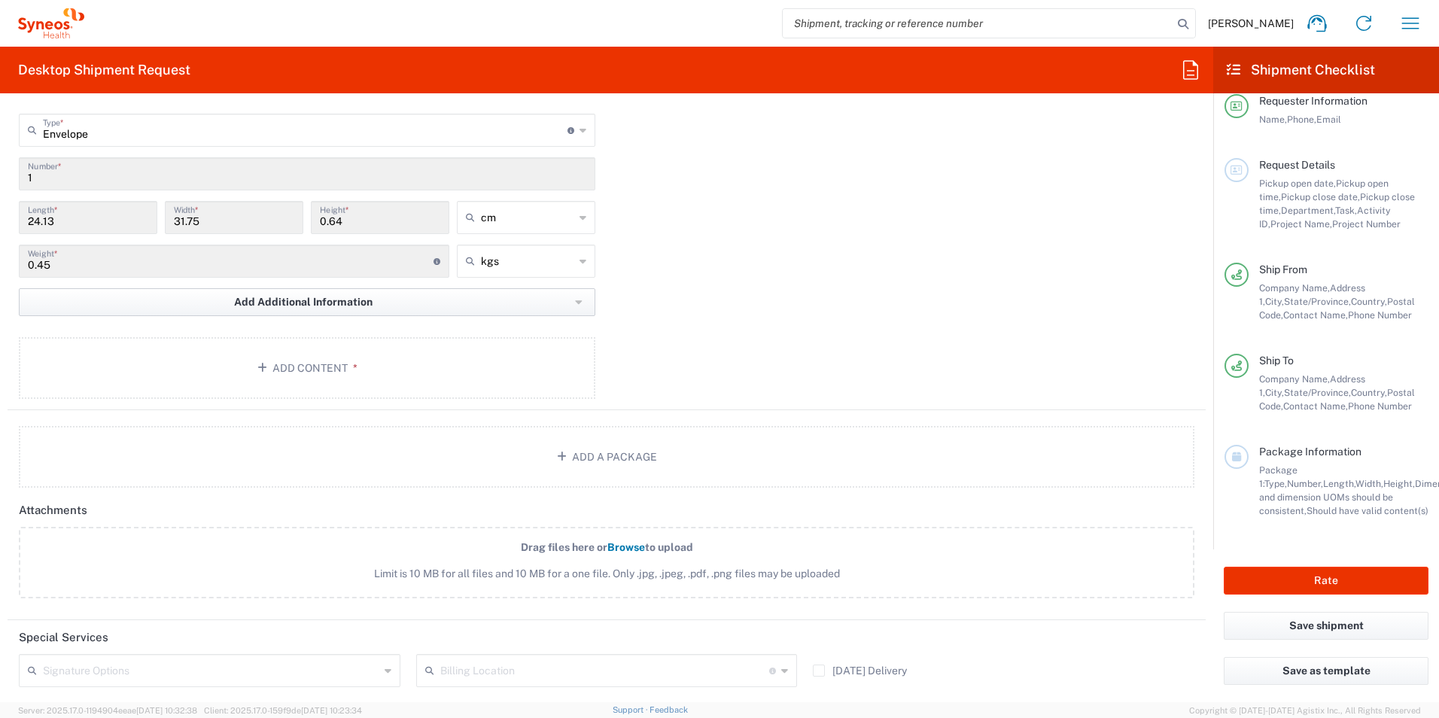
click at [295, 303] on span "Add Additional Information" at bounding box center [303, 302] width 138 height 14
click at [729, 394] on div "Package 1 Envelope Type * Material used to package goods Small Box Envelope Lar…" at bounding box center [607, 245] width 1198 height 330
click at [312, 368] on button "Add Content *" at bounding box center [307, 368] width 576 height 62
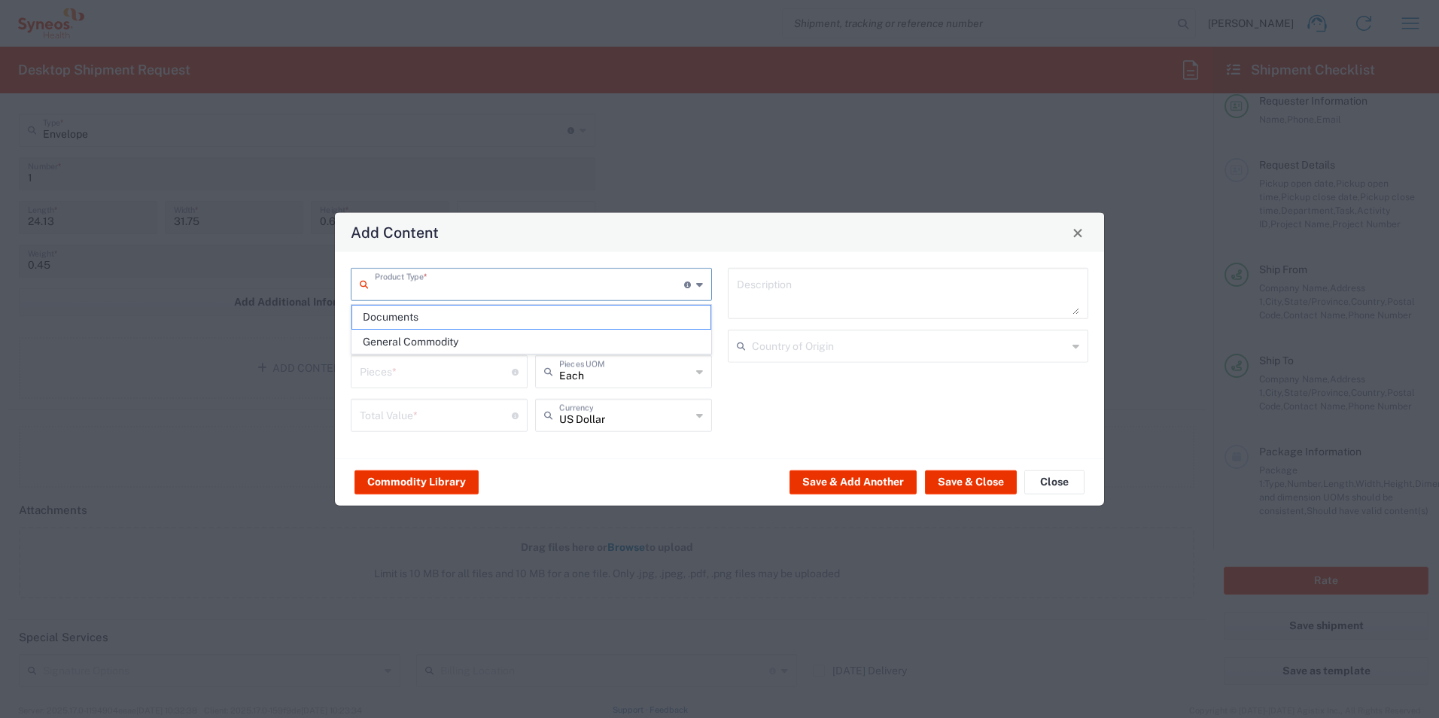
click at [503, 294] on input "text" at bounding box center [529, 283] width 309 height 26
click at [696, 375] on icon at bounding box center [699, 372] width 7 height 24
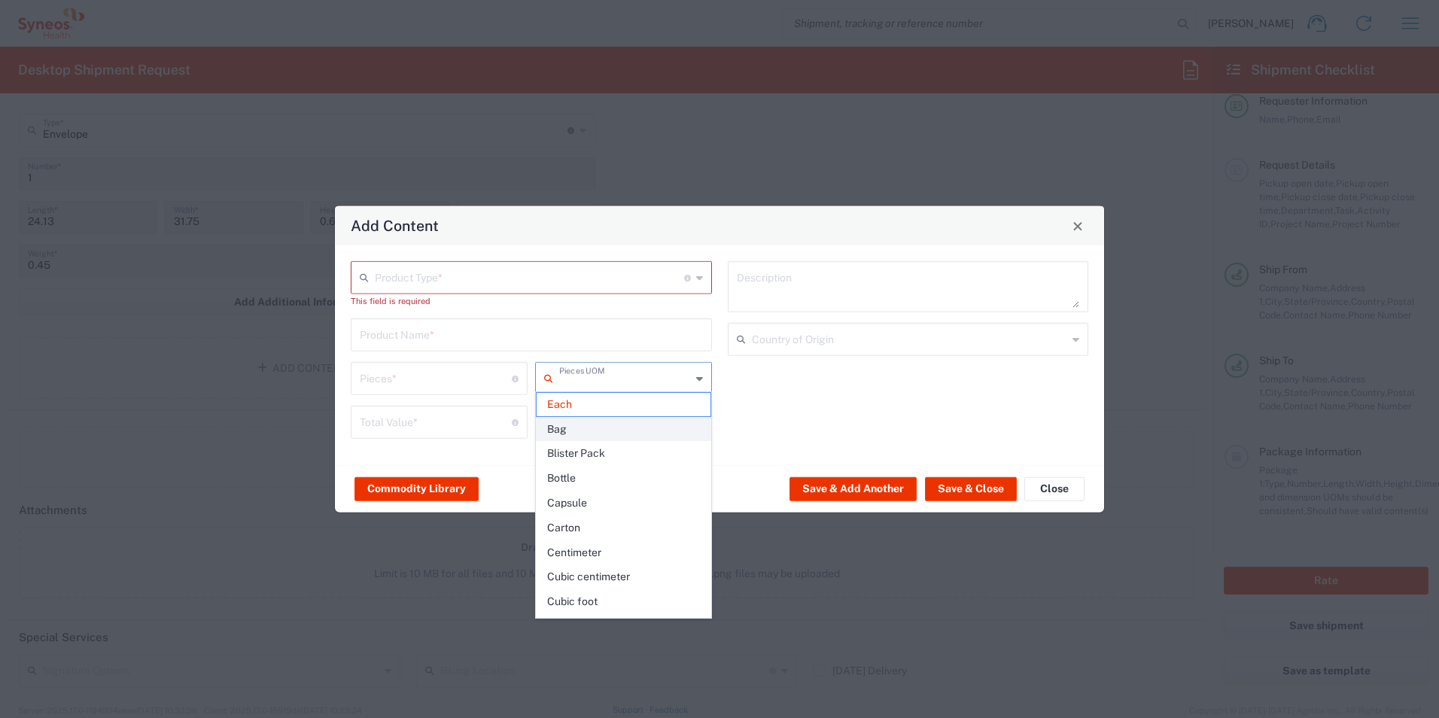
click at [564, 430] on span "Bag" at bounding box center [624, 429] width 174 height 23
click at [690, 372] on input "Bag" at bounding box center [625, 377] width 132 height 26
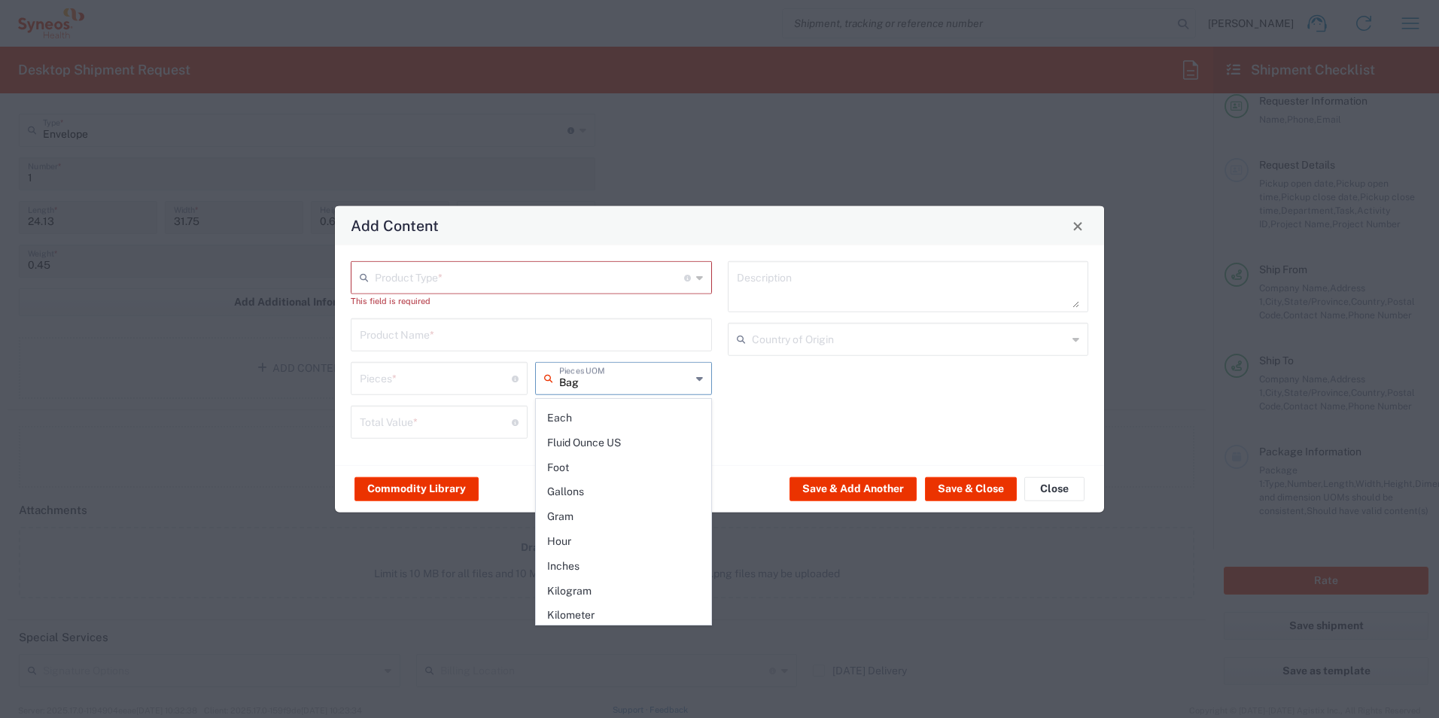
scroll to position [0, 0]
click at [570, 424] on span "Blister Pack" at bounding box center [624, 435] width 174 height 23
type input "Blister Pack"
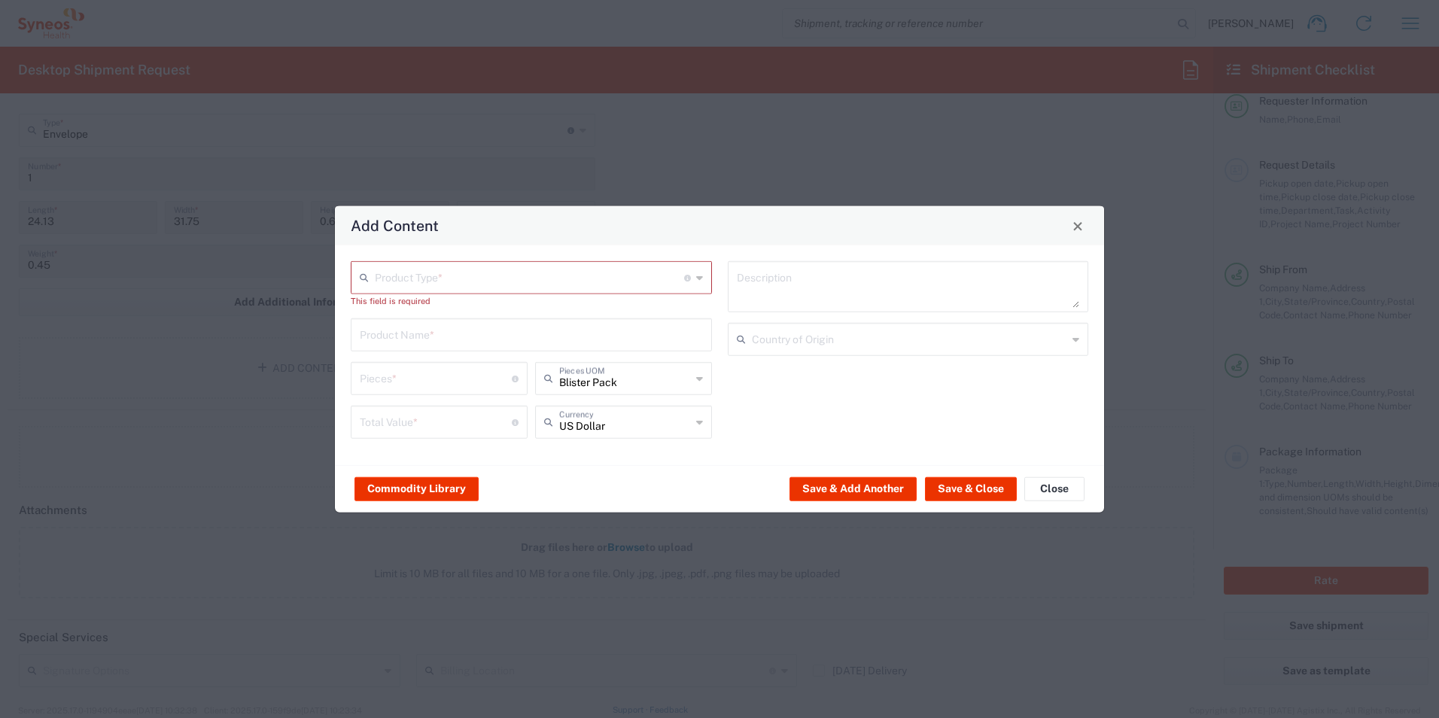
click at [424, 280] on input "text" at bounding box center [529, 276] width 309 height 26
click at [410, 323] on li "General Commodity" at bounding box center [531, 335] width 360 height 25
type input "General Commodity"
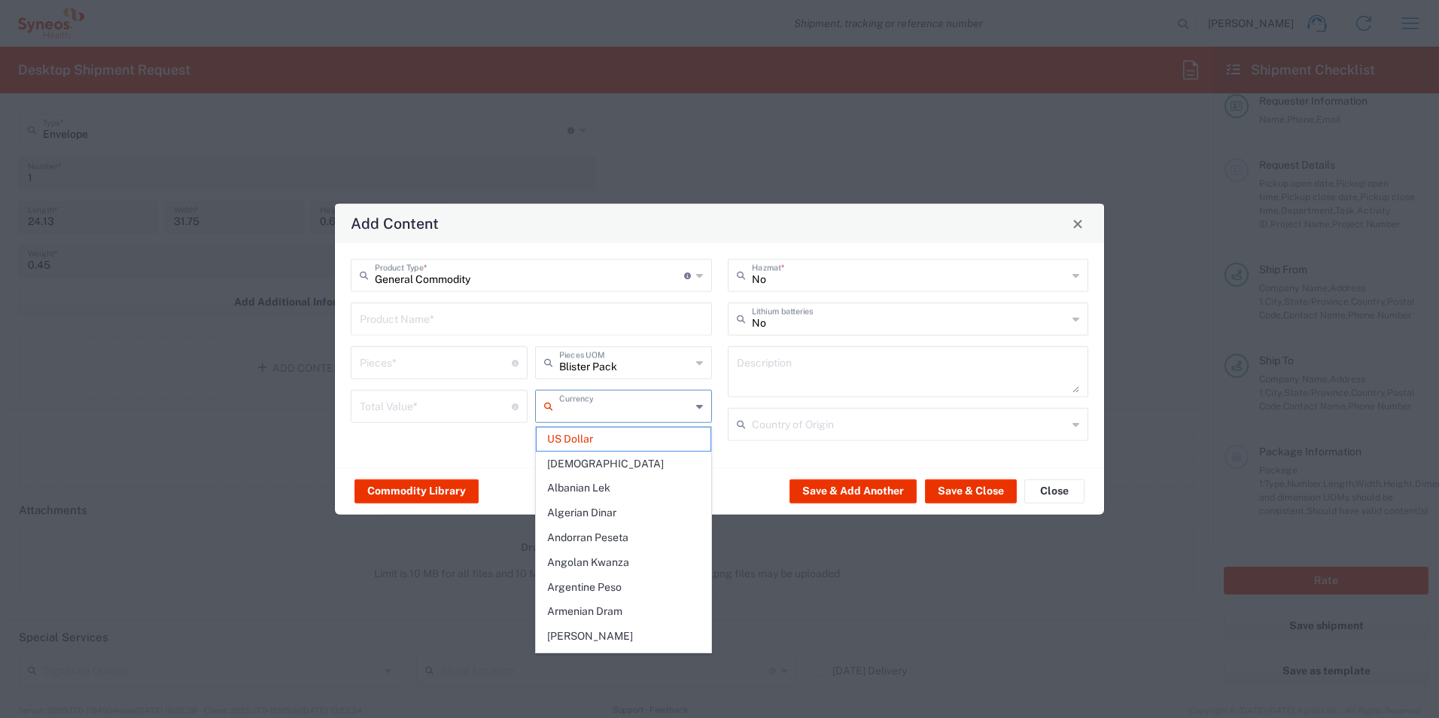
click at [652, 402] on input "text" at bounding box center [625, 405] width 132 height 26
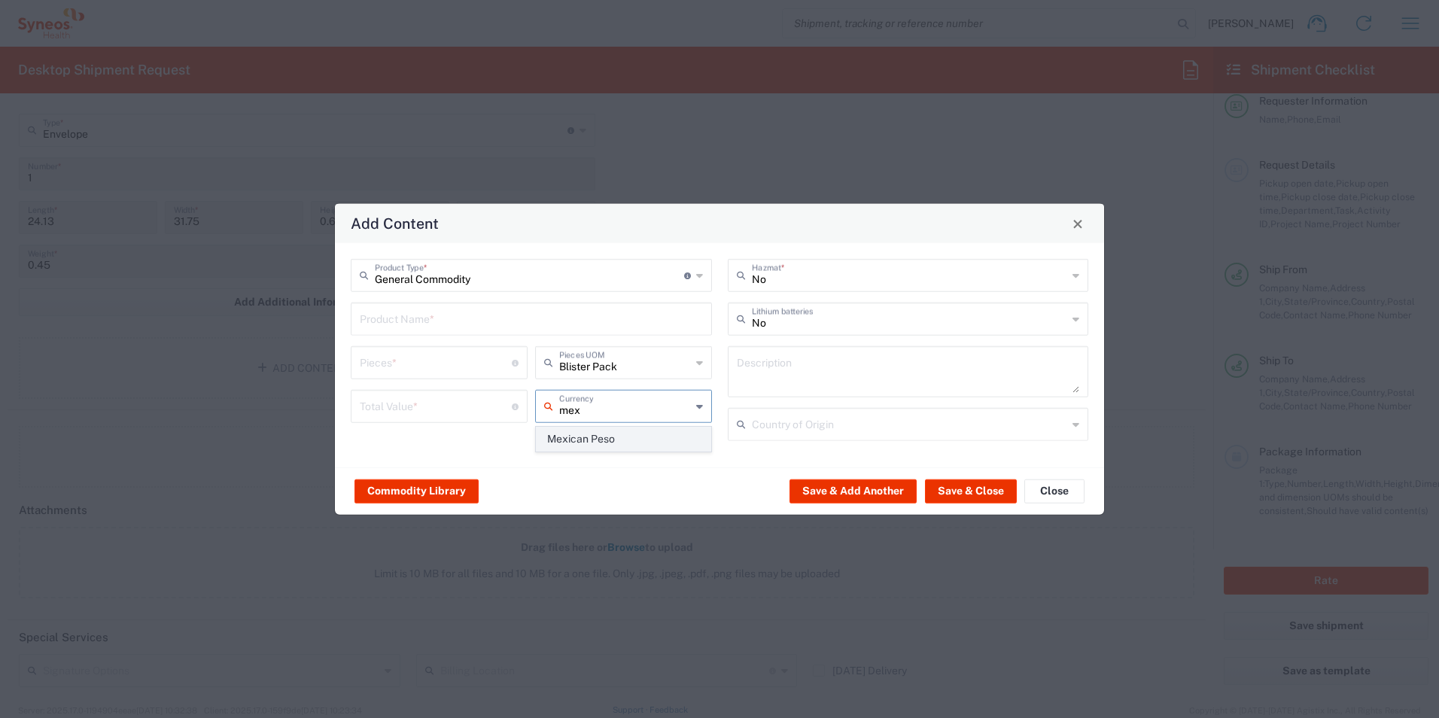
click at [625, 442] on span "Mexican Peso" at bounding box center [624, 438] width 174 height 23
type input "Mexican Peso"
click at [981, 503] on button "Save & Close" at bounding box center [971, 491] width 92 height 24
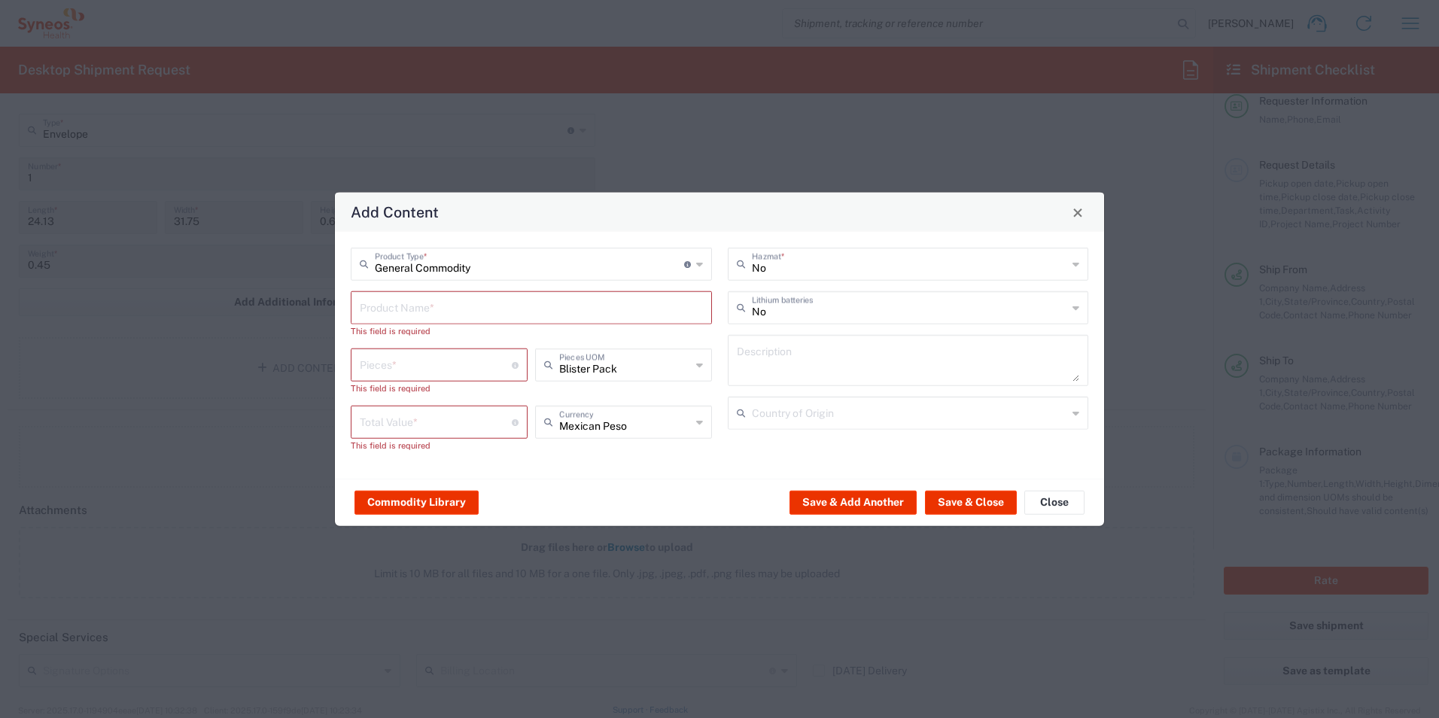
click at [545, 290] on div "General Commodity Product Type * Document: Paper document generated internally …" at bounding box center [531, 355] width 377 height 215
click at [540, 302] on input "text" at bounding box center [531, 307] width 343 height 26
click at [537, 309] on input "text" at bounding box center [531, 307] width 343 height 26
drag, startPoint x: 506, startPoint y: 365, endPoint x: 499, endPoint y: 353, distance: 14.2
click at [506, 366] on input "number" at bounding box center [436, 364] width 152 height 26
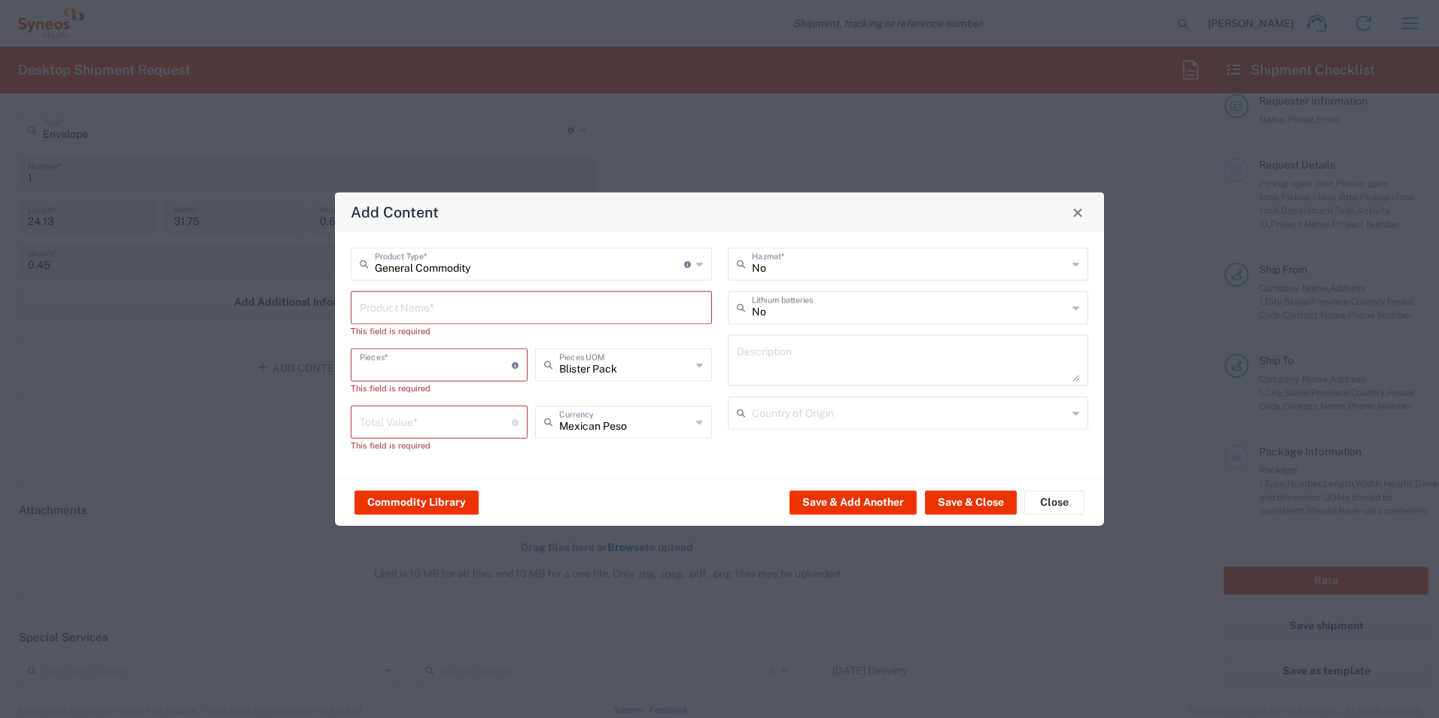
click at [506, 308] on input "text" at bounding box center [531, 307] width 343 height 26
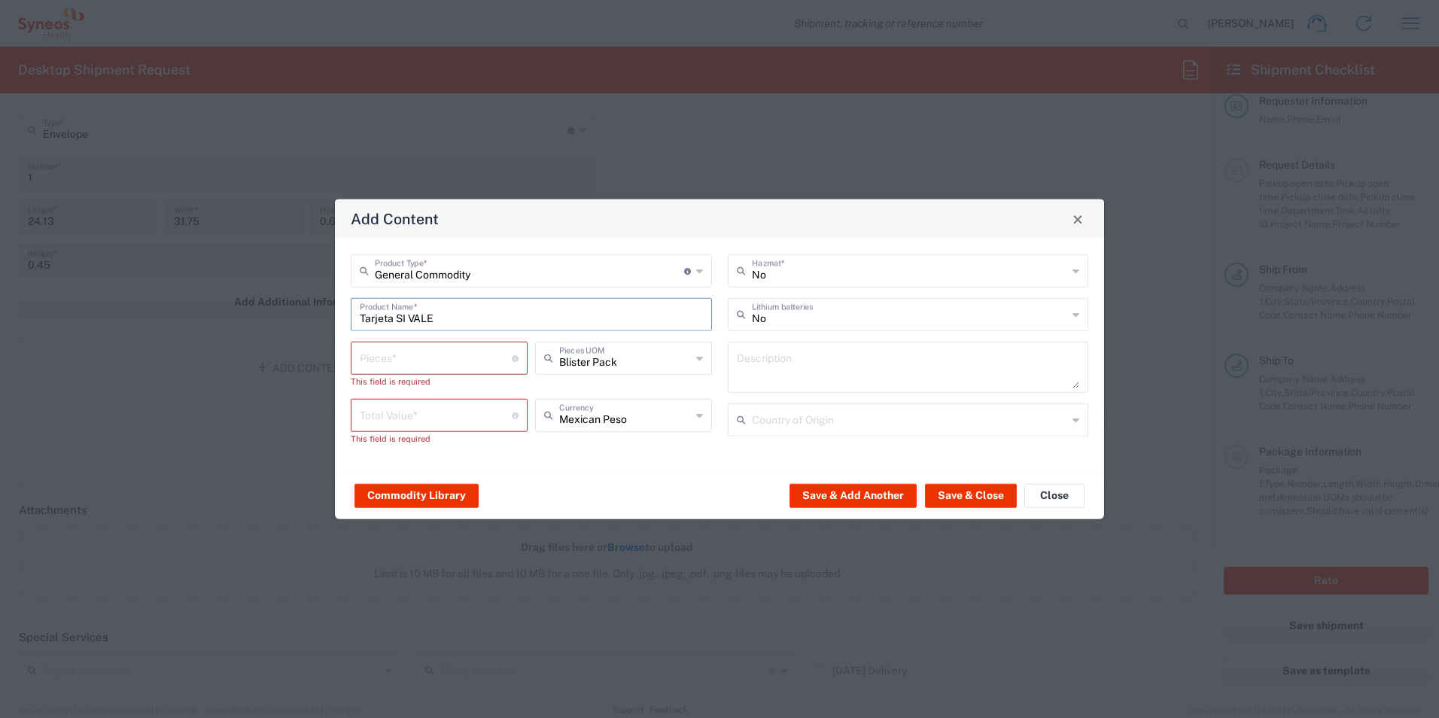
type input "Tarjeta SI VALE"
click at [463, 355] on input "number" at bounding box center [436, 357] width 152 height 26
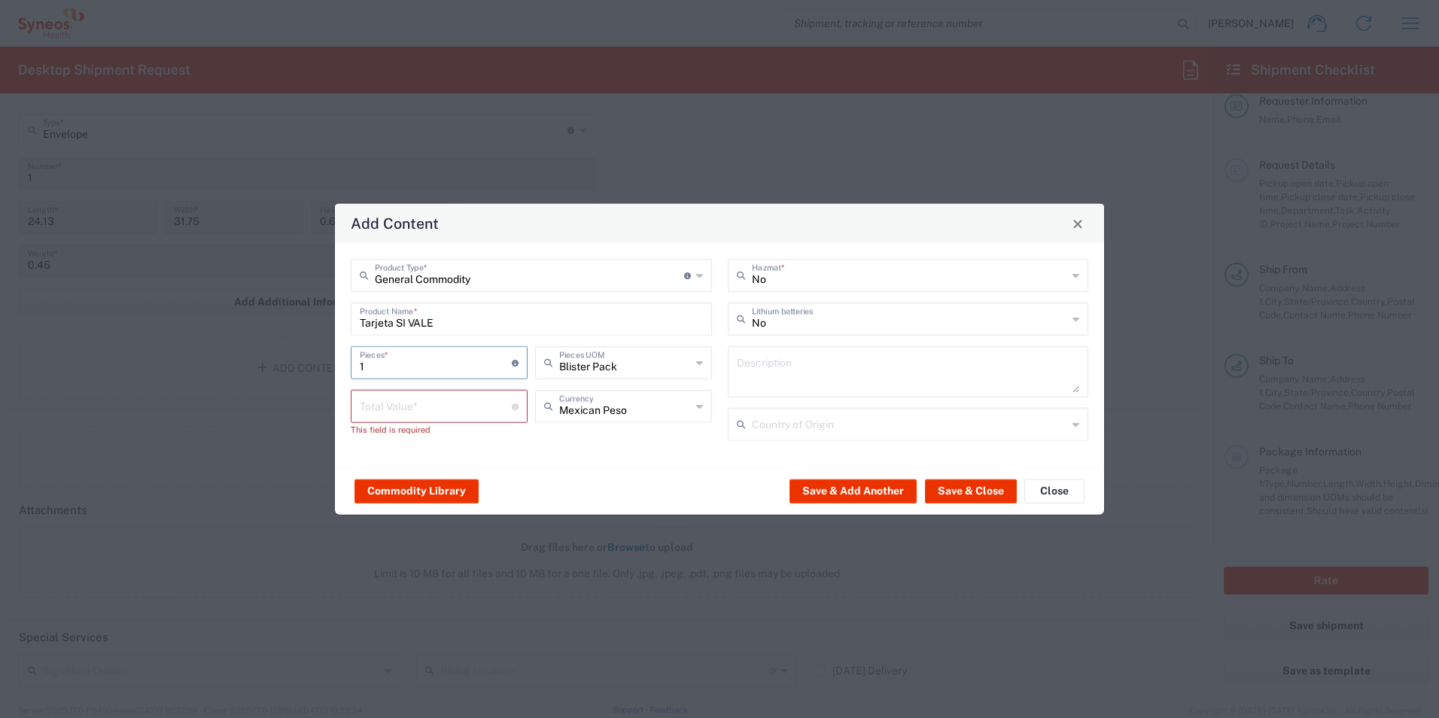
type input "1"
click at [440, 409] on input "number" at bounding box center [436, 405] width 152 height 26
type input "1"
click at [966, 486] on button "Save & Close" at bounding box center [971, 491] width 92 height 24
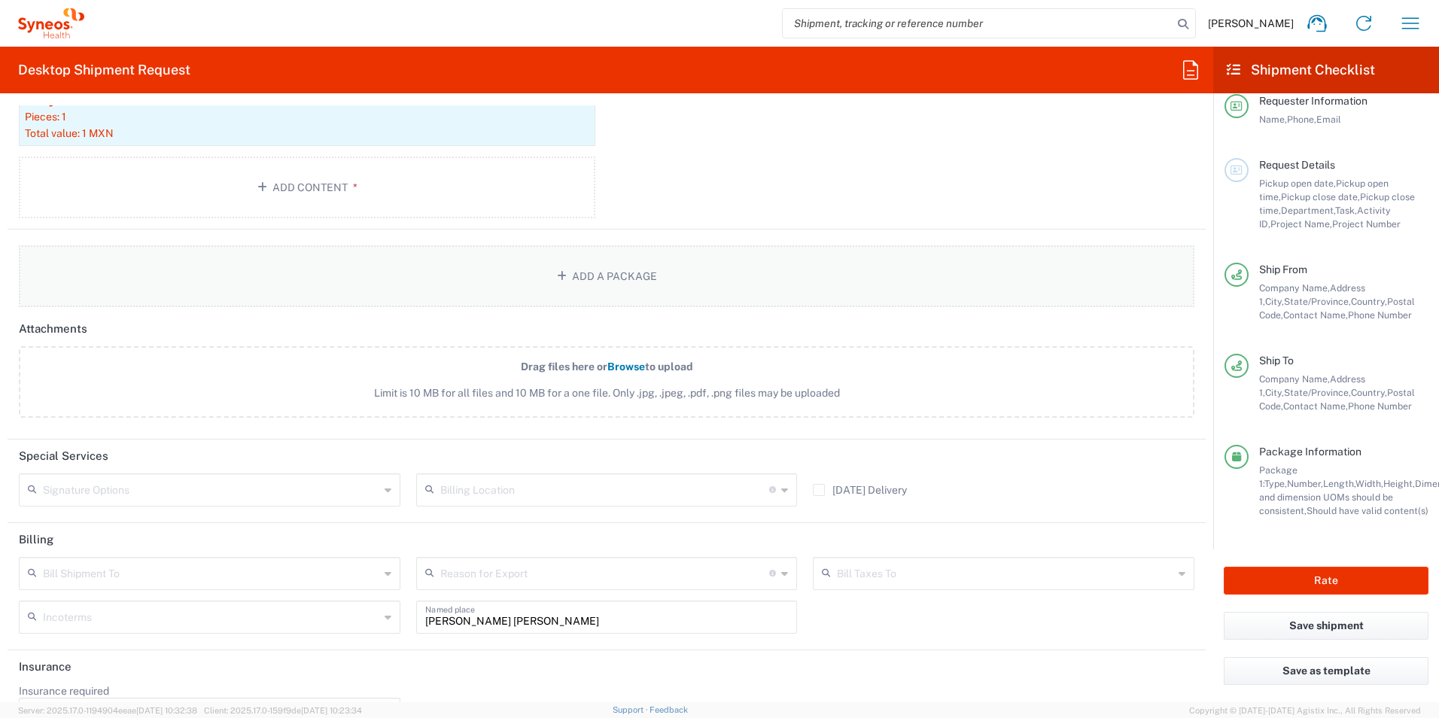
scroll to position [1726, 0]
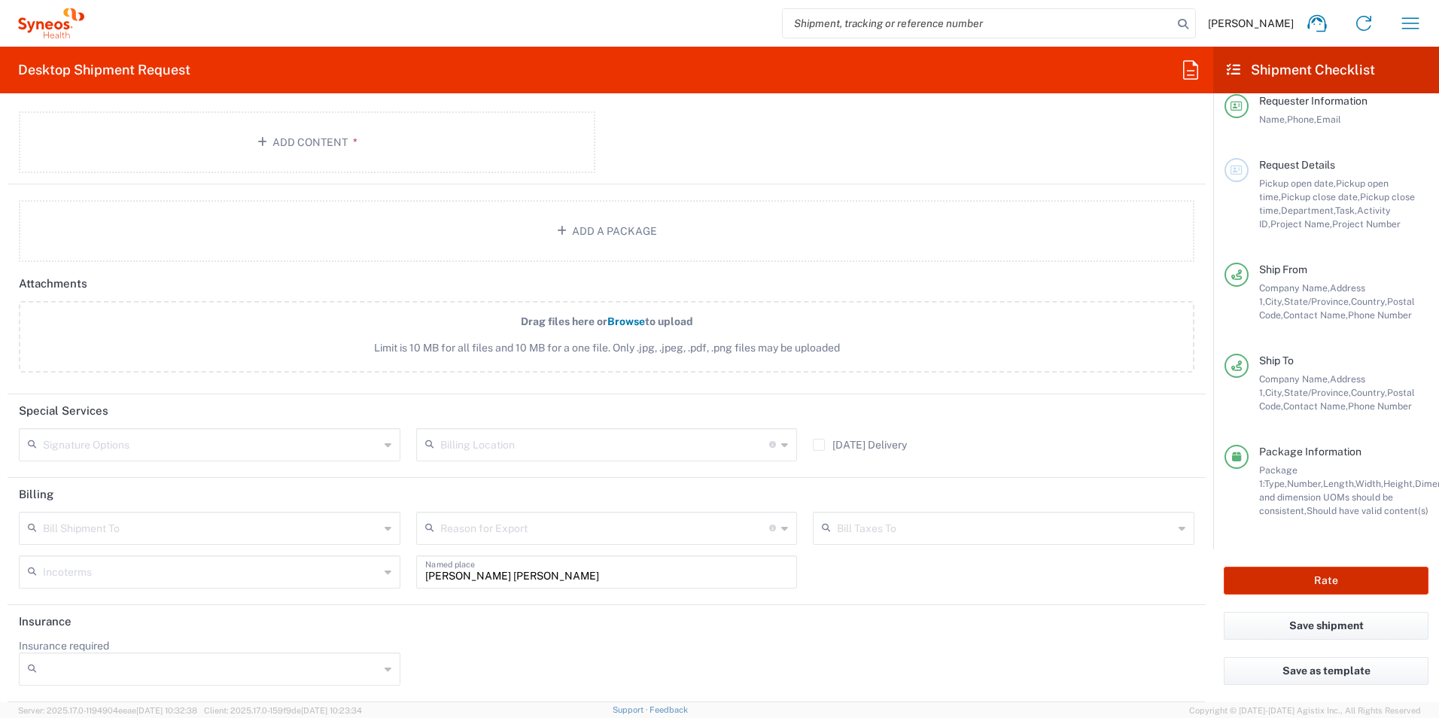
click at [1341, 579] on button "Rate" at bounding box center [1326, 581] width 205 height 28
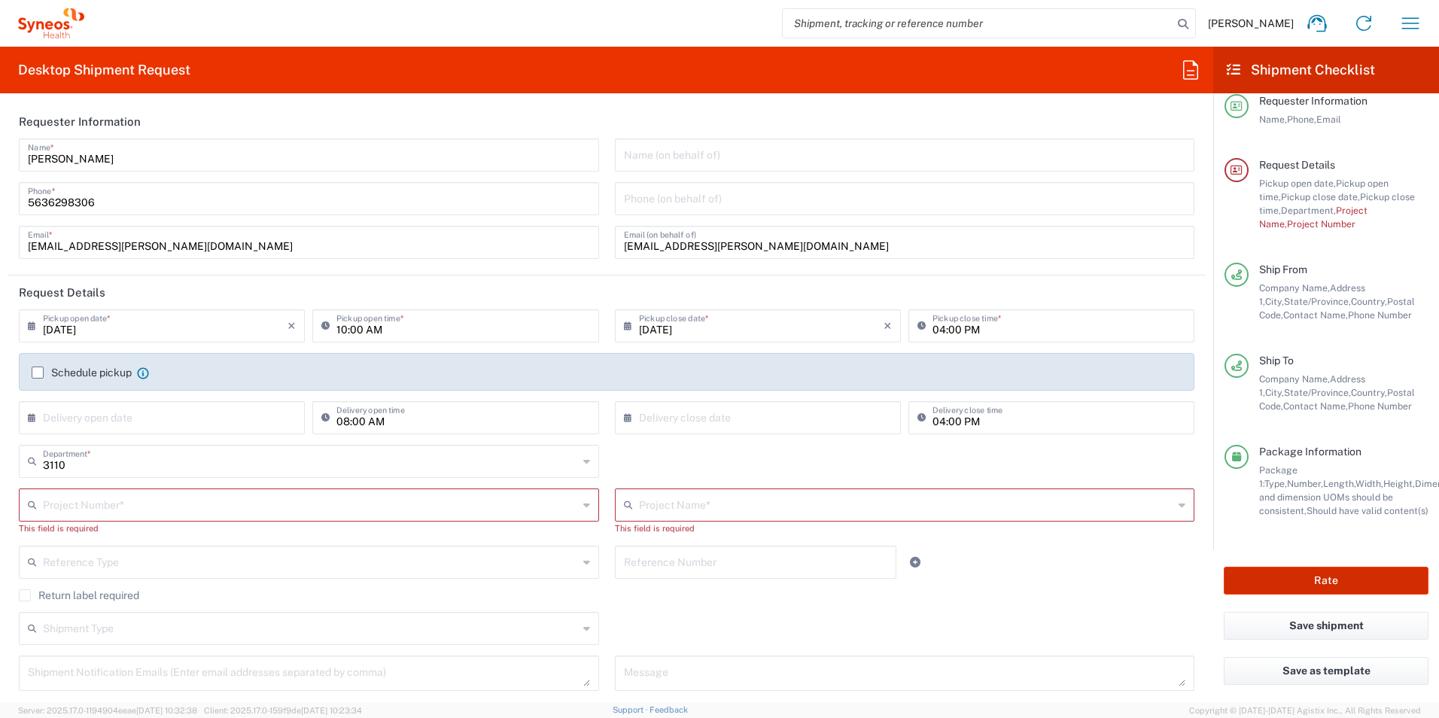
scroll to position [0, 0]
click at [226, 503] on input "text" at bounding box center [310, 504] width 535 height 26
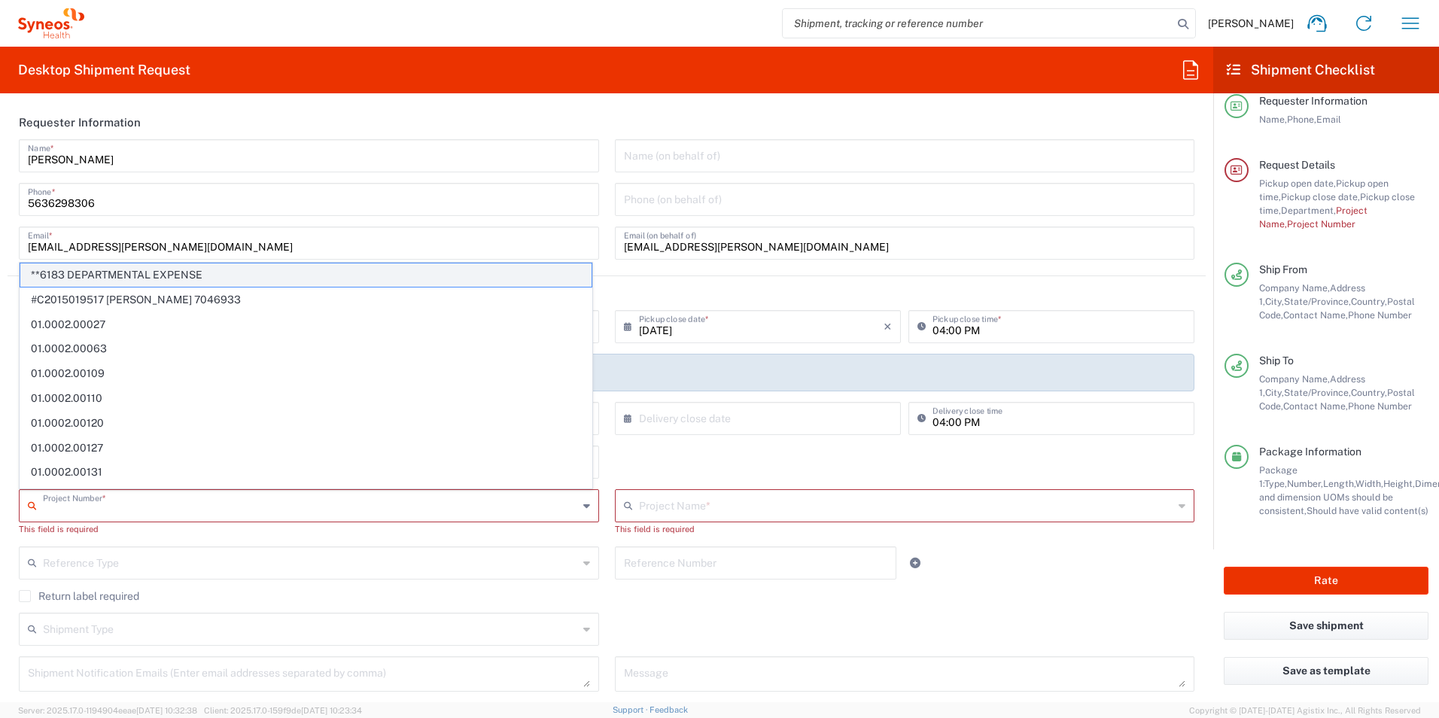
click at [184, 275] on span "**6183 DEPARTMENTAL EXPENSE" at bounding box center [305, 274] width 571 height 23
type input "**6183 DEPARTMENTAL EXPENSE"
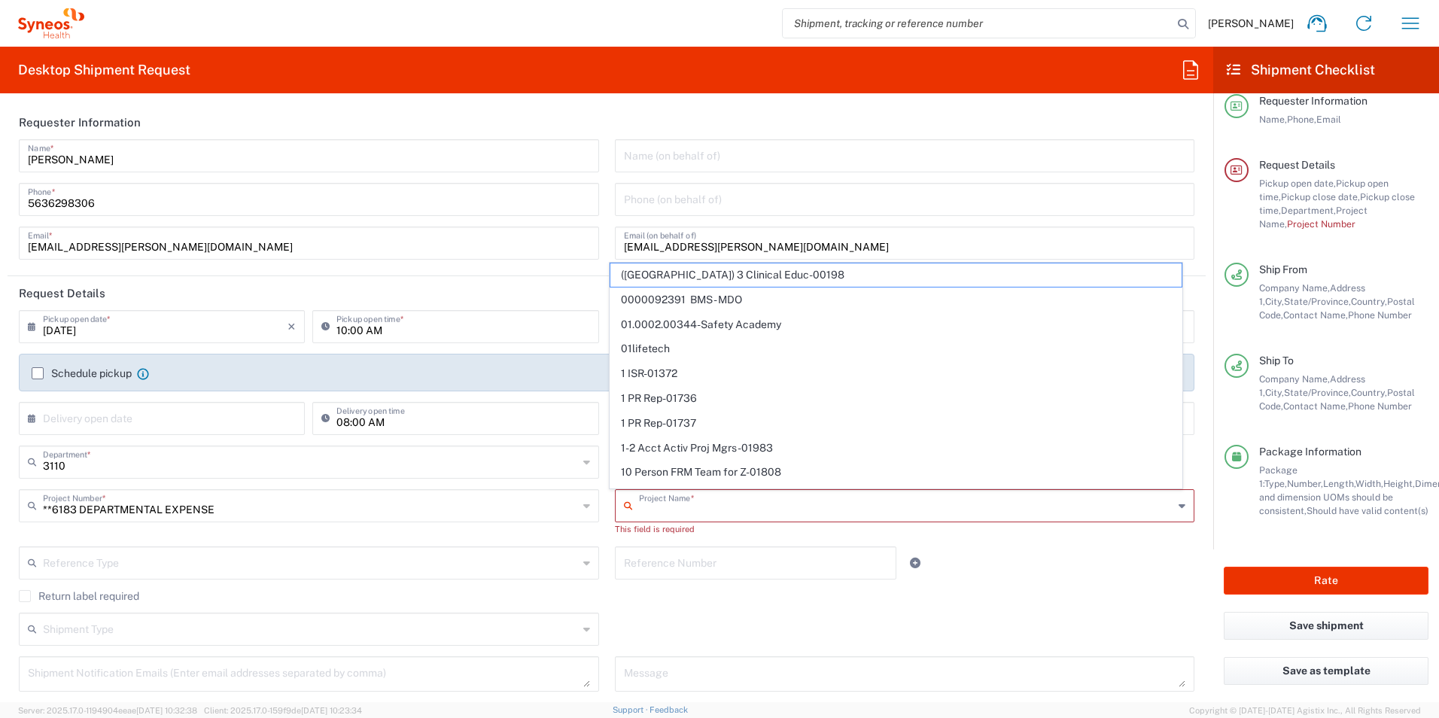
click at [729, 507] on input "text" at bounding box center [906, 504] width 535 height 26
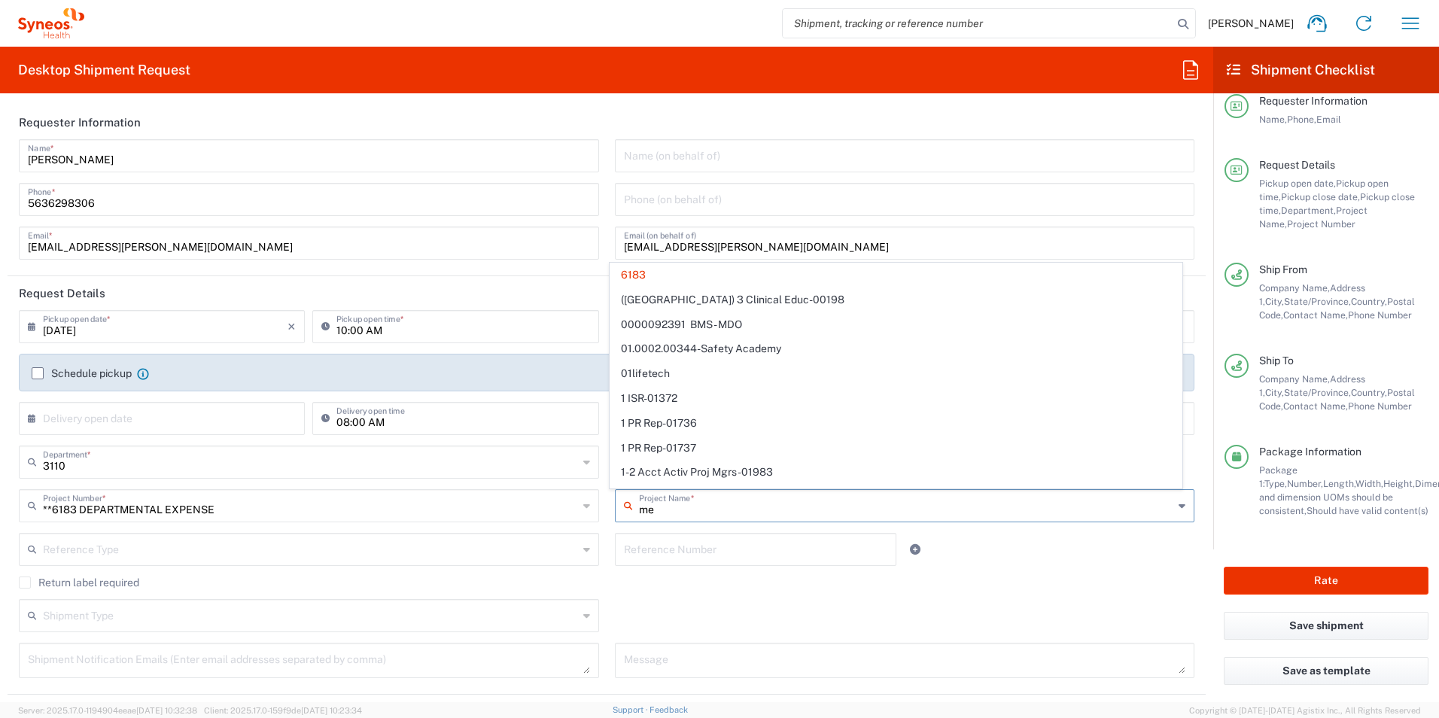
type input "mex"
type input "**6183 DEPARTMENTAL EXPENSE"
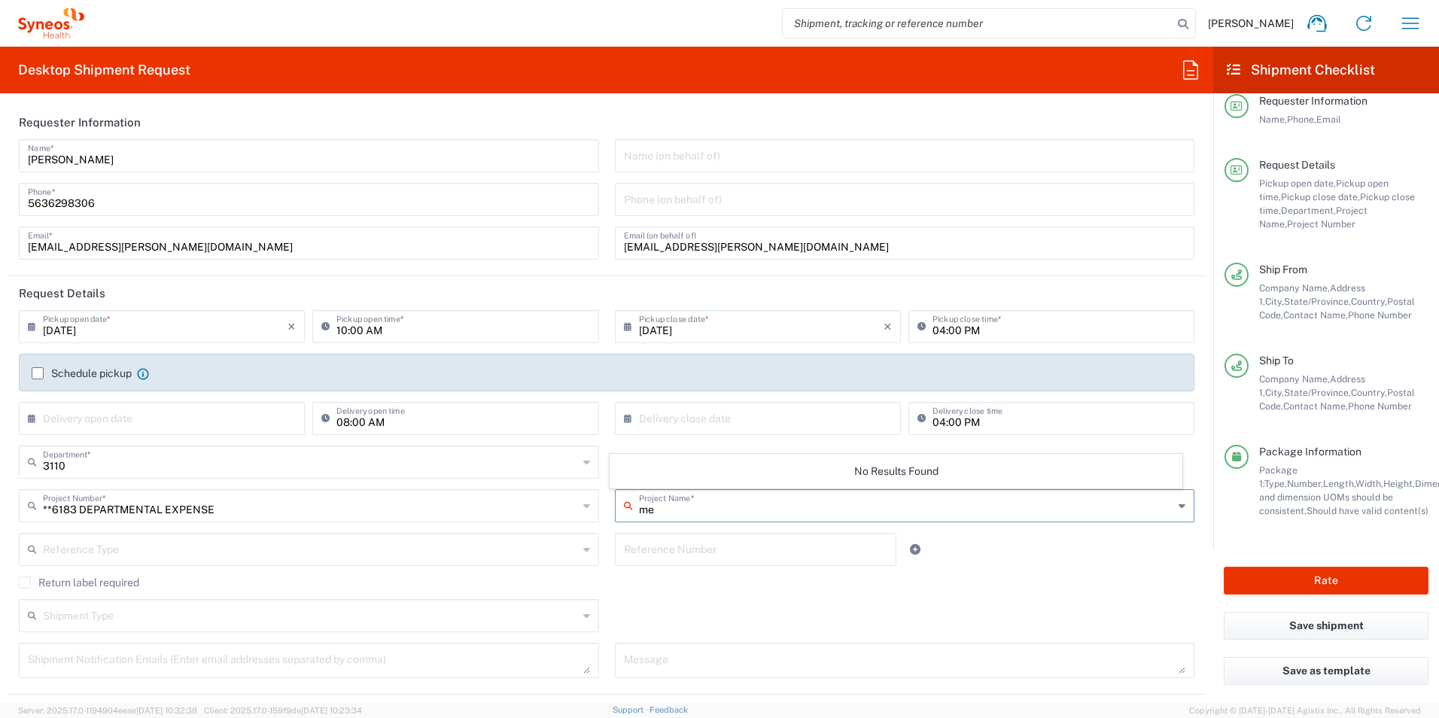
type input "m"
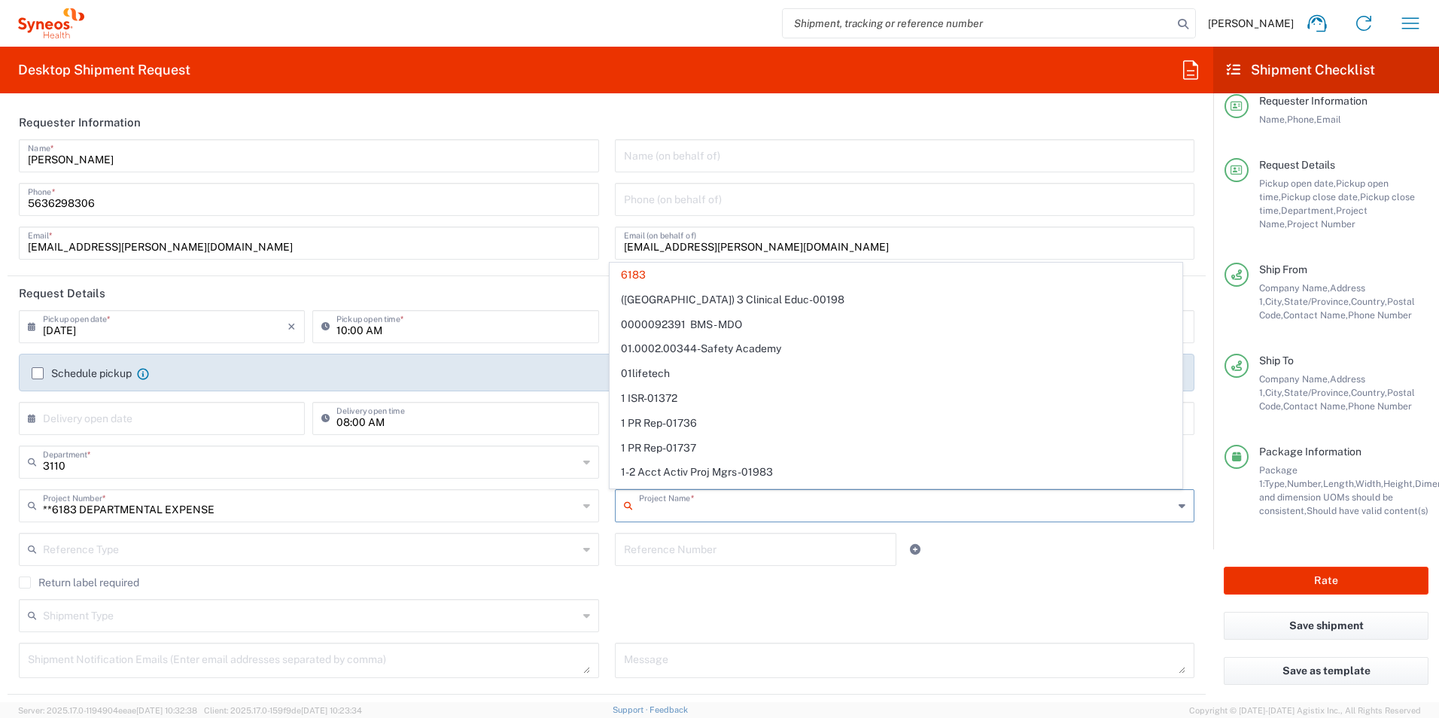
click at [950, 583] on agx-checkbox-control "Return label required" at bounding box center [607, 582] width 1176 height 12
type input "6183"
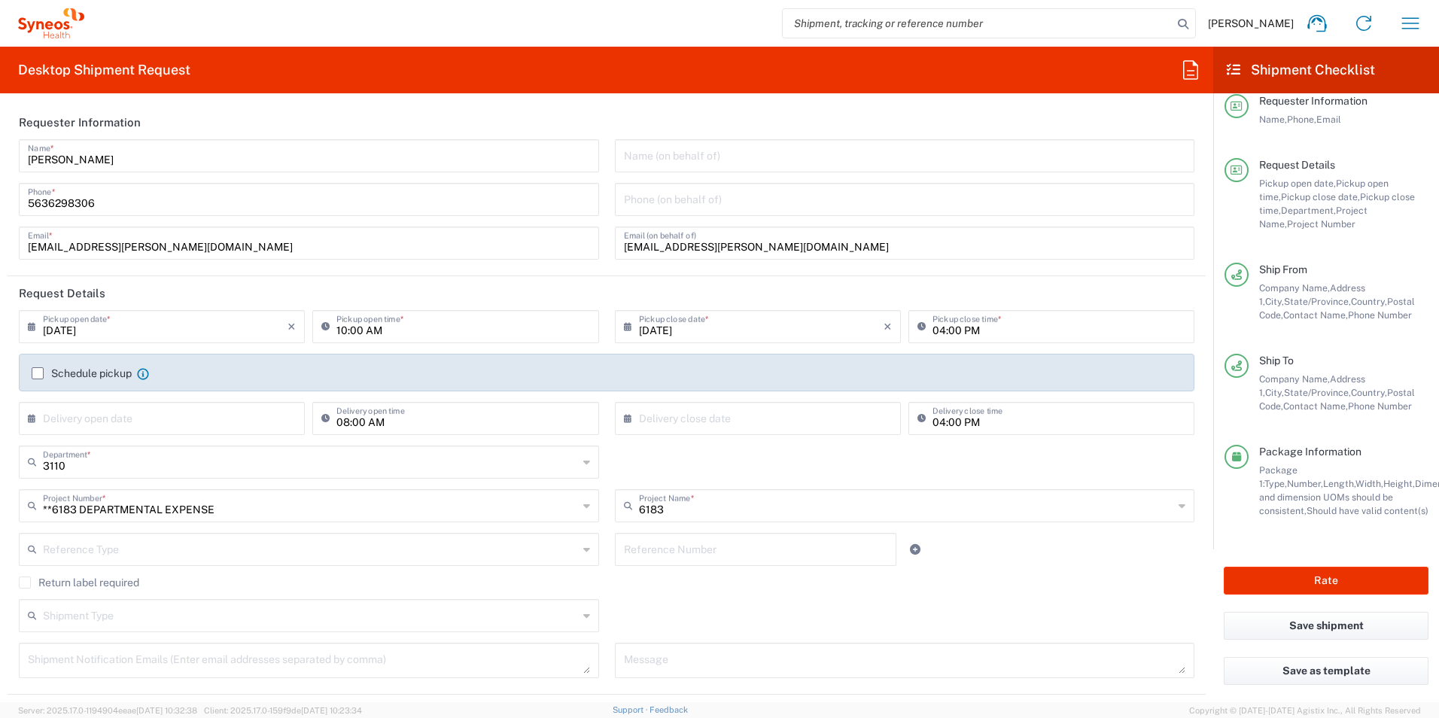
click at [1179, 506] on icon at bounding box center [1182, 506] width 7 height 24
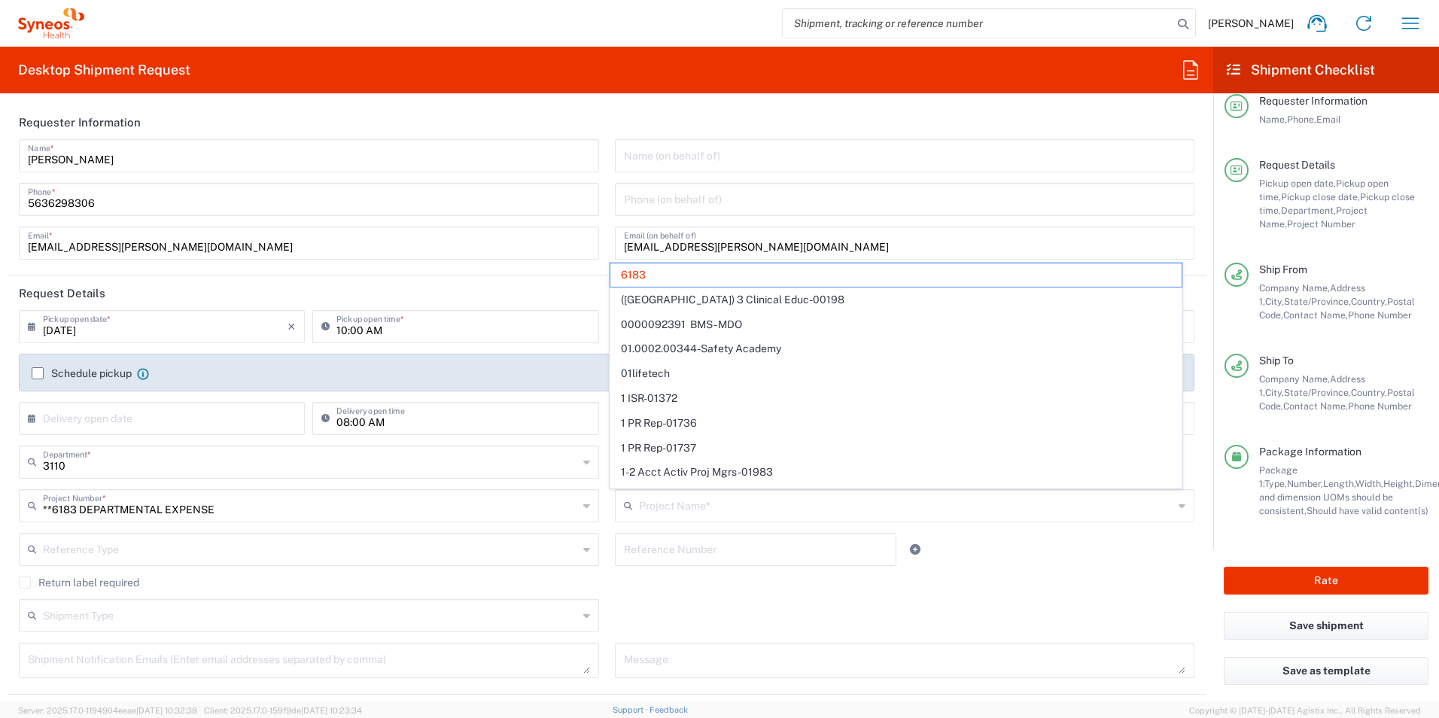
click at [1078, 600] on div "Shipment Type Batch Regular" at bounding box center [606, 621] width 1191 height 44
type input "6183"
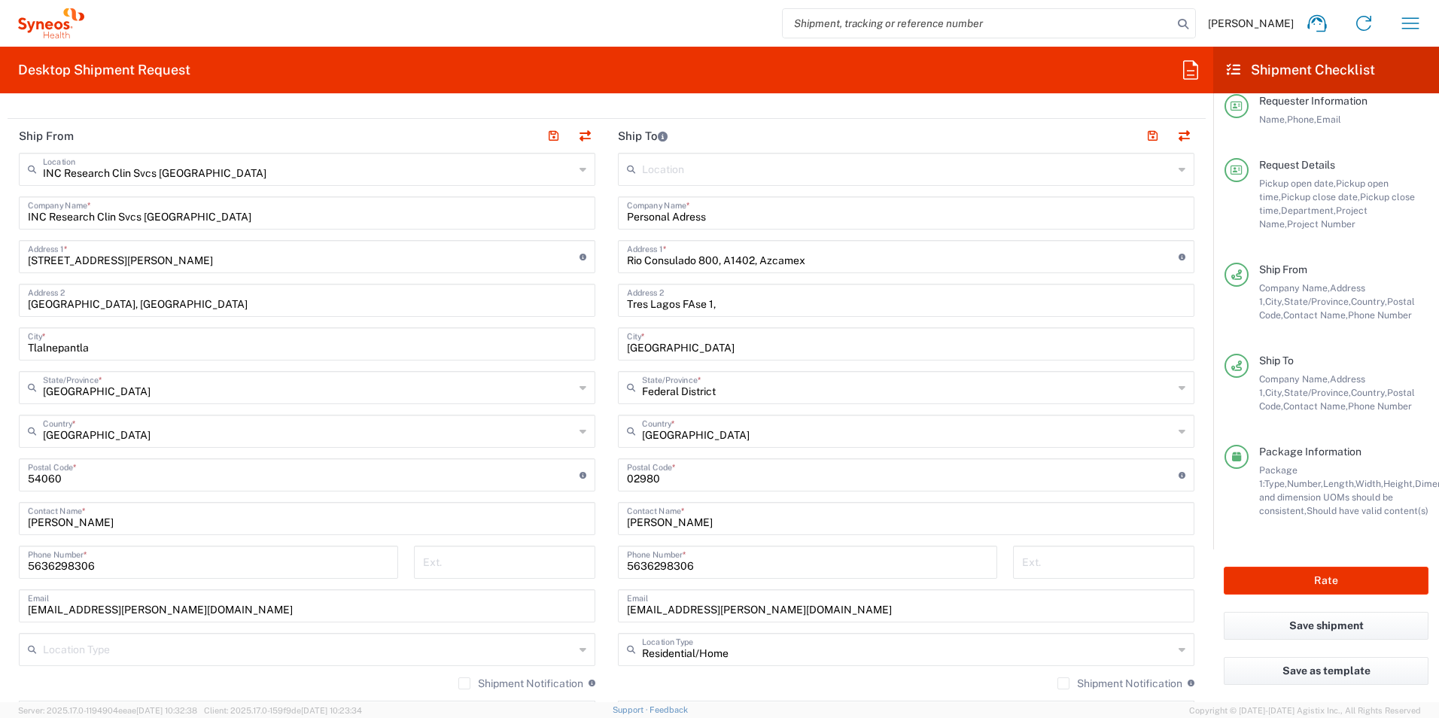
scroll to position [602, 0]
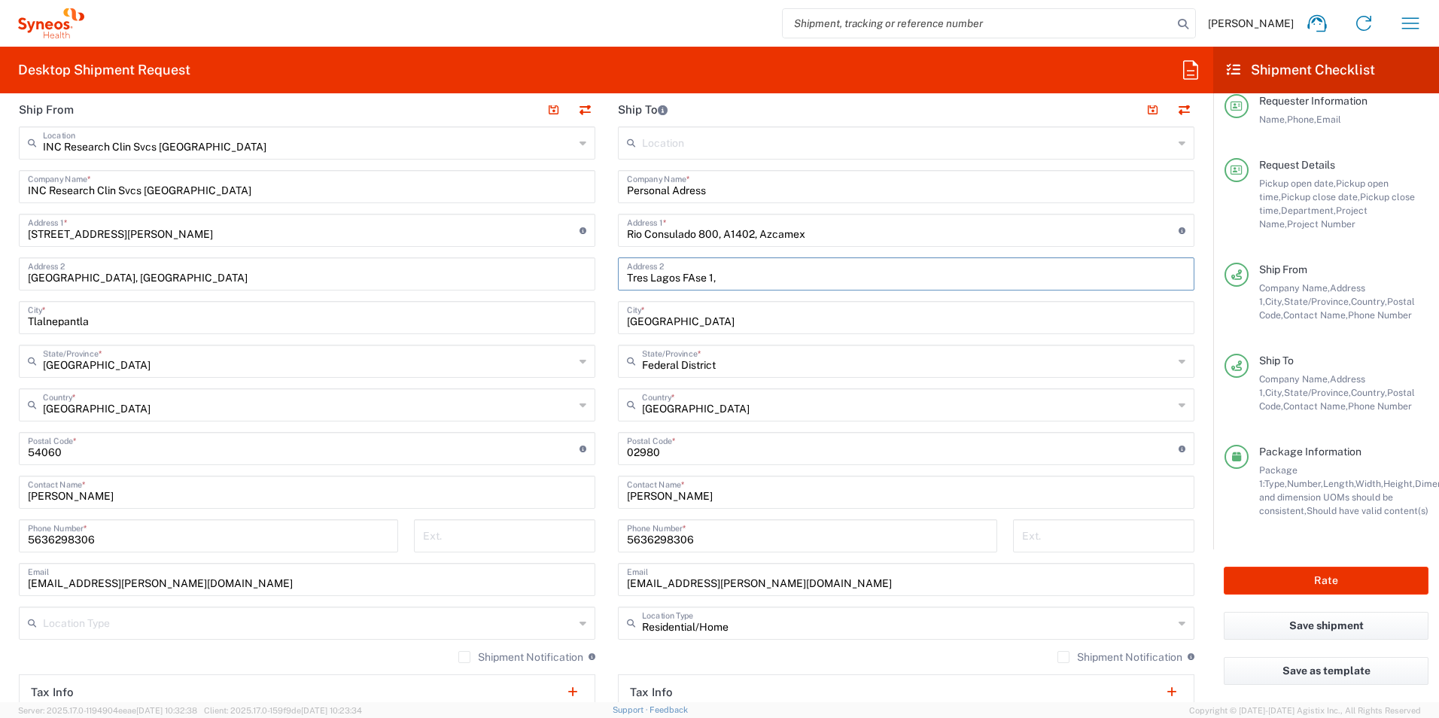
click at [750, 281] on input "Tres Lagos FAse 1," at bounding box center [906, 273] width 558 height 26
type input "Tres Lagos FAse 1, A1402"
click at [822, 237] on input "Rio Consulado 800, A1402, Azcamex" at bounding box center [903, 229] width 552 height 26
click at [748, 236] on input "Rio Consulado 800, A1402, Azcpotzalco" at bounding box center [903, 229] width 552 height 26
type input "Rio Consulado 800, Comjunto Tres Lagos Fase 1 , Azcpotzalco"
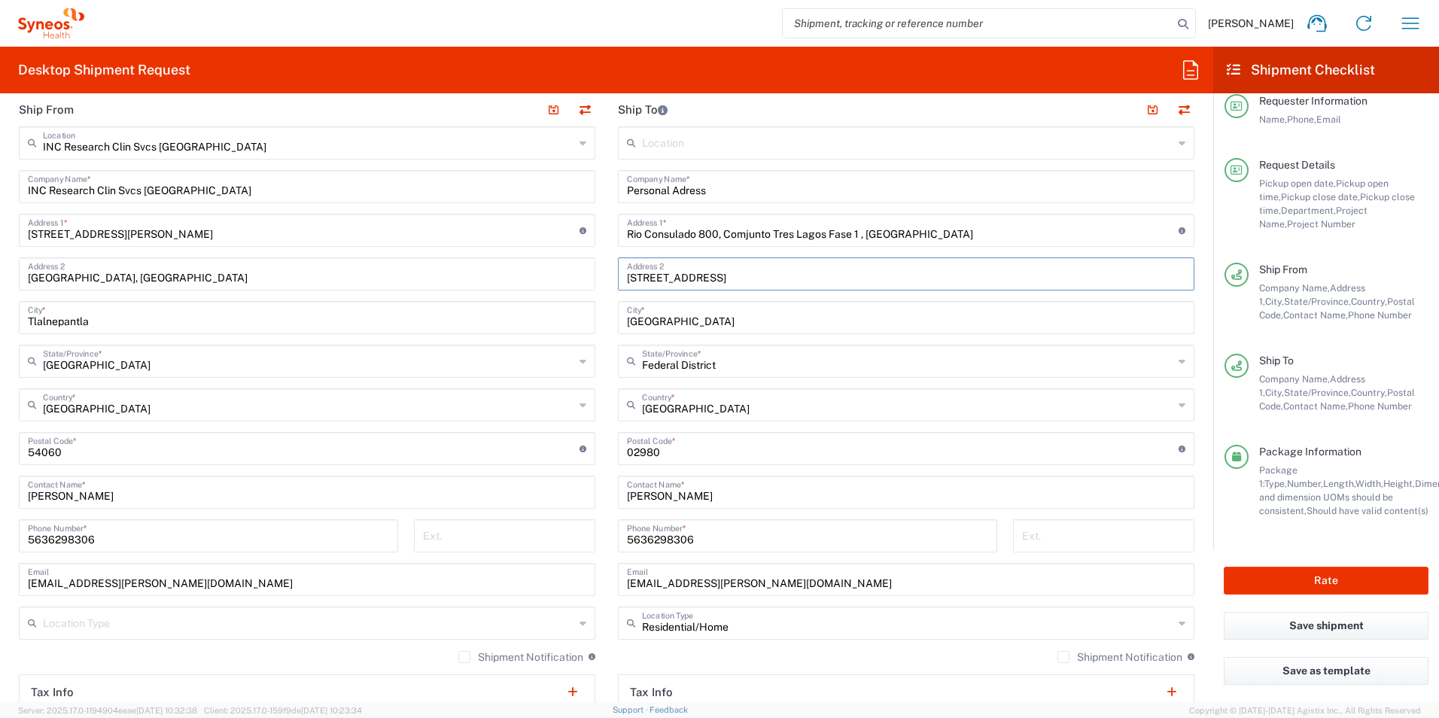
click at [708, 277] on input "Tres Lagos FAse 1, A1402" at bounding box center [906, 273] width 558 height 26
type input "Tres Lagos FAse 1, interior A1402"
drag, startPoint x: 853, startPoint y: 235, endPoint x: 738, endPoint y: 233, distance: 115.2
click at [738, 233] on input "Rio Consulado 800, Comjunto Tres Lagos Fase 1 , Azcpotzalco" at bounding box center [903, 229] width 552 height 26
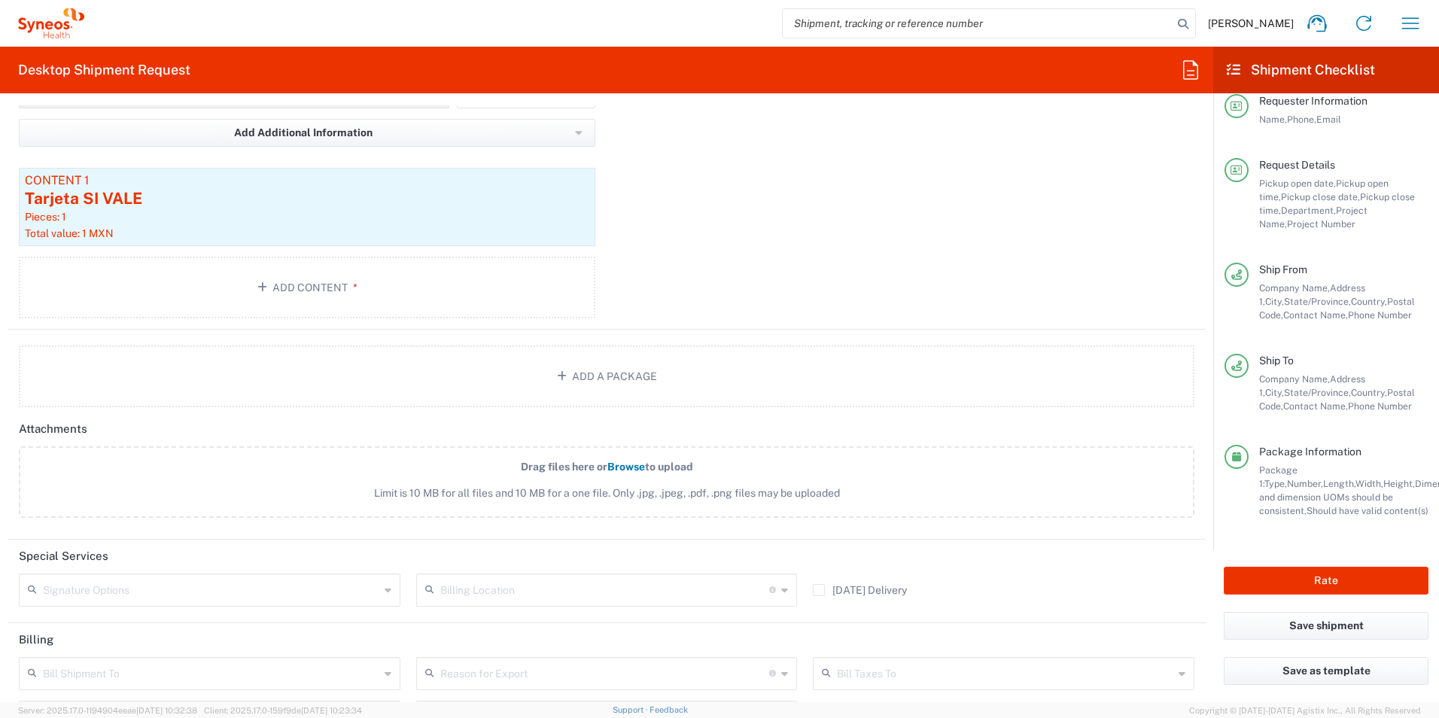
scroll to position [1726, 0]
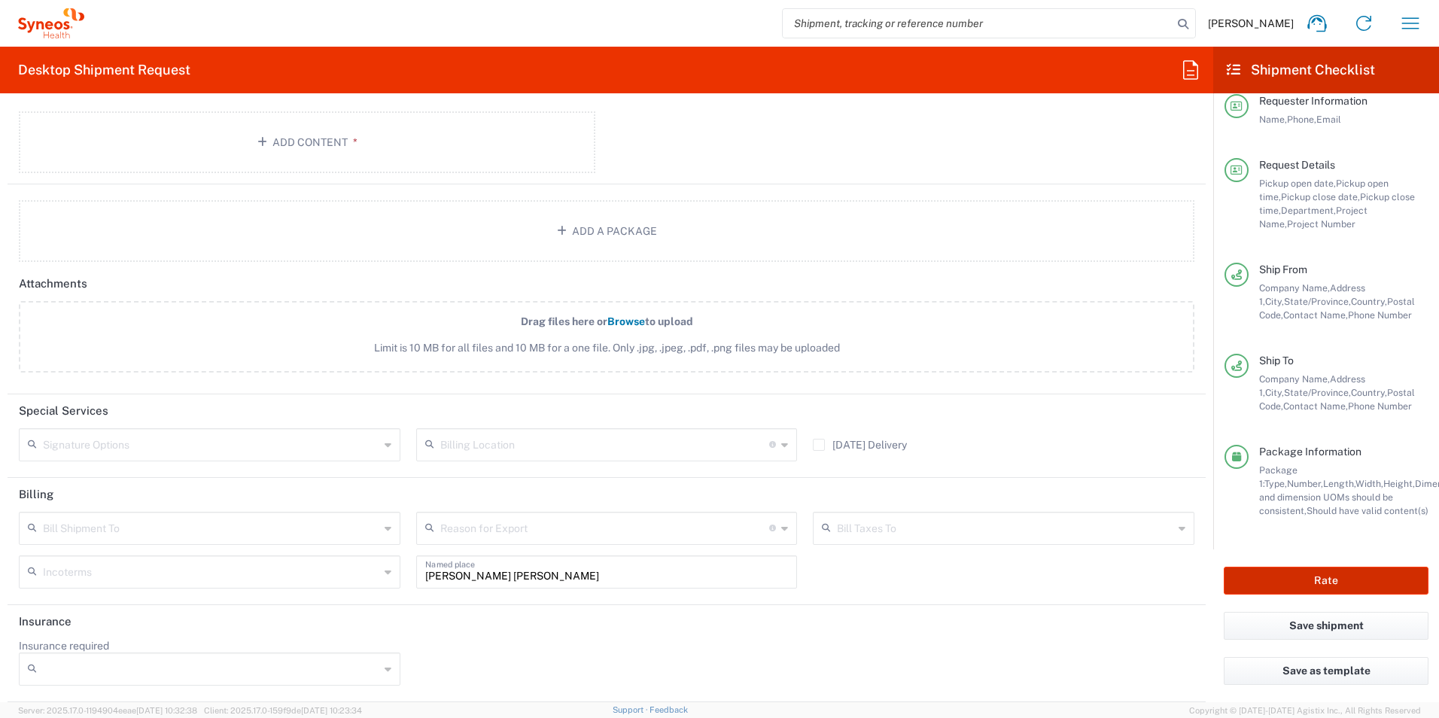
type input "Rio Consulado 800 , Azcpotzalco"
click at [1308, 584] on button "Rate" at bounding box center [1326, 581] width 205 height 28
click at [1308, 583] on button "Rate" at bounding box center [1326, 581] width 205 height 28
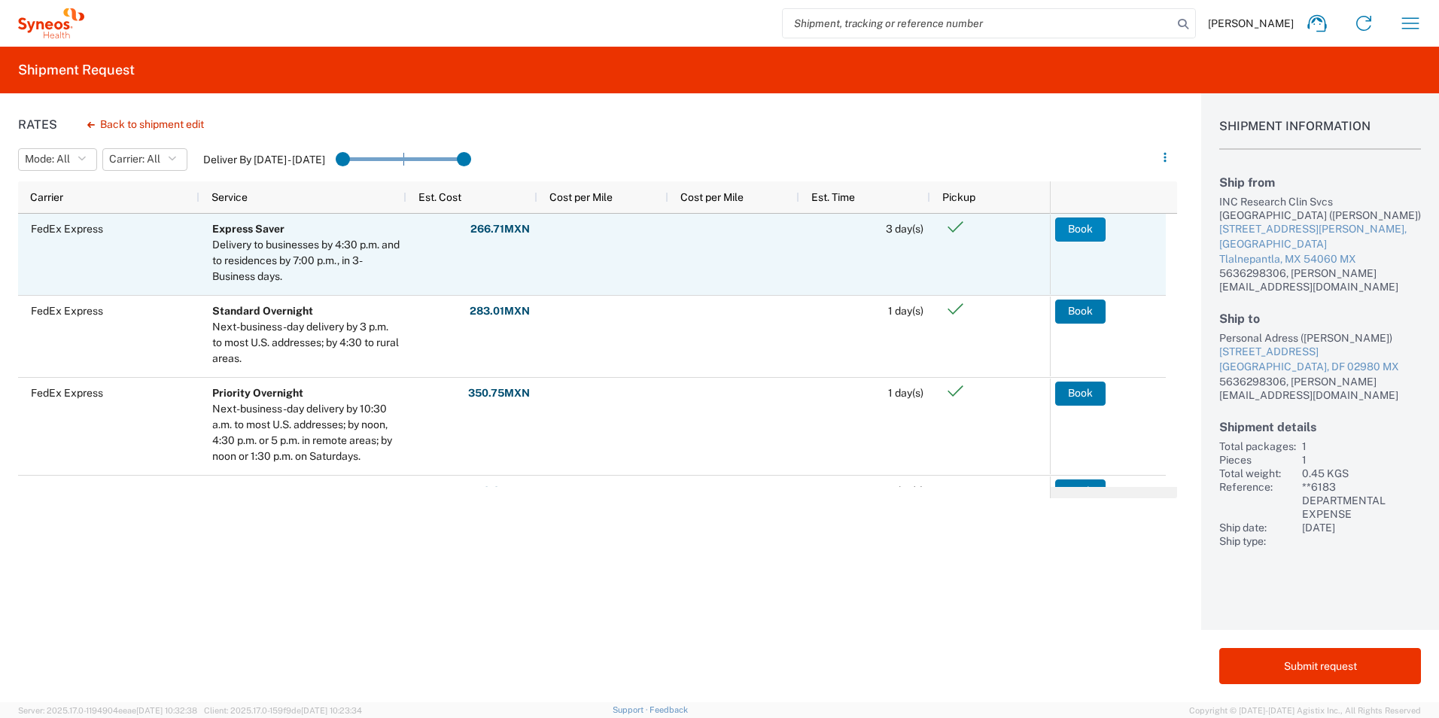
click at [1091, 230] on button "Book" at bounding box center [1080, 229] width 50 height 24
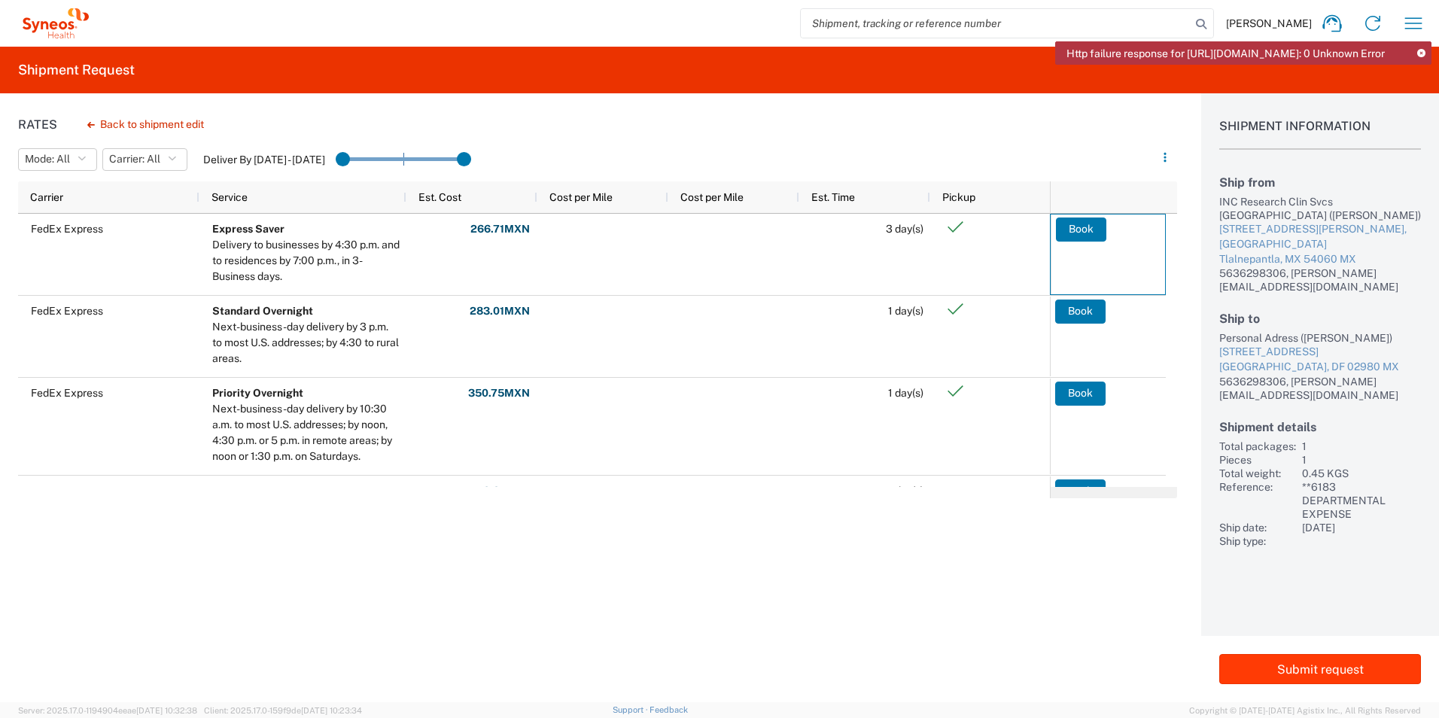
click at [1313, 667] on button "Submit request" at bounding box center [1320, 669] width 202 height 30
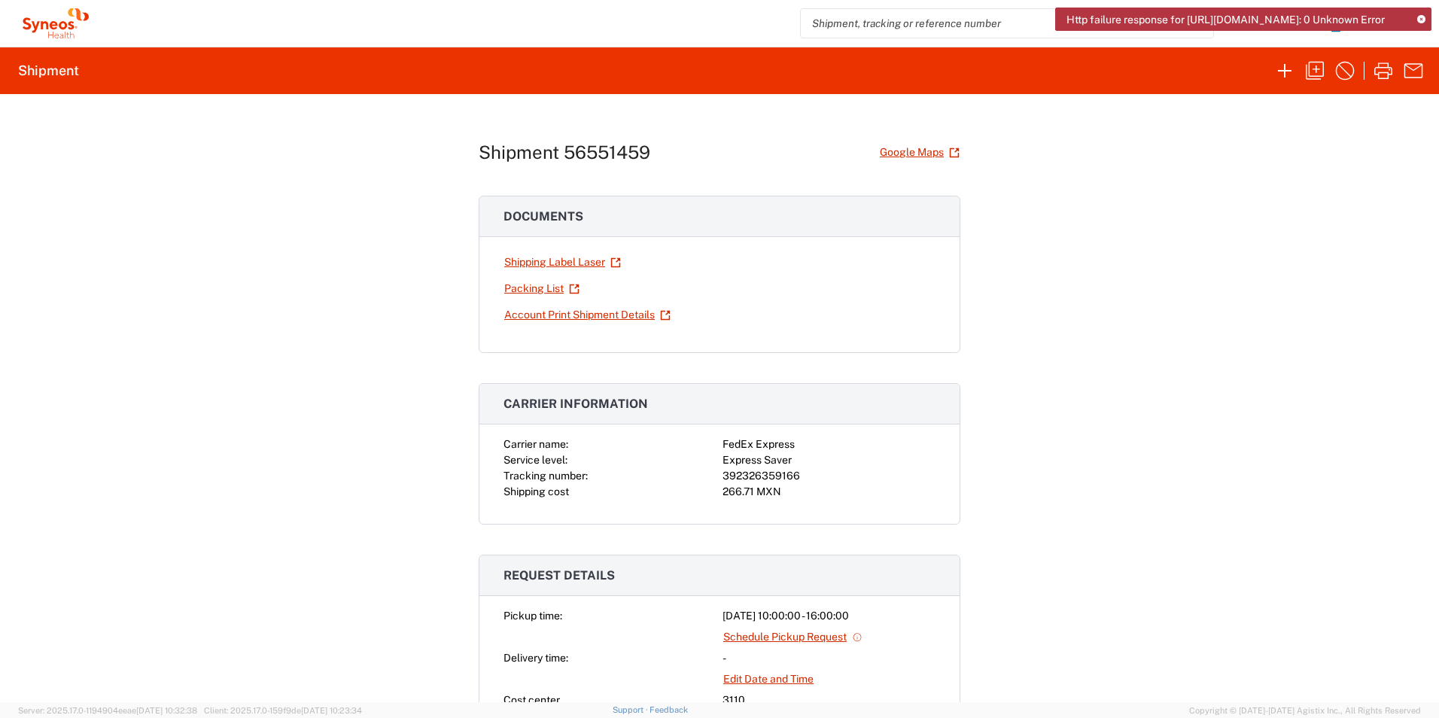
click at [1421, 17] on icon at bounding box center [1421, 20] width 8 height 8
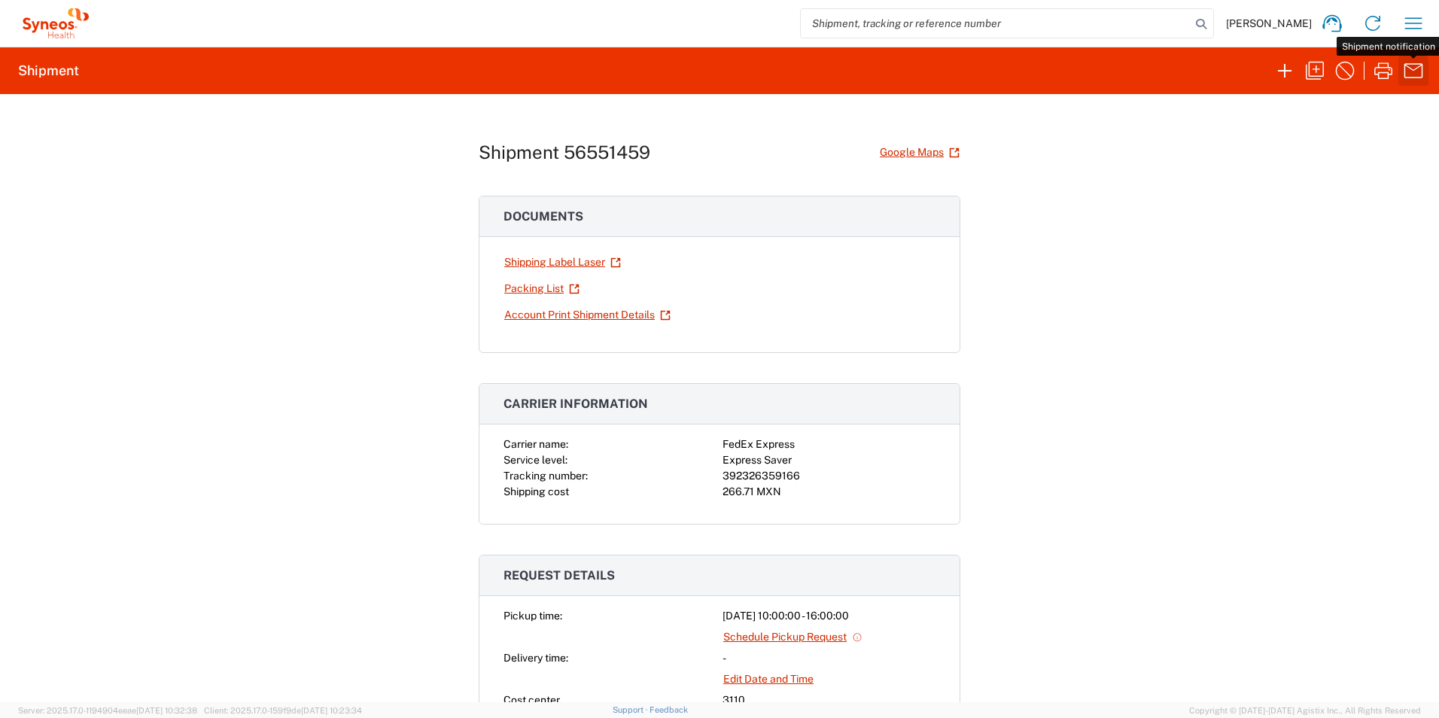
click at [1411, 78] on icon "button" at bounding box center [1413, 70] width 19 height 14
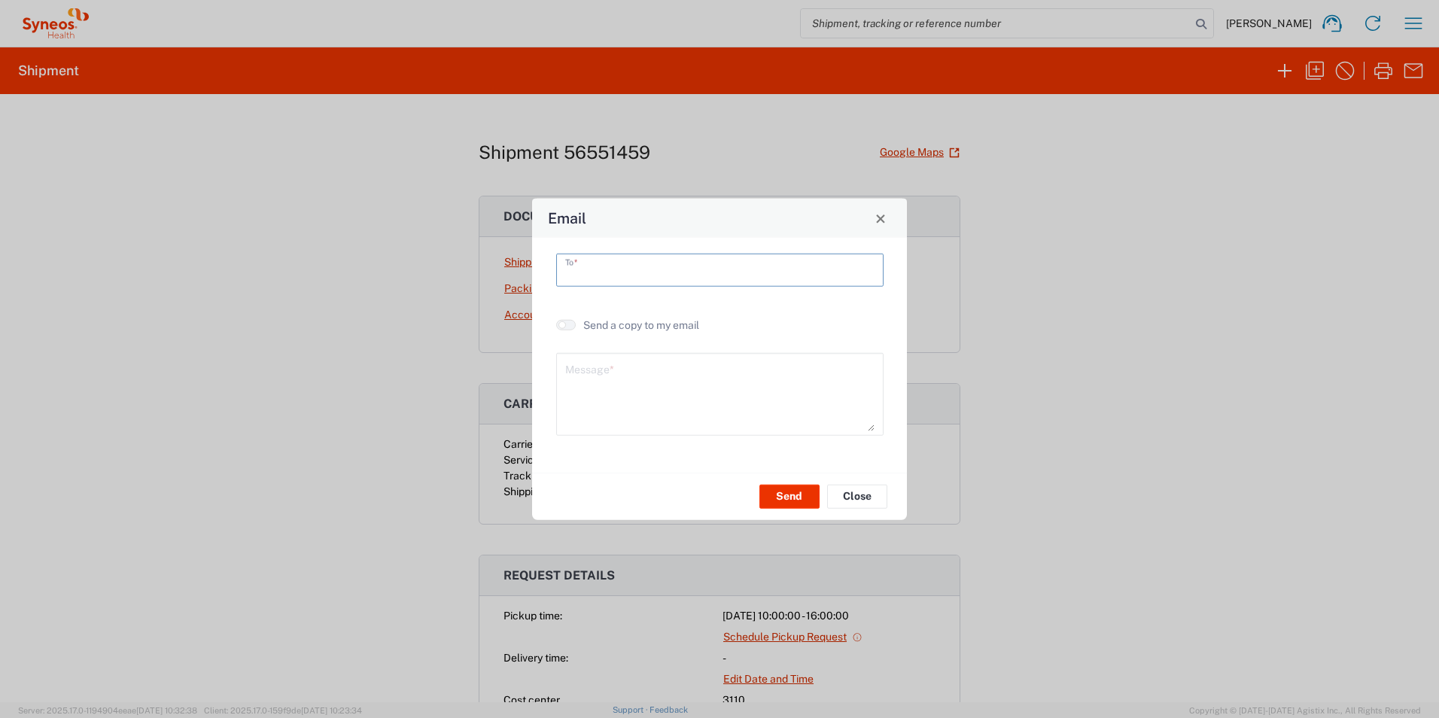
click at [640, 266] on input "text" at bounding box center [719, 269] width 309 height 26
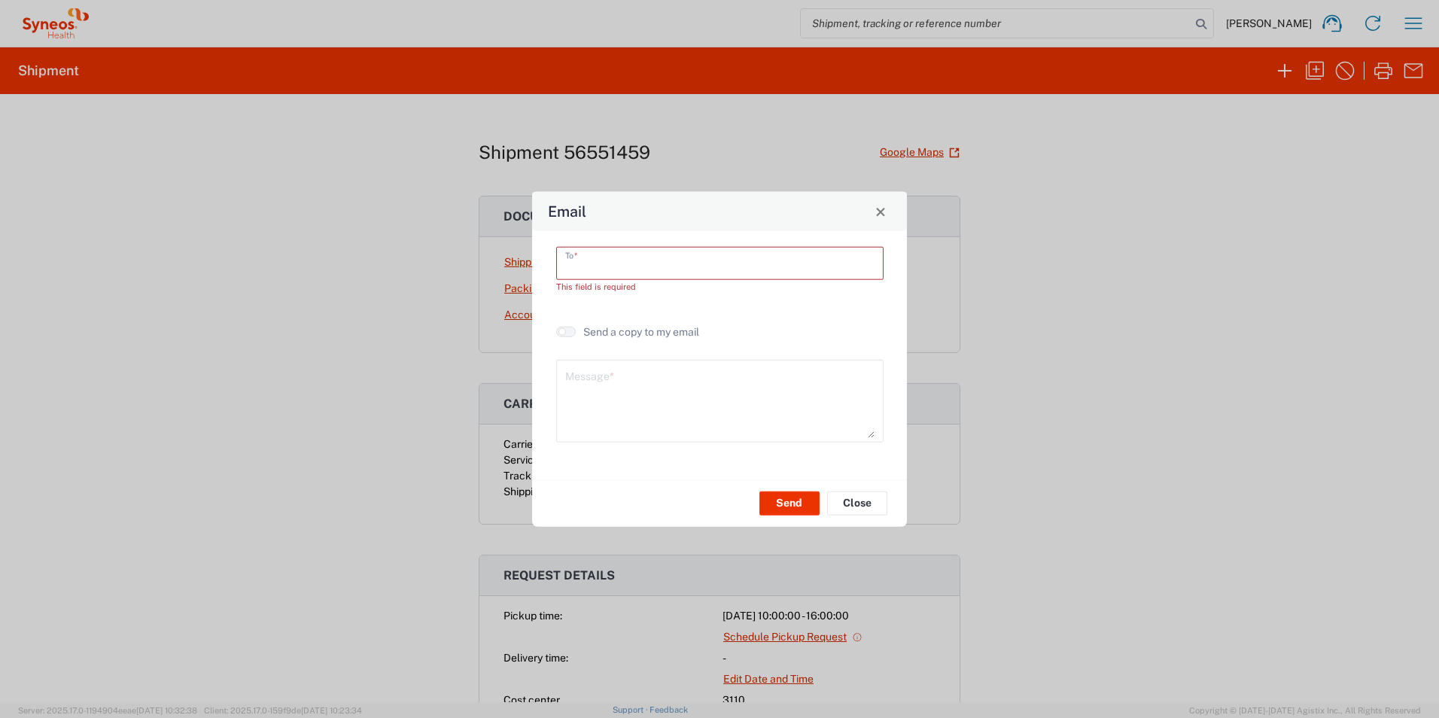
click at [608, 266] on input "text" at bounding box center [719, 262] width 309 height 26
type input "mir"
